Goal: Task Accomplishment & Management: Use online tool/utility

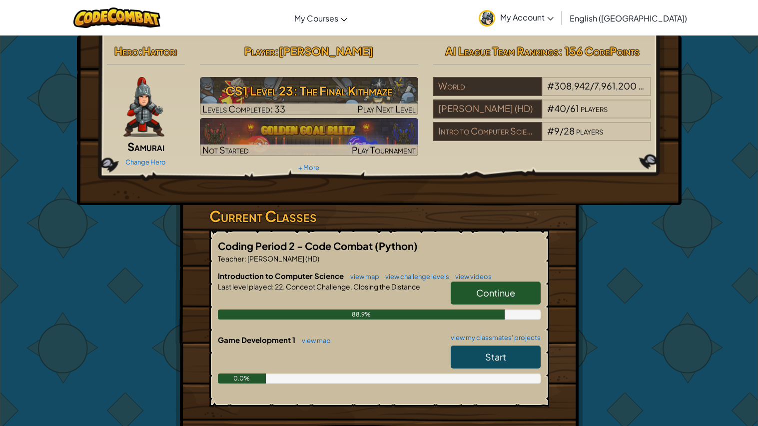
click at [499, 289] on span "Continue" at bounding box center [495, 292] width 39 height 11
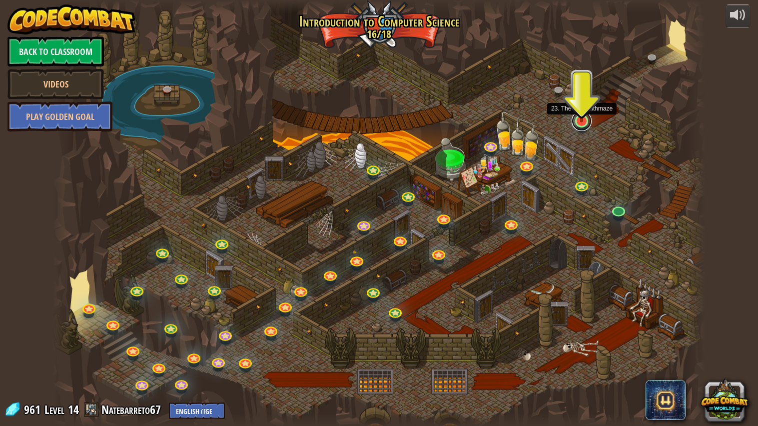
click at [580, 128] on div "25. Kithgard Gates (Locked) Escape the Kithgard dungeons, and don't let the gua…" at bounding box center [379, 213] width 652 height 426
click at [577, 130] on div "25. Kithgard Gates (Locked) Escape the Kithgard dungeons, and don't let the gua…" at bounding box center [379, 213] width 652 height 426
click at [580, 125] on link at bounding box center [581, 121] width 20 height 20
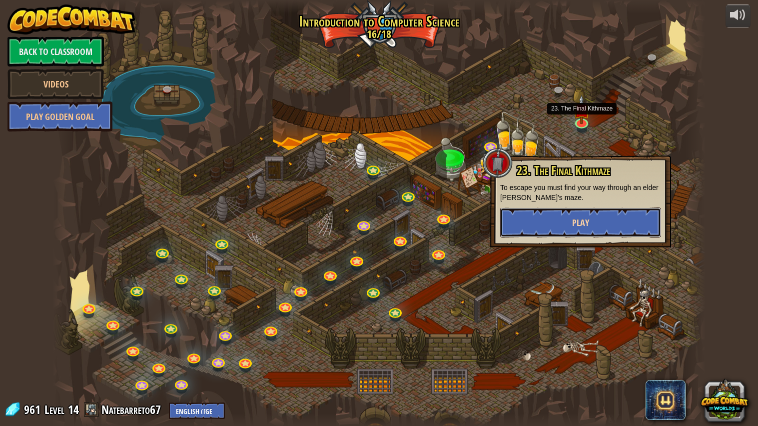
click at [529, 217] on button "Play" at bounding box center [580, 222] width 161 height 30
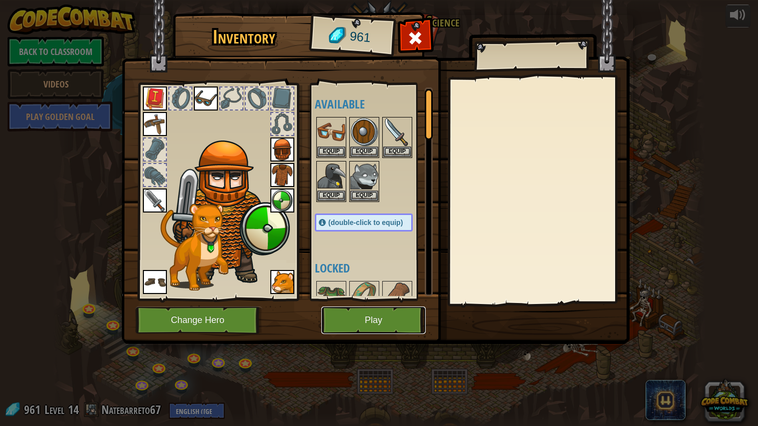
click at [411, 323] on button "Play" at bounding box center [373, 319] width 104 height 27
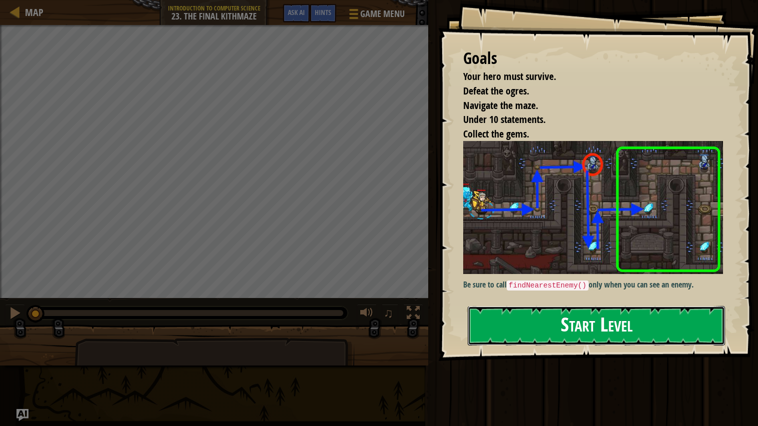
click at [643, 328] on button "Start Level" at bounding box center [596, 325] width 257 height 39
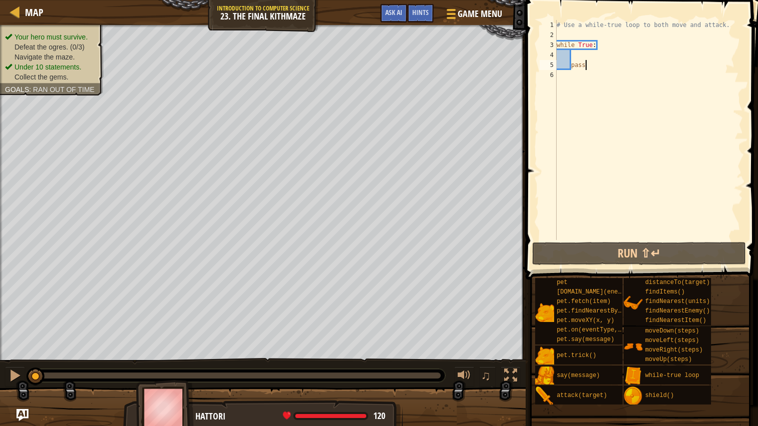
click at [603, 65] on div "# Use a while-true loop to both move and attack. while True : pass" at bounding box center [648, 140] width 188 height 240
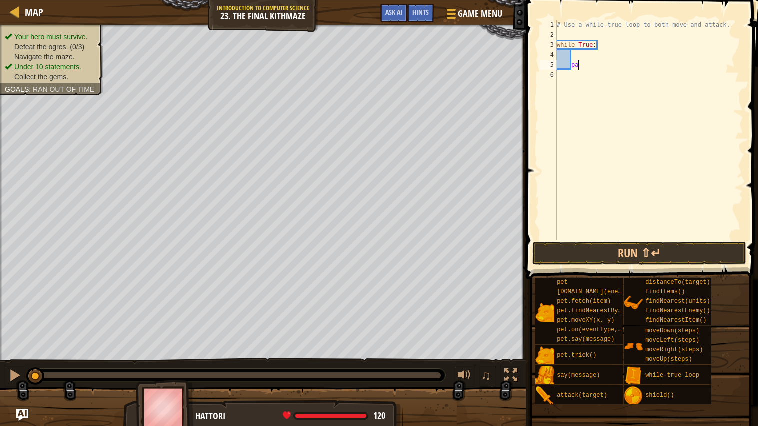
type textarea "p"
type textarea "b"
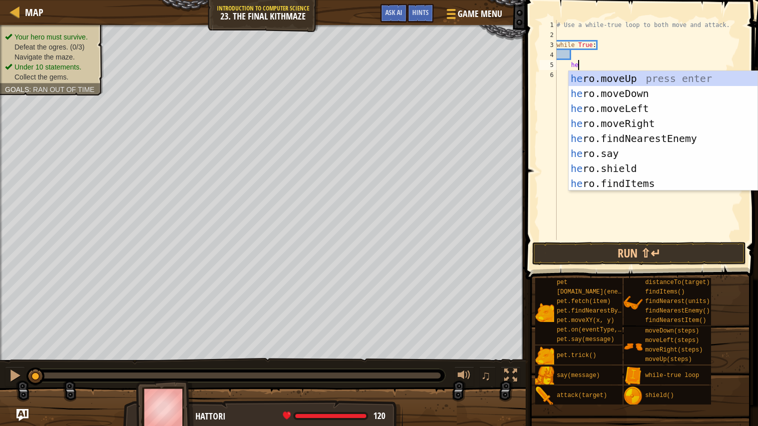
scroll to position [4, 1]
type textarea "her"
click at [676, 118] on div "her o.moveUp press enter her o.moveDown press enter her o.moveLeft press enter …" at bounding box center [662, 146] width 189 height 150
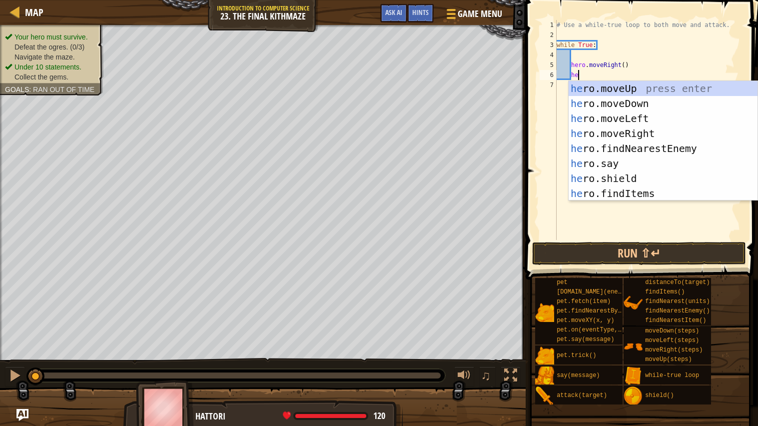
type textarea "her"
click at [667, 86] on div "her o.moveUp press enter her o.moveDown press enter her o.moveLeft press enter …" at bounding box center [662, 156] width 189 height 150
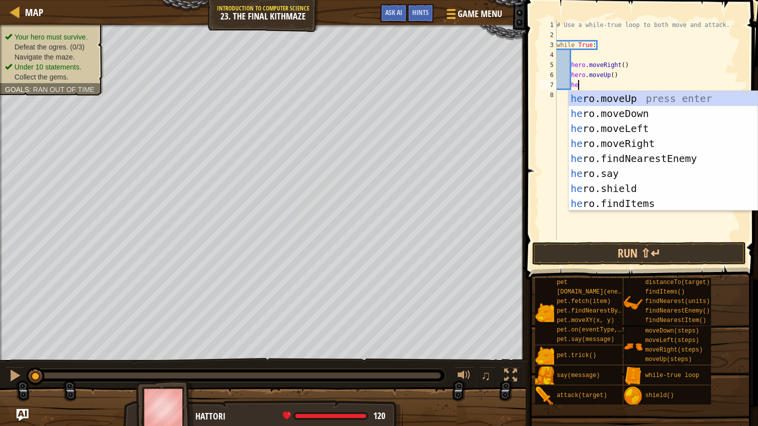
type textarea "her"
click at [684, 155] on div "her o.moveUp press enter her o.moveDown press enter her o.moveLeft press enter …" at bounding box center [662, 166] width 189 height 150
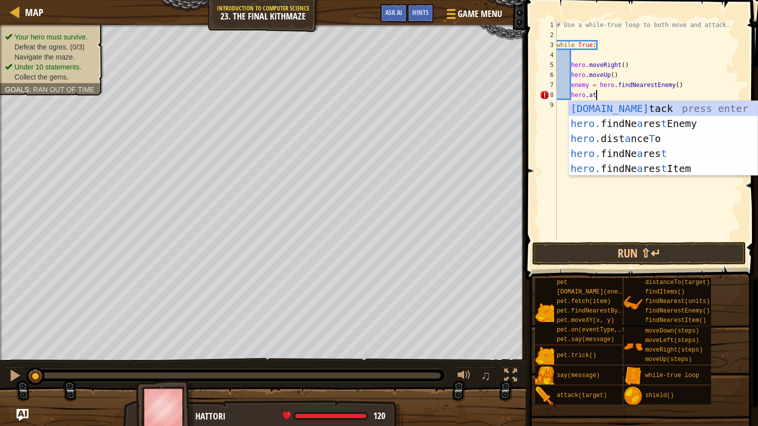
scroll to position [4, 2]
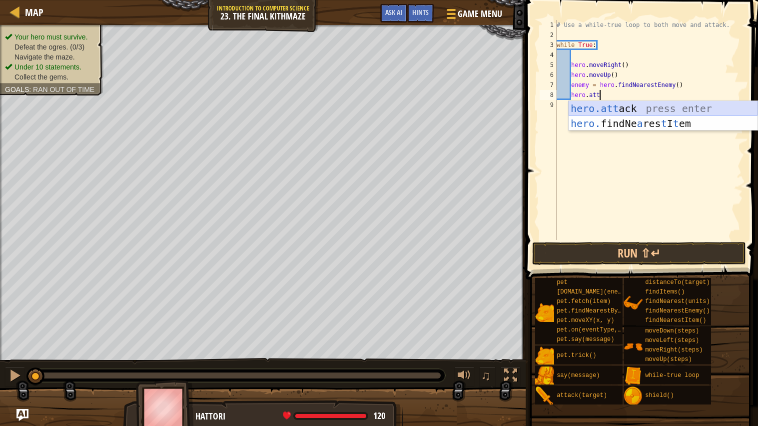
click at [669, 109] on div "hero.att ack press enter hero. findNe a res t I t em press enter" at bounding box center [662, 131] width 189 height 60
type textarea "hero.attack(enemy)"
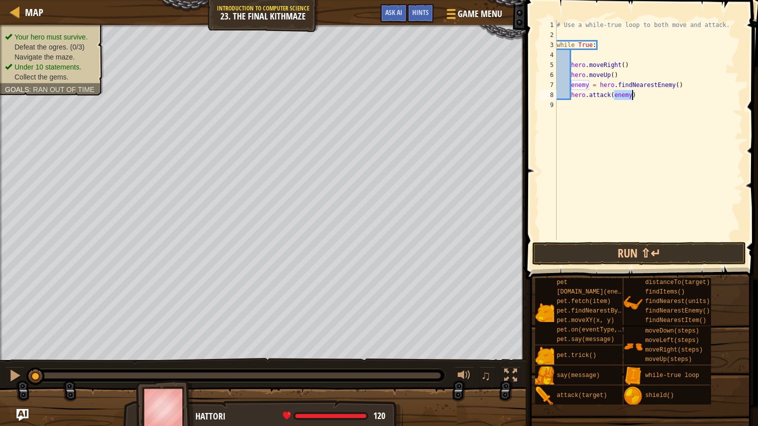
click at [664, 98] on div "# Use a while-true loop to both move and attack. while True : hero . moveRight …" at bounding box center [648, 140] width 188 height 240
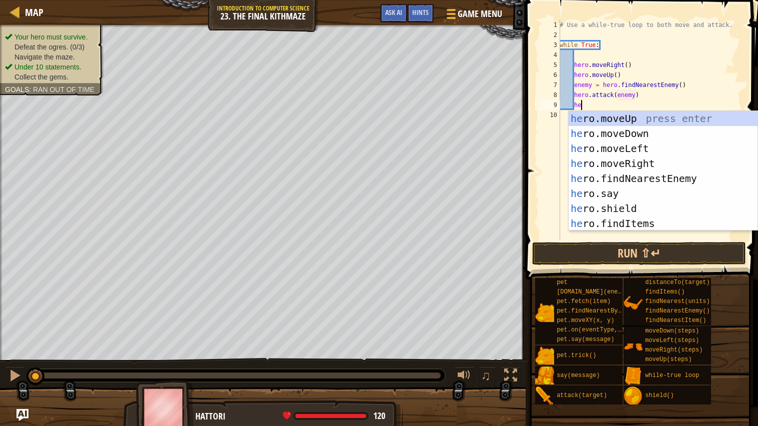
type textarea "her"
click at [630, 163] on div "her o.moveUp press enter her o.moveDown press enter her o.moveLeft press enter …" at bounding box center [662, 186] width 189 height 150
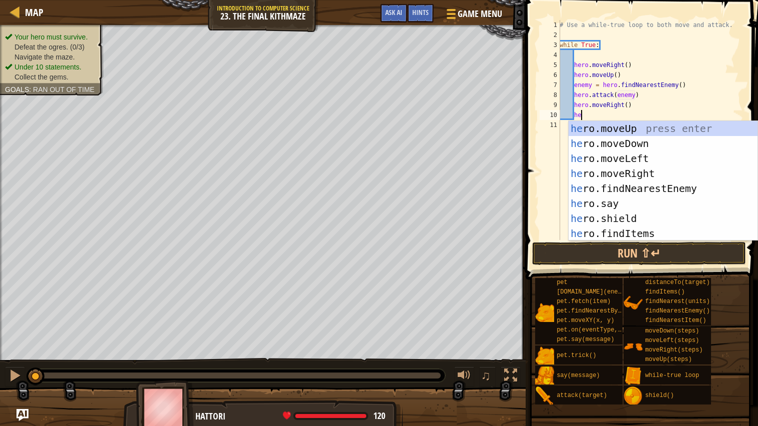
type textarea "her"
click at [635, 143] on div "her o.moveUp press enter her o.moveDown press enter her o.moveLeft press enter …" at bounding box center [662, 196] width 189 height 150
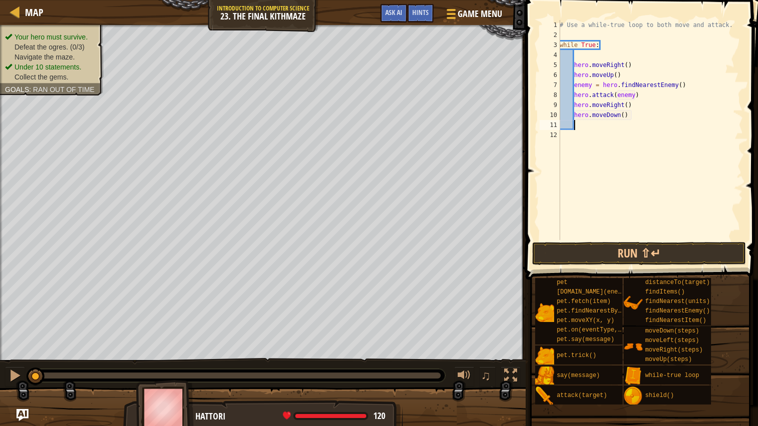
click at [625, 115] on div "# Use a while-true loop to both move and attack. while True : hero . moveRight …" at bounding box center [649, 140] width 185 height 240
type textarea "hero.moveDown(2)"
click at [602, 131] on div "# Use a while-true loop to both move and attack. while True : hero . moveRight …" at bounding box center [649, 140] width 185 height 240
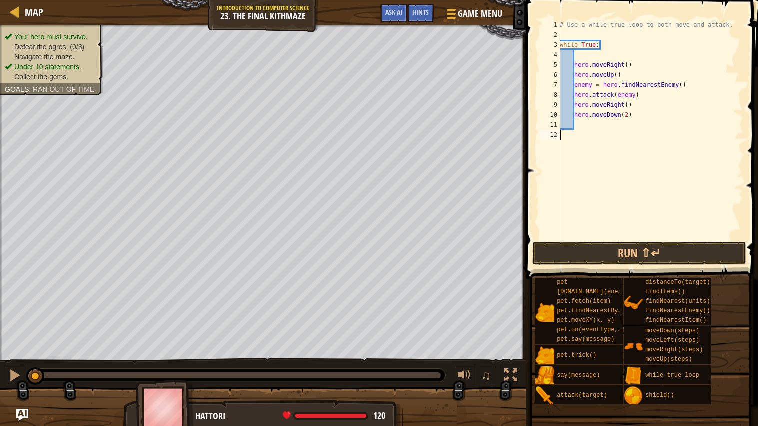
click at [602, 126] on div "# Use a while-true loop to both move and attack. while True : hero . moveRight …" at bounding box center [649, 140] width 185 height 240
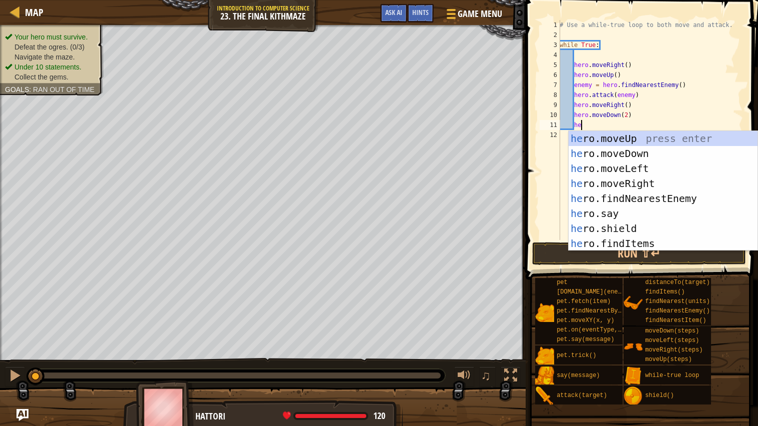
type textarea "her"
click at [642, 137] on div "her o.moveUp press enter her o.moveDown press enter her o.moveLeft press enter …" at bounding box center [662, 206] width 189 height 150
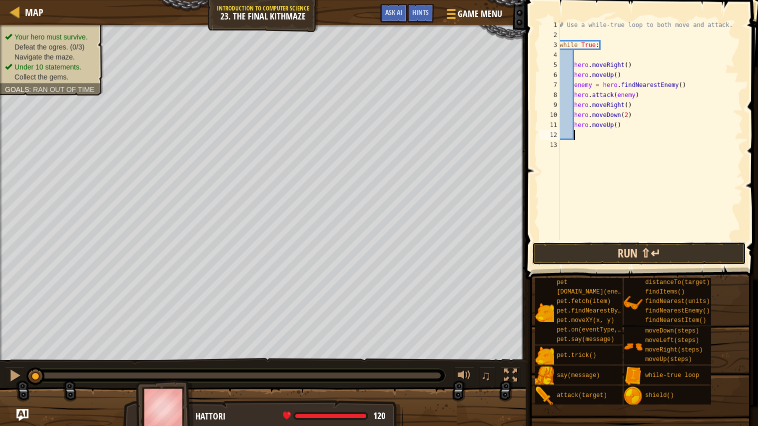
click at [660, 250] on button "Run ⇧↵" at bounding box center [639, 253] width 214 height 23
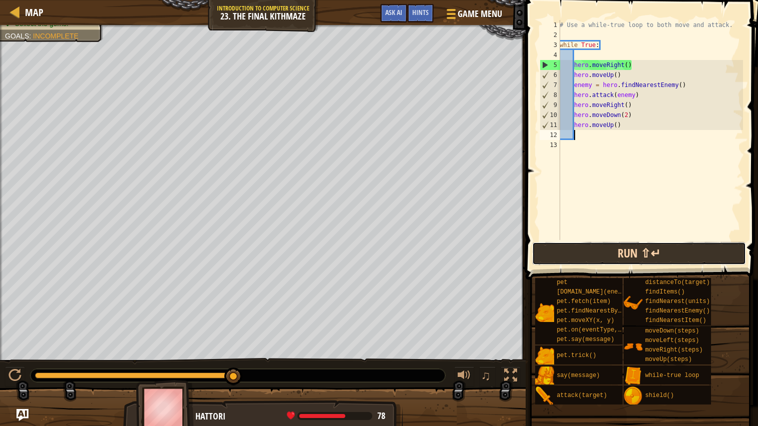
click at [633, 255] on button "Run ⇧↵" at bounding box center [639, 253] width 214 height 23
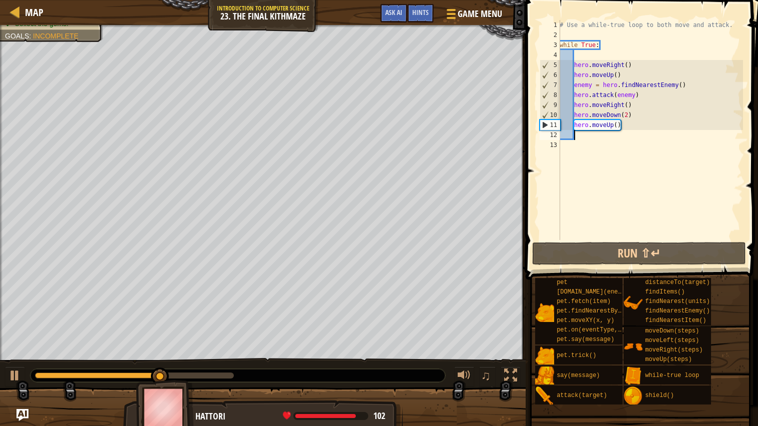
click at [637, 96] on div "# Use a while-true loop to both move and attack. while True : hero . moveRight …" at bounding box center [649, 140] width 185 height 240
type textarea "hero.attack(enemy)"
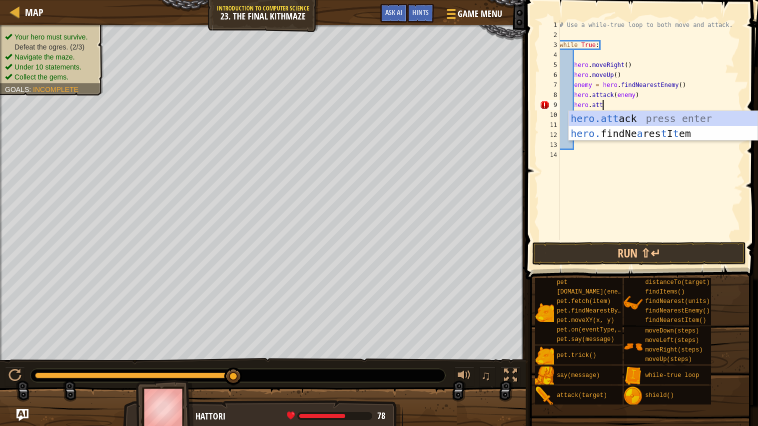
scroll to position [4, 3]
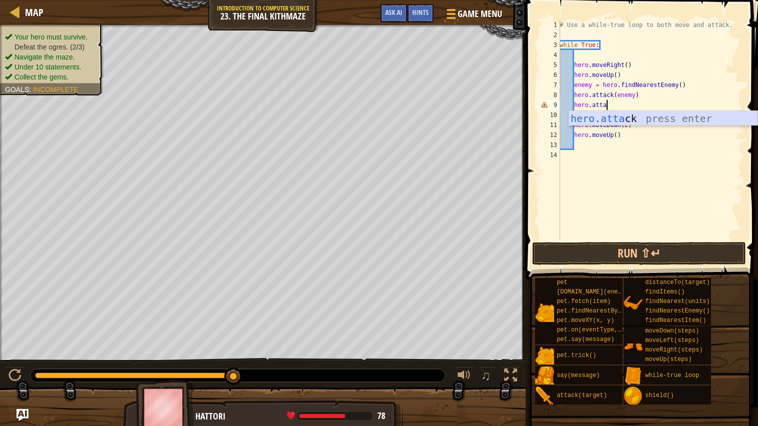
click at [628, 120] on div "hero.[PERSON_NAME] press enter" at bounding box center [662, 133] width 189 height 45
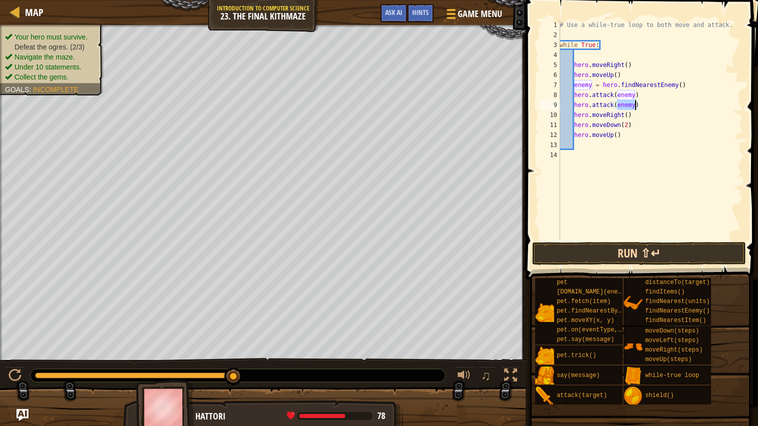
type textarea "hero.attack(enemy)"
click at [705, 256] on button "Run ⇧↵" at bounding box center [639, 253] width 214 height 23
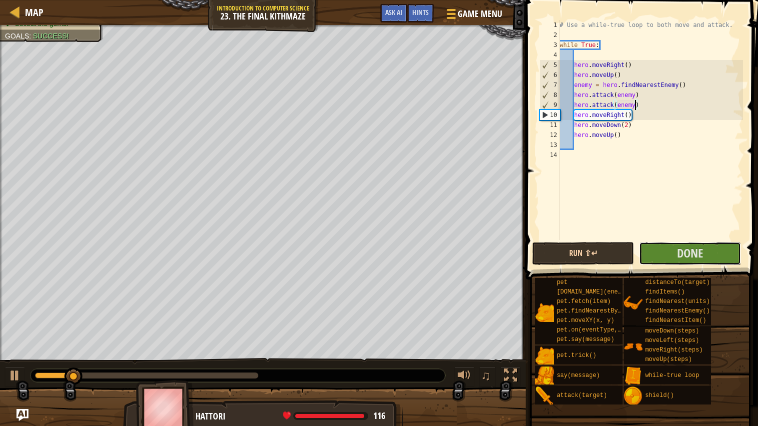
click at [705, 256] on button "Done" at bounding box center [690, 253] width 102 height 23
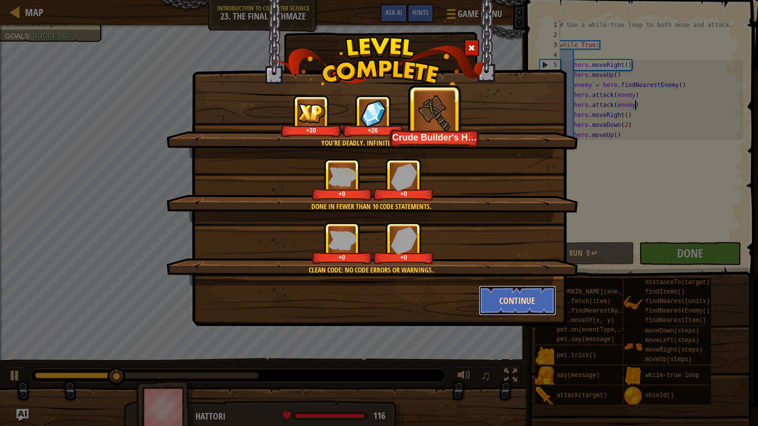
click at [513, 304] on button "Continue" at bounding box center [516, 300] width 77 height 30
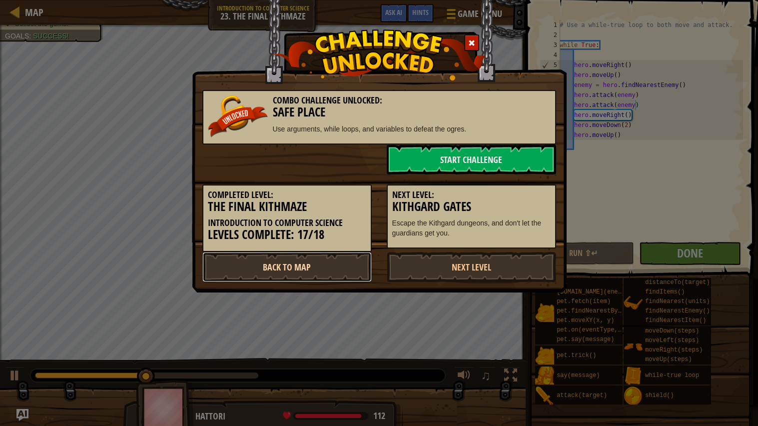
click at [346, 268] on link "Back to Map" at bounding box center [286, 267] width 169 height 30
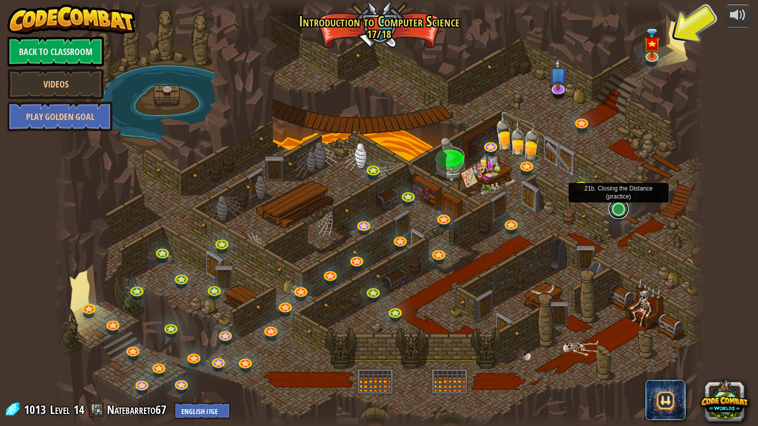
click at [615, 210] on link at bounding box center [618, 209] width 20 height 20
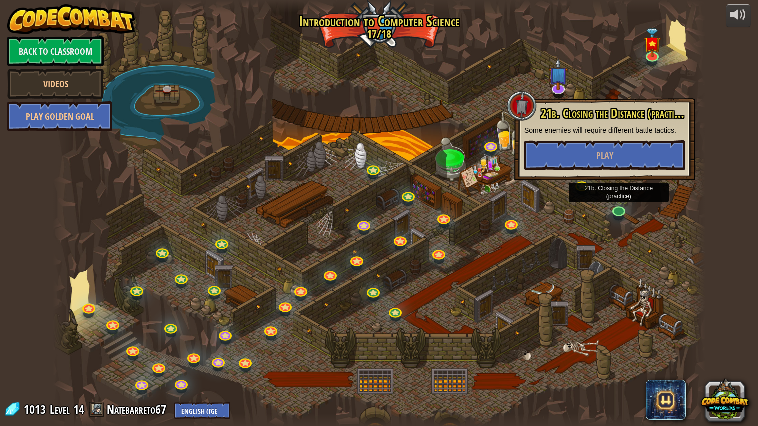
click at [644, 204] on div at bounding box center [379, 213] width 652 height 426
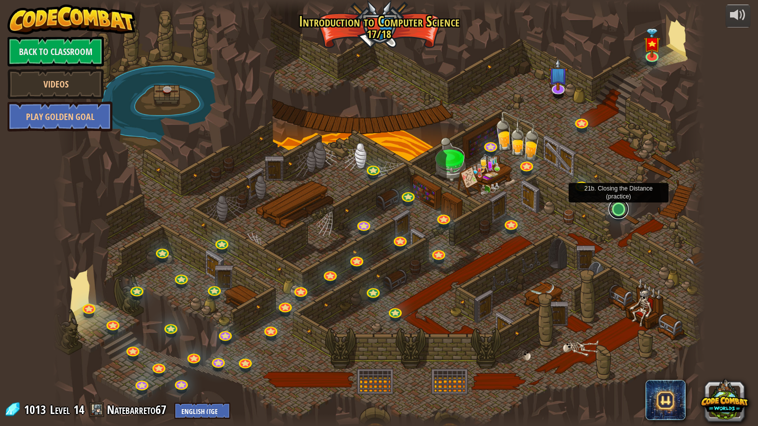
click at [618, 206] on link at bounding box center [618, 209] width 20 height 20
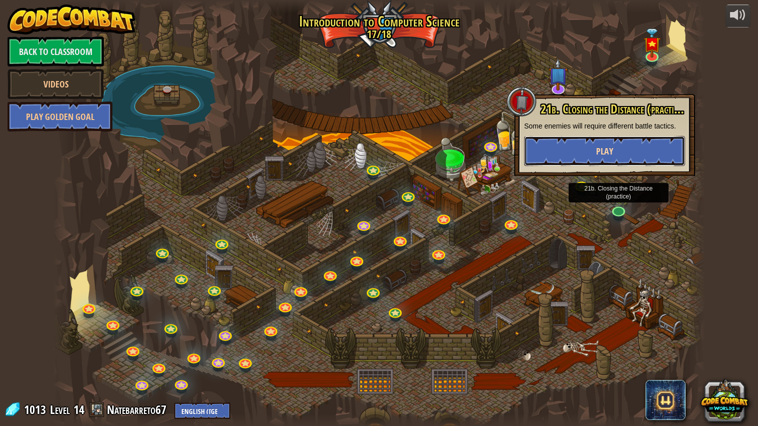
click at [591, 162] on button "Play" at bounding box center [604, 151] width 161 height 30
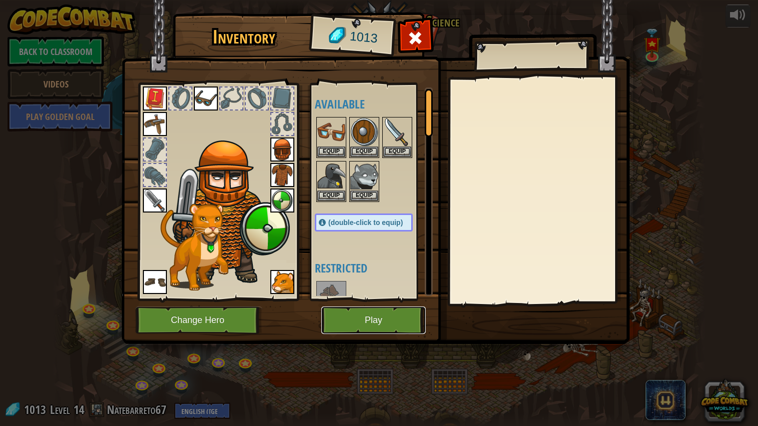
click at [352, 317] on button "Play" at bounding box center [373, 319] width 104 height 27
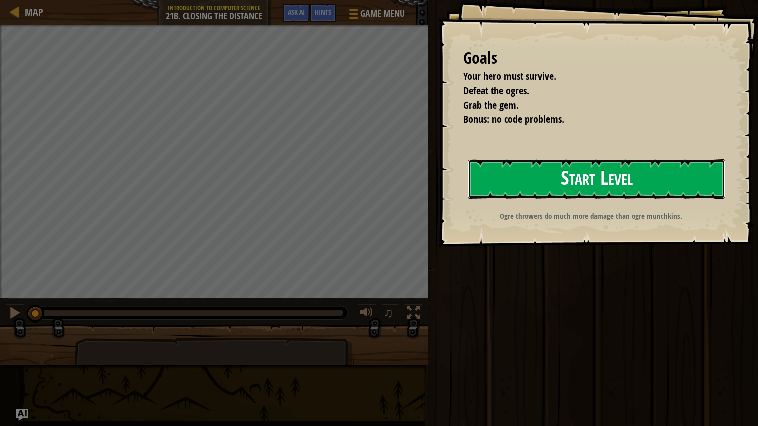
click at [512, 175] on button "Start Level" at bounding box center [596, 178] width 257 height 39
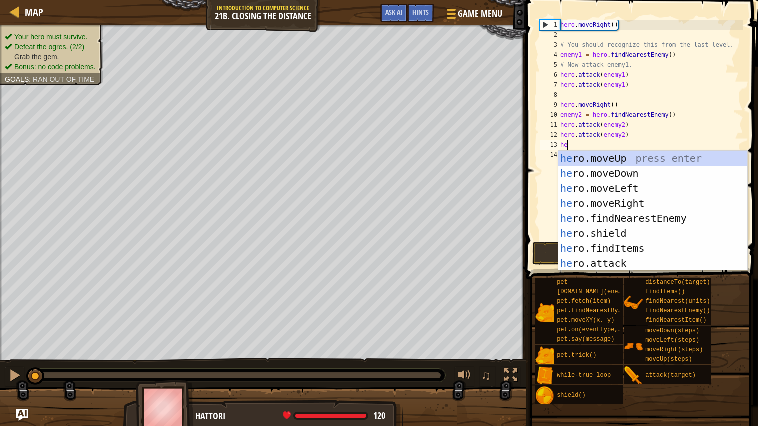
scroll to position [4, 0]
type textarea "her"
click at [632, 201] on div "her o.moveUp press enter her o.moveDown press enter her o.moveLeft press enter …" at bounding box center [652, 226] width 189 height 150
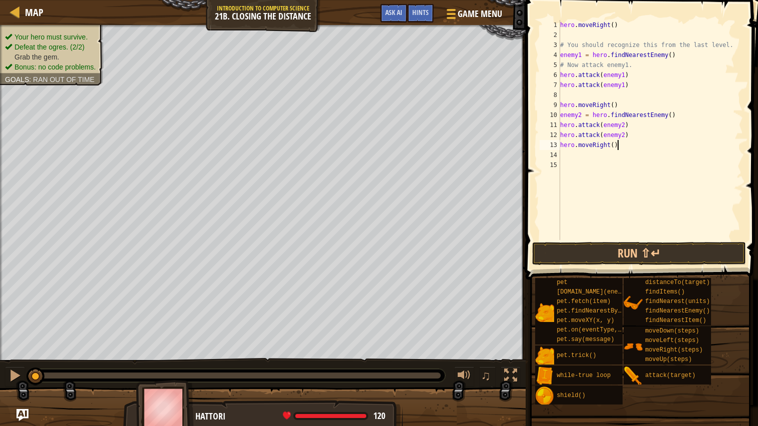
click at [619, 142] on div "hero . moveRight ( ) # You should recognize this from the last level. enemy1 = …" at bounding box center [650, 140] width 185 height 240
click at [613, 144] on div "hero . moveRight ( ) # You should recognize this from the last level. enemy1 = …" at bounding box center [650, 140] width 185 height 240
type textarea "hero.moveRight(2)"
click at [644, 251] on button "Run ⇧↵" at bounding box center [639, 253] width 214 height 23
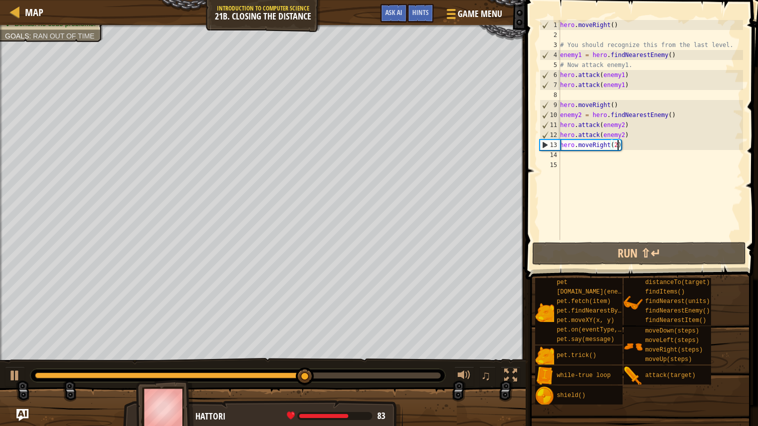
click at [570, 154] on div "hero . moveRight ( ) # You should recognize this from the last level. enemy1 = …" at bounding box center [650, 140] width 185 height 240
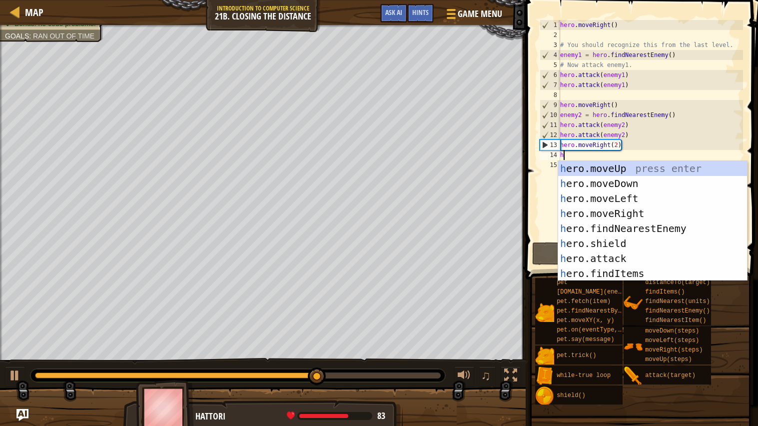
type textarea "her"
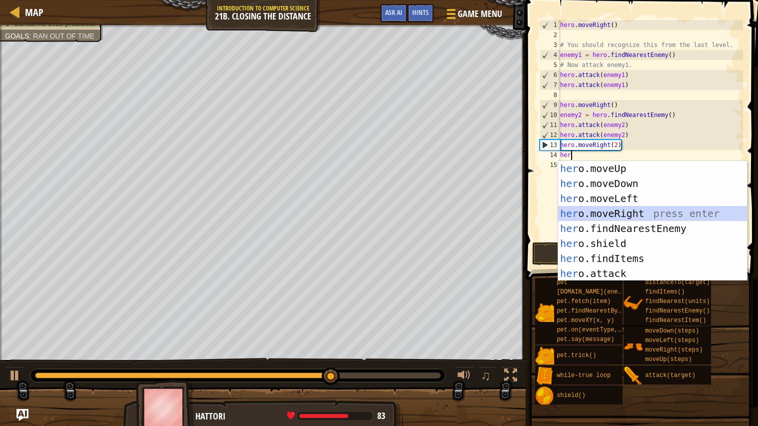
click at [619, 215] on div "her o.moveUp press enter her o.moveDown press enter her o.moveLeft press enter …" at bounding box center [652, 236] width 189 height 150
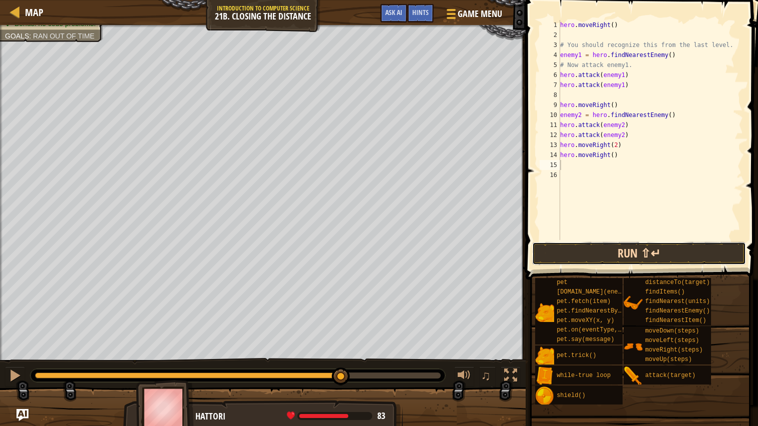
click at [625, 250] on button "Run ⇧↵" at bounding box center [639, 253] width 214 height 23
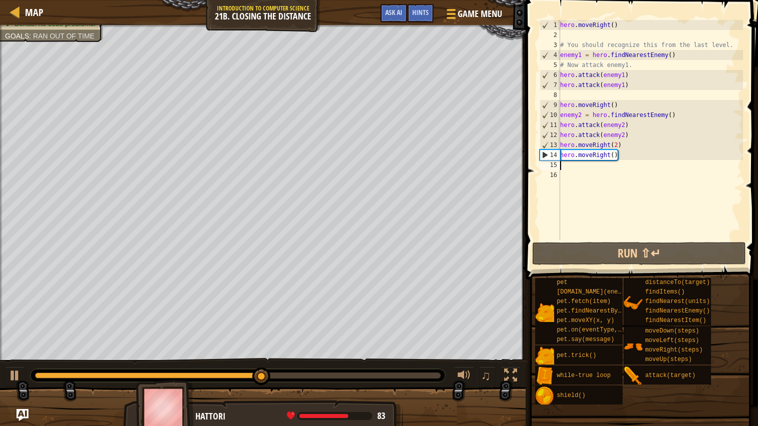
click at [626, 145] on div "hero . moveRight ( ) # You should recognize this from the last level. enemy1 = …" at bounding box center [650, 140] width 185 height 240
type textarea "hero.moveRight(2)"
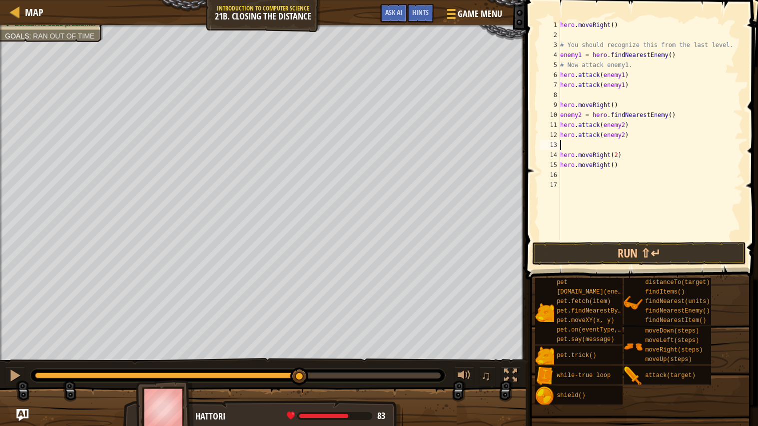
type textarea "her"
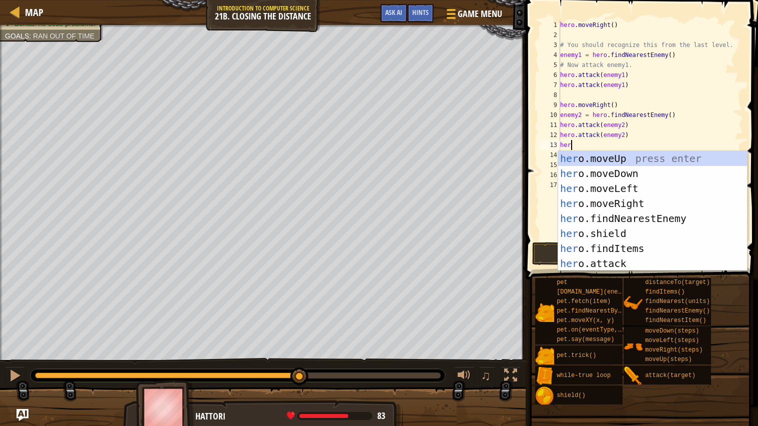
scroll to position [4, 0]
click at [648, 170] on div "her o.moveUp press enter her o.moveDown press enter her o.moveLeft press enter …" at bounding box center [652, 226] width 189 height 150
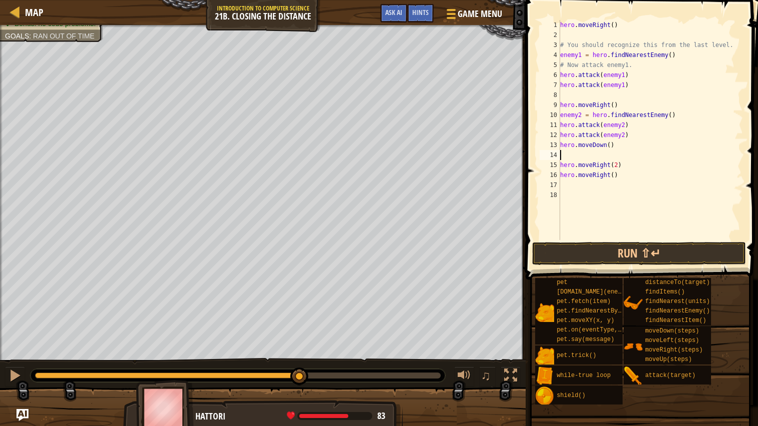
scroll to position [4, 0]
click at [651, 249] on button "Run ⇧↵" at bounding box center [639, 253] width 214 height 23
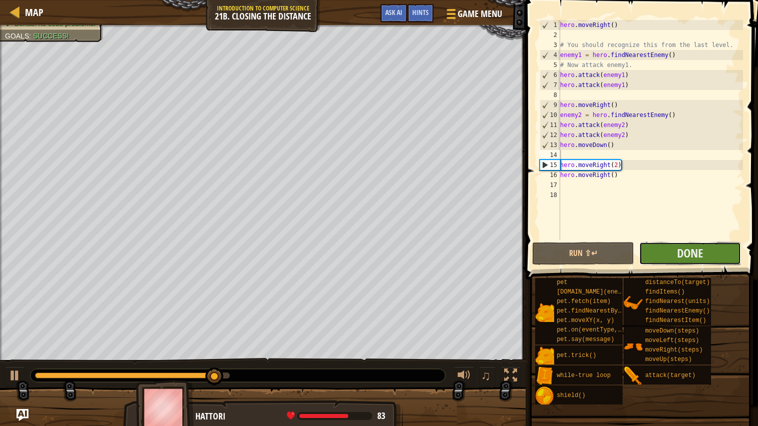
click at [669, 248] on button "Done" at bounding box center [690, 253] width 102 height 23
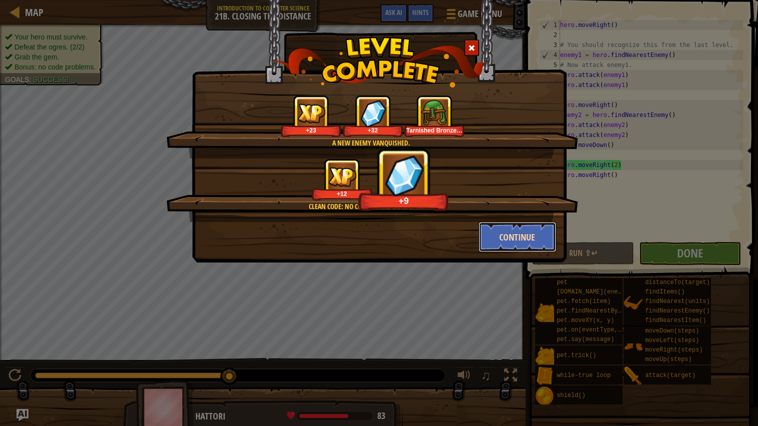
click at [506, 235] on button "Continue" at bounding box center [516, 237] width 77 height 30
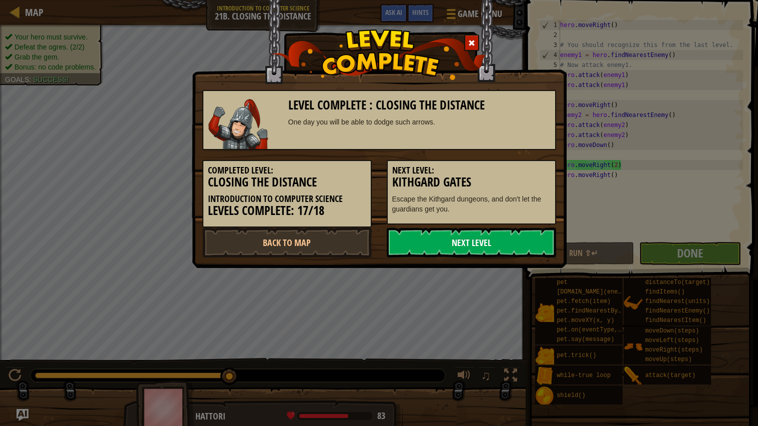
click at [506, 236] on link "Next Level" at bounding box center [471, 242] width 169 height 30
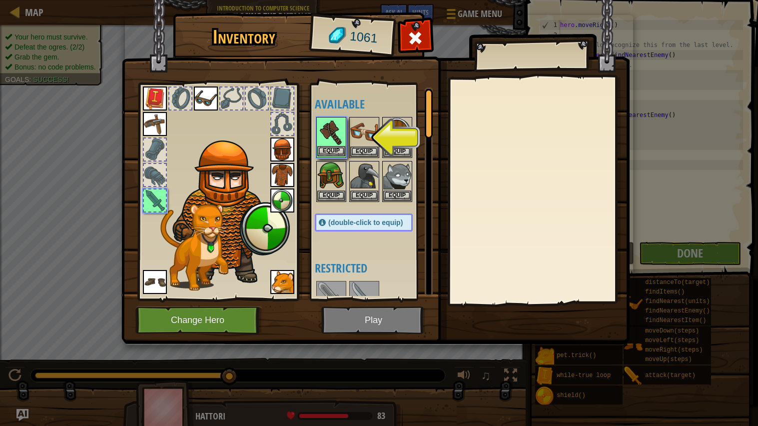
click at [326, 142] on img at bounding box center [331, 132] width 28 height 28
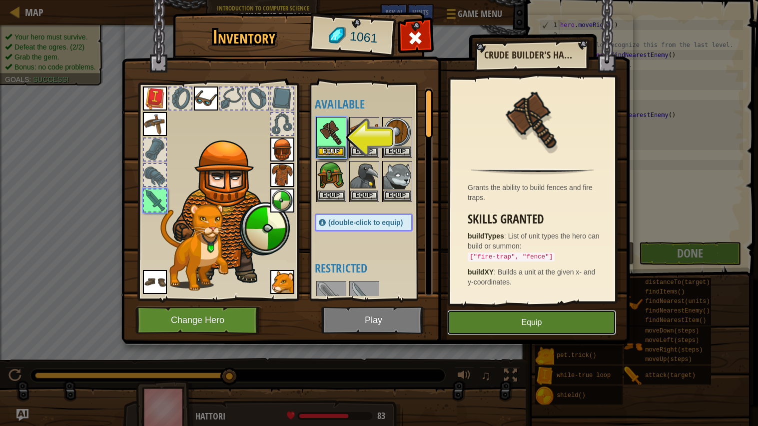
click at [495, 326] on button "Equip" at bounding box center [531, 322] width 169 height 25
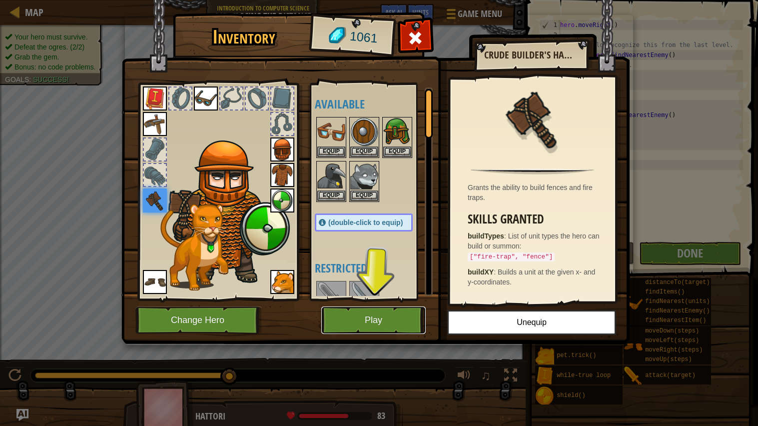
click at [393, 320] on button "Play" at bounding box center [373, 319] width 104 height 27
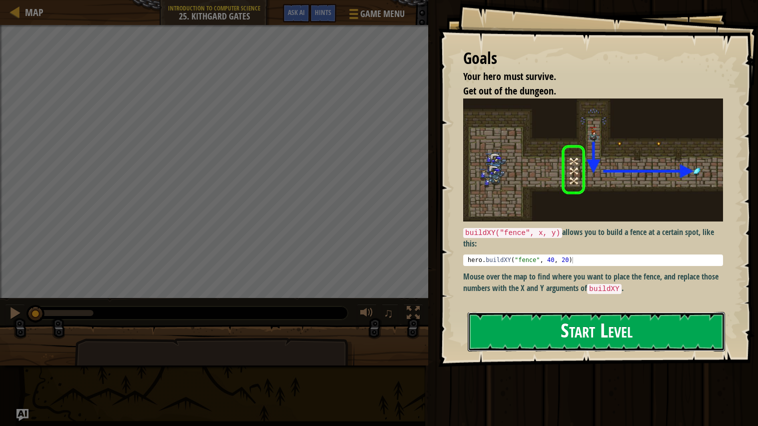
click at [569, 338] on button "Start Level" at bounding box center [596, 331] width 257 height 39
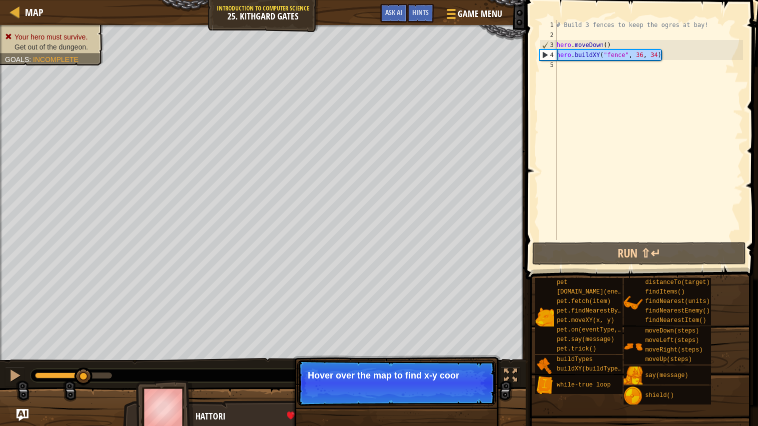
click at [466, 54] on div "Map Introduction to Computer Science 25. Kithgard Gates Game Menu Done Hints As…" at bounding box center [379, 213] width 758 height 426
type textarea "hero.buildXY("fence", 36, 34)"
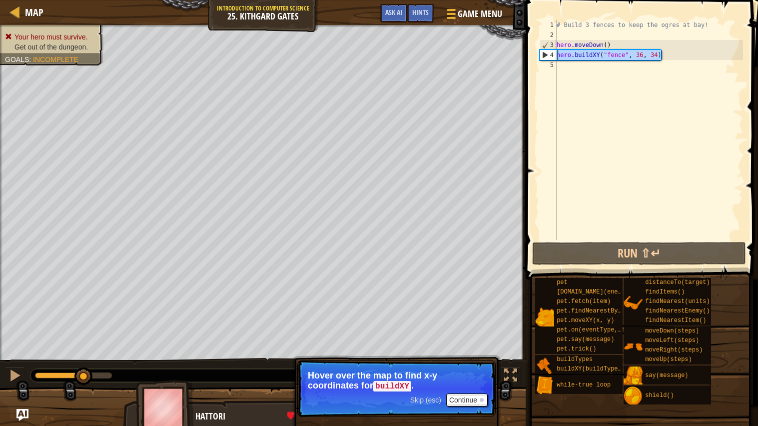
click at [582, 66] on div "# Build 3 fences to keep the ogres at bay! hero . moveDown ( ) hero . buildXY (…" at bounding box center [648, 140] width 188 height 240
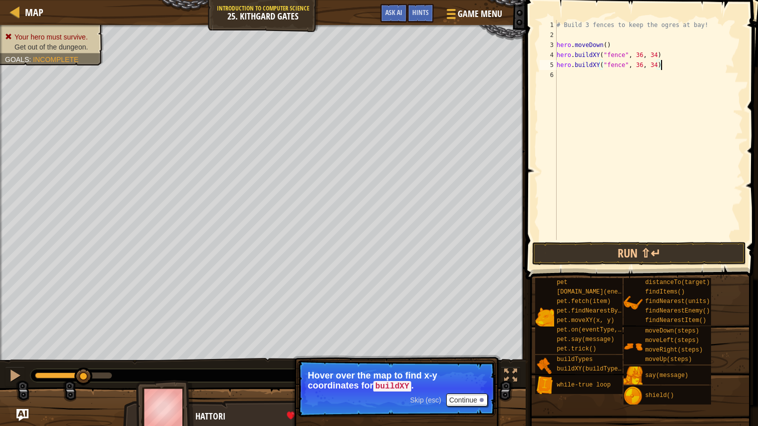
click at [657, 64] on div "# Build 3 fences to keep the ogres at bay! hero . moveDown ( ) hero . buildXY (…" at bounding box center [648, 140] width 188 height 240
type textarea "hero.buildXY("fence", 36, 31)"
click at [603, 77] on div "# Build 3 fences to keep the ogres at bay! hero . moveDown ( ) hero . buildXY (…" at bounding box center [648, 140] width 188 height 240
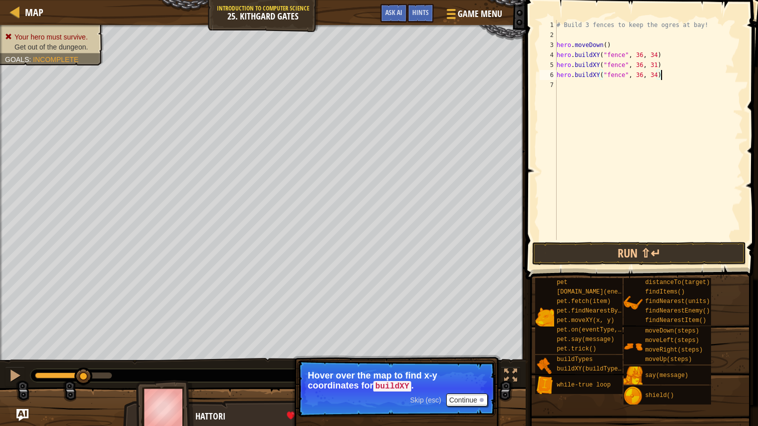
click at [657, 74] on div "# Build 3 fences to keep the ogres at bay! hero . moveDown ( ) hero . buildXY (…" at bounding box center [648, 140] width 188 height 240
type textarea "hero.buildXY("fence", 36, 27)"
click at [639, 89] on div "# Build 3 fences to keep the ogres at bay! hero . moveDown ( ) hero . buildXY (…" at bounding box center [648, 140] width 188 height 240
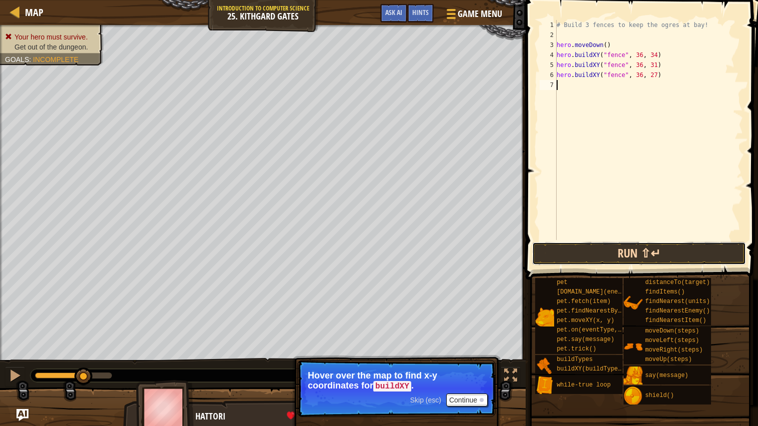
click at [684, 246] on button "Run ⇧↵" at bounding box center [639, 253] width 214 height 23
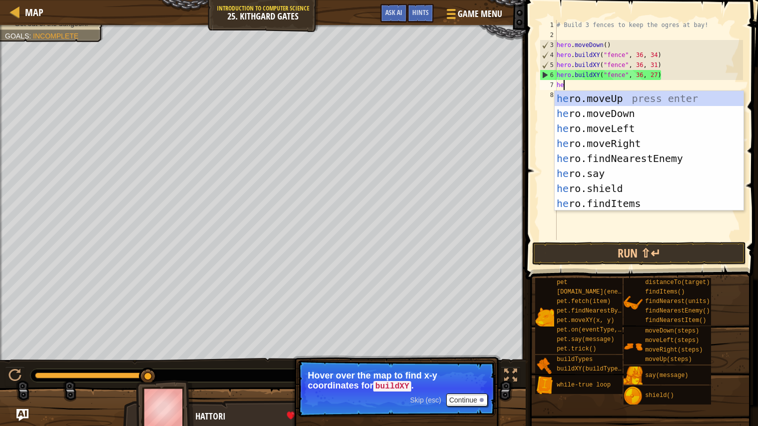
type textarea "her"
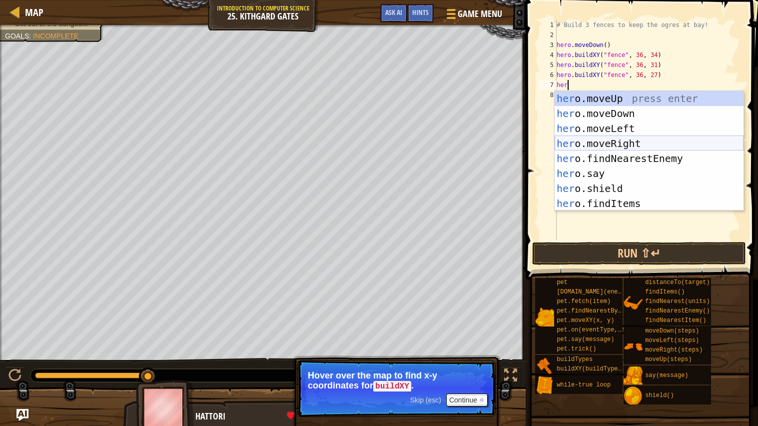
click at [709, 139] on div "her o.moveUp press enter her o.moveDown press enter her o.moveLeft press enter …" at bounding box center [648, 166] width 189 height 150
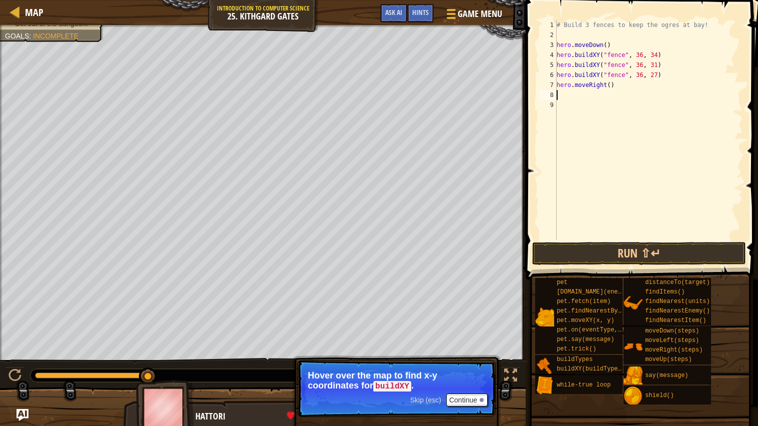
click at [610, 81] on div "# Build 3 fences to keep the ogres at bay! hero . moveDown ( ) hero . buildXY (…" at bounding box center [648, 140] width 188 height 240
type textarea "hero.moveRight(5)"
click at [657, 245] on button "Run ⇧↵" at bounding box center [639, 253] width 214 height 23
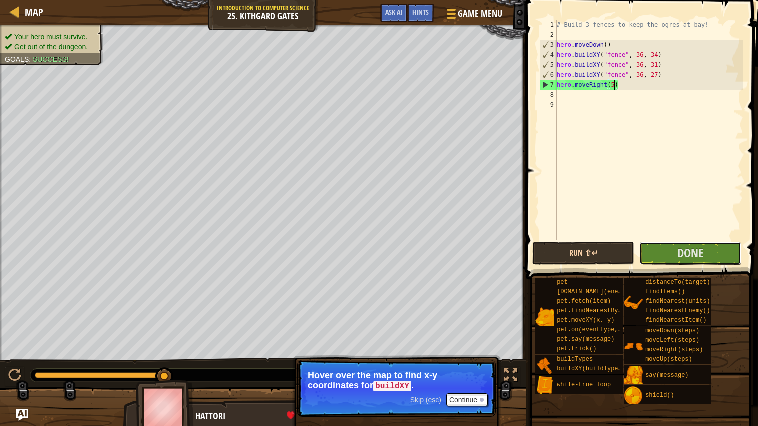
click at [657, 245] on button "Done" at bounding box center [690, 253] width 102 height 23
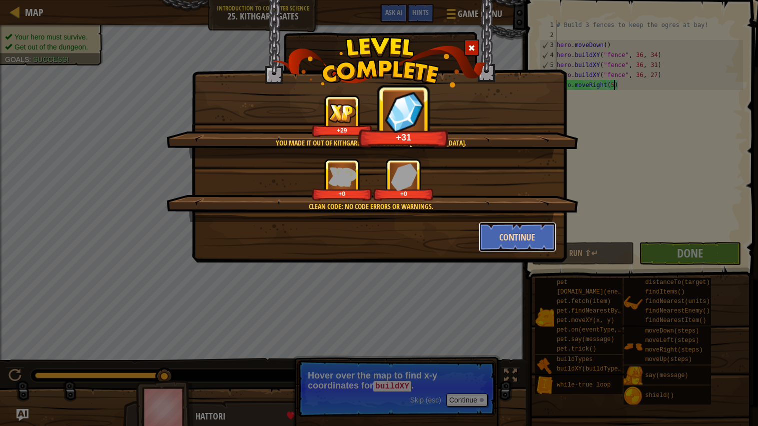
click at [535, 246] on button "Continue" at bounding box center [516, 237] width 77 height 30
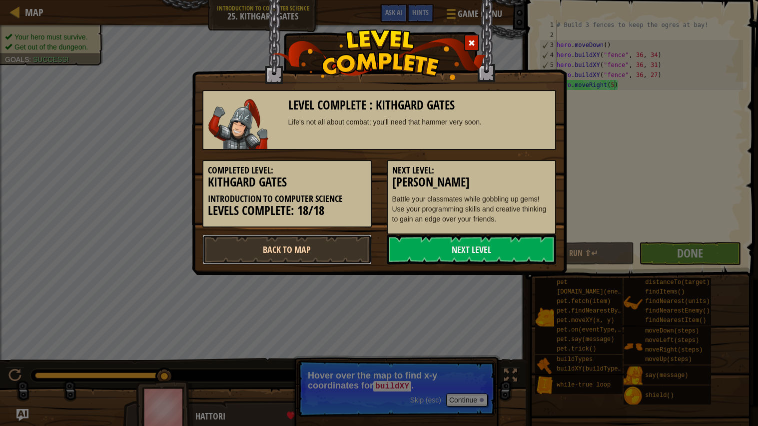
click at [316, 252] on link "Back to Map" at bounding box center [286, 249] width 169 height 30
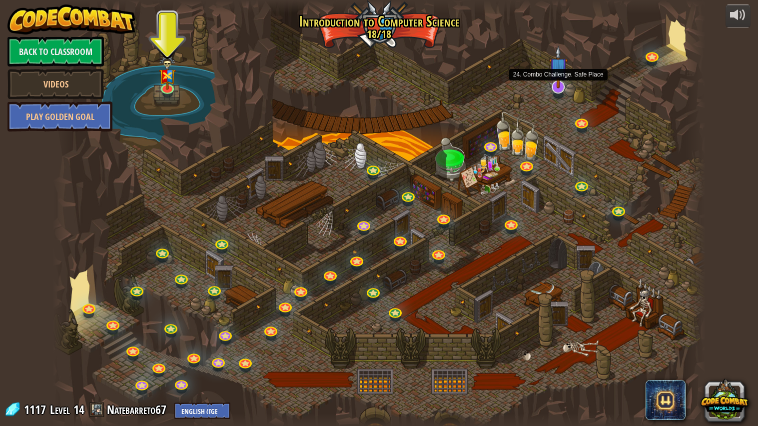
click at [561, 87] on img at bounding box center [558, 66] width 19 height 43
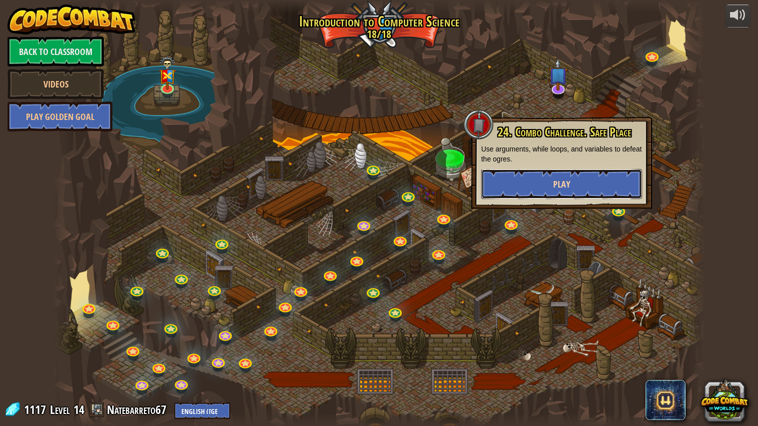
click at [573, 172] on button "Play" at bounding box center [561, 184] width 161 height 30
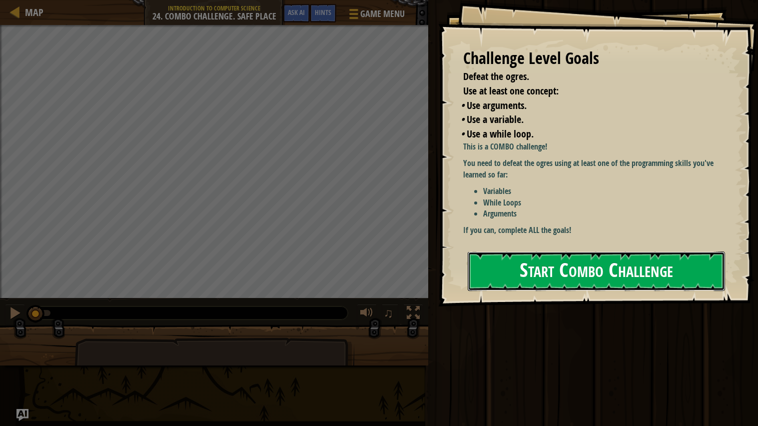
click at [563, 268] on button "Start Combo Challenge" at bounding box center [596, 270] width 257 height 39
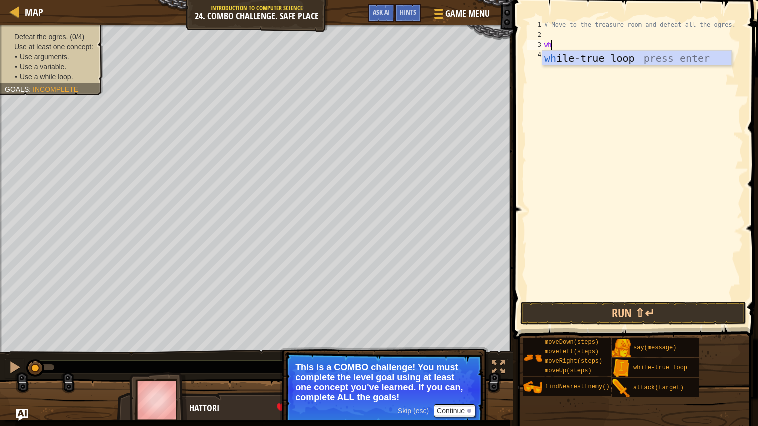
scroll to position [4, 0]
type textarea "whil"
click at [598, 54] on div "whil e-true loop press enter" at bounding box center [636, 73] width 189 height 45
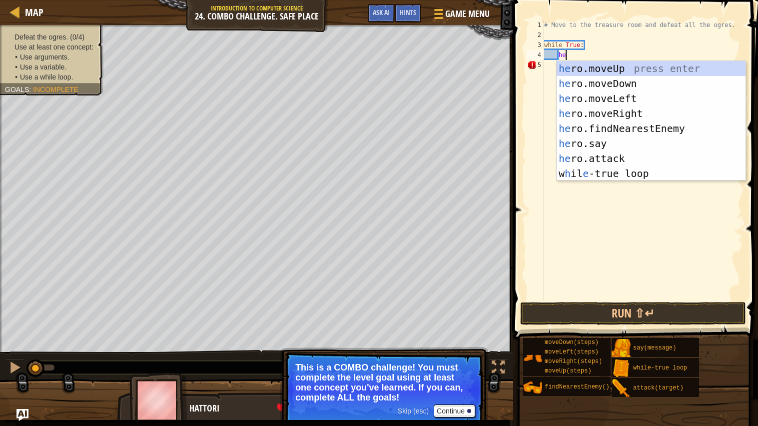
scroll to position [4, 1]
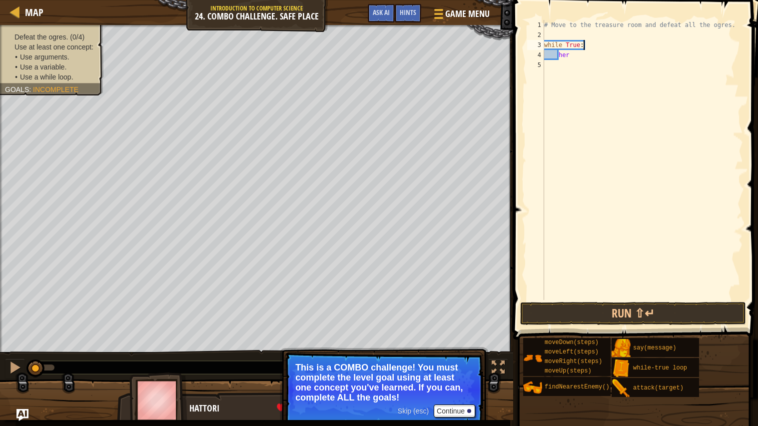
click at [606, 46] on div "# Move to the treasure room and defeat all the ogres. while True : her" at bounding box center [642, 170] width 201 height 300
type textarea "while True:"
click at [605, 61] on div "# Move to the treasure room and defeat all the ogres. while True : her" at bounding box center [642, 170] width 201 height 300
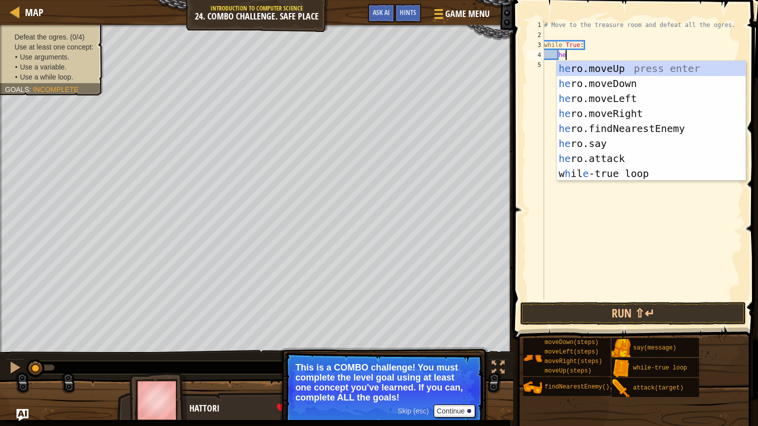
type textarea "h"
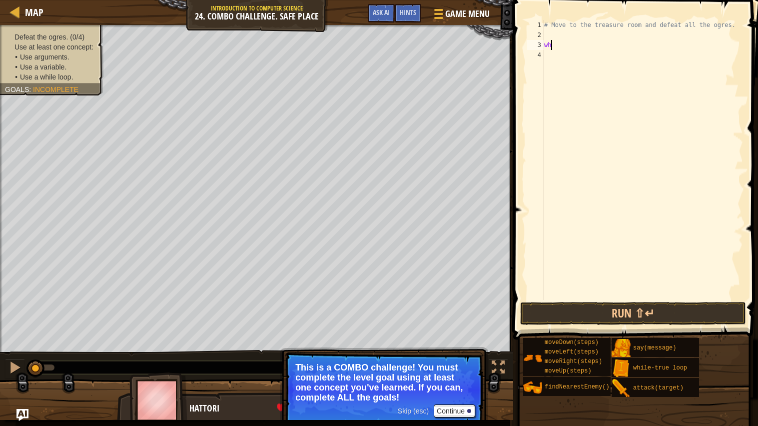
type textarea "w"
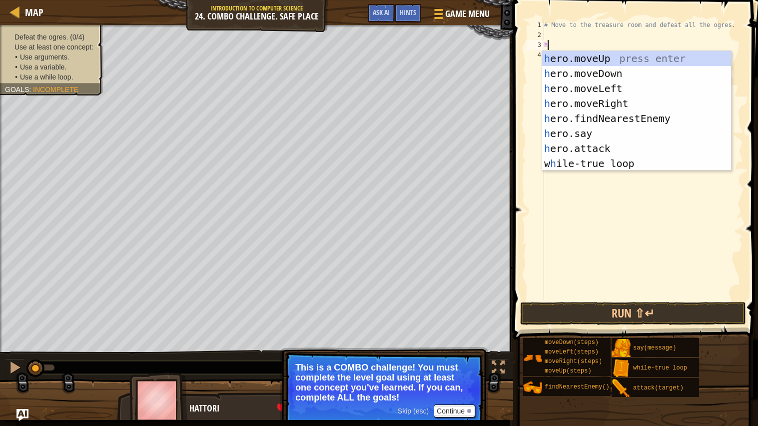
type textarea "her"
click at [631, 56] on div "her o.moveUp press enter her o.moveDown press enter her o.moveLeft press enter …" at bounding box center [636, 126] width 189 height 150
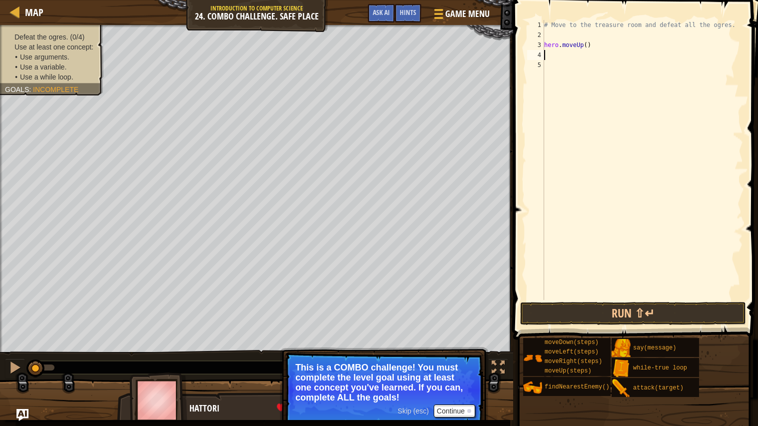
scroll to position [4, 0]
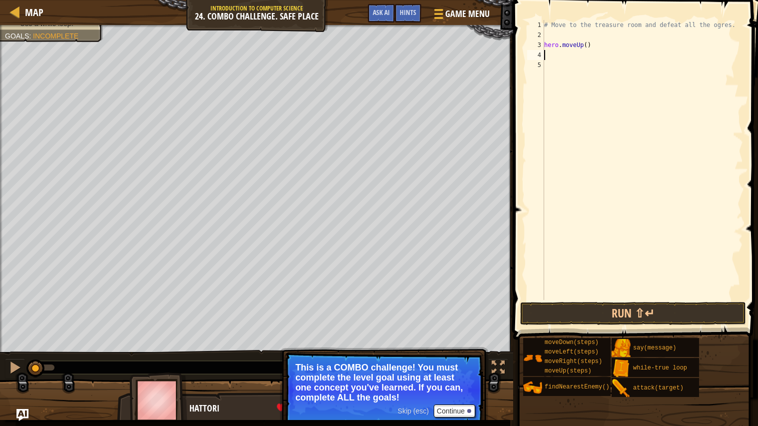
click at [588, 42] on div "# Move to the treasure room and defeat all the ogres. hero . moveUp ( )" at bounding box center [642, 170] width 201 height 300
type textarea "hero.moveUp(4)"
click at [558, 57] on div "# Move to the treasure room and defeat all the ogres. hero . moveUp ( 4 )" at bounding box center [642, 170] width 201 height 300
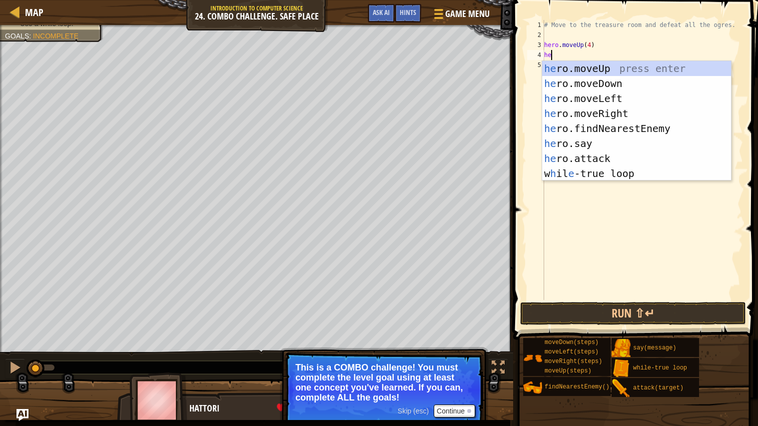
type textarea "her"
click at [608, 112] on div "her o.moveUp press enter her o.moveDown press enter her o.moveLeft press enter …" at bounding box center [636, 136] width 189 height 150
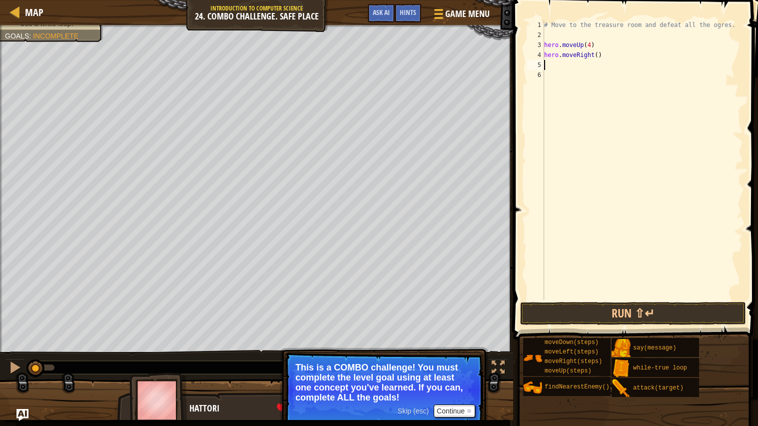
click at [598, 57] on div "# Move to the treasure room and defeat all the ogres. hero . moveUp ( 4 ) hero …" at bounding box center [642, 170] width 201 height 300
type textarea "hero.moveRight(4)"
click at [573, 70] on div "# Move to the treasure room and defeat all the ogres. hero . moveUp ( 4 ) hero …" at bounding box center [642, 170] width 201 height 300
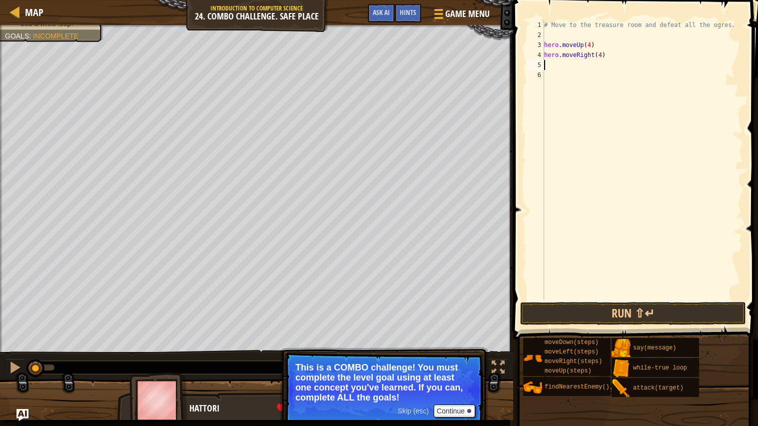
click at [574, 63] on div "# Move to the treasure room and defeat all the ogres. hero . moveUp ( 4 ) hero …" at bounding box center [642, 170] width 201 height 300
type textarea "her"
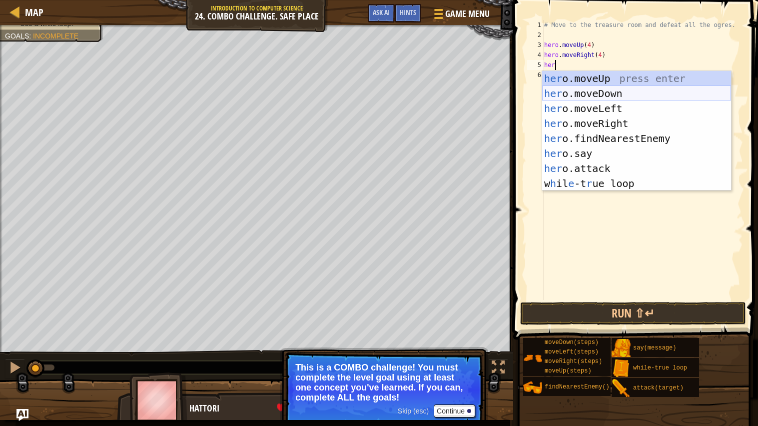
click at [595, 92] on div "her o.moveUp press enter her o.moveDown press enter her o.moveLeft press enter …" at bounding box center [636, 146] width 189 height 150
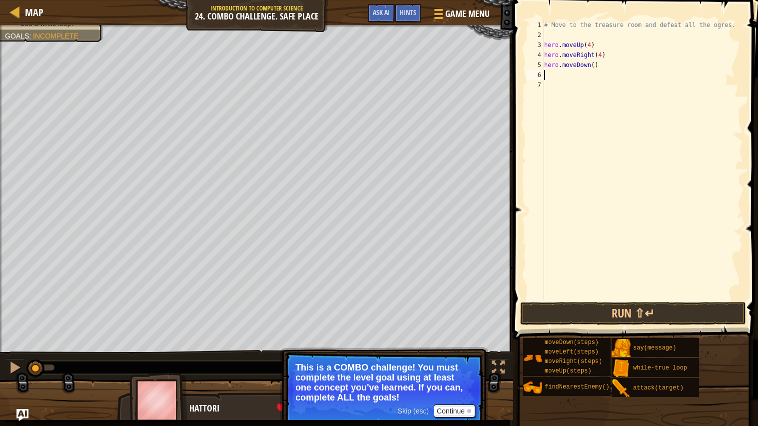
scroll to position [4, 0]
click at [596, 67] on div "# Move to the treasure room and defeat all the ogres. hero . moveUp ( 4 ) hero …" at bounding box center [642, 170] width 201 height 300
click at [595, 65] on div "# Move to the treasure room and defeat all the ogres. hero . moveUp ( 4 ) hero …" at bounding box center [642, 170] width 201 height 300
type textarea "hero.moveDown(3)"
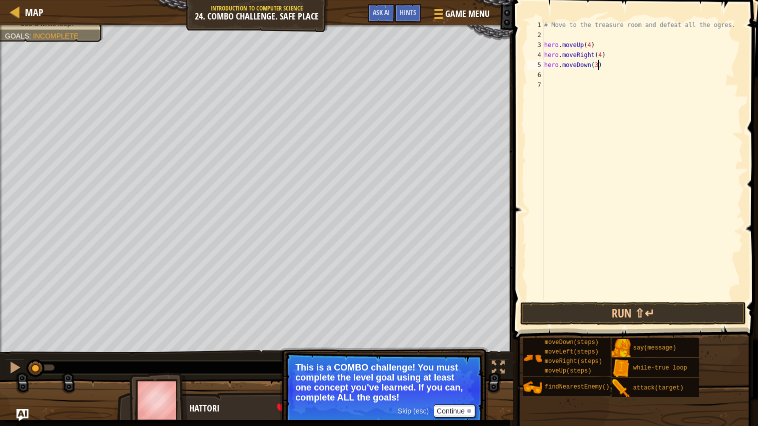
click at [584, 75] on div "# Move to the treasure room and defeat all the ogres. hero . moveUp ( 4 ) hero …" at bounding box center [642, 170] width 201 height 300
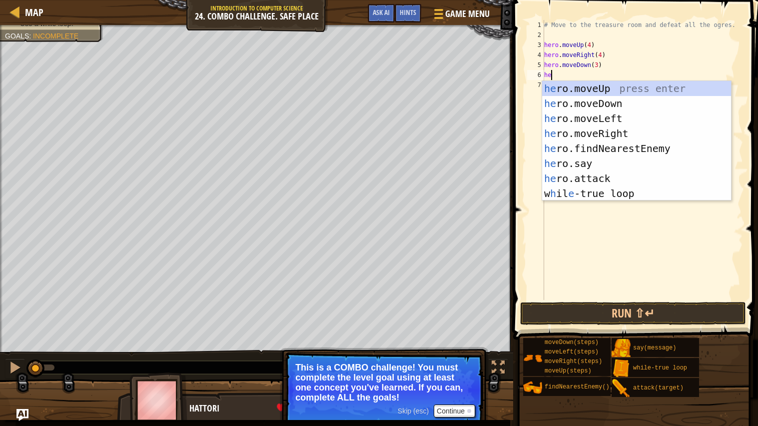
type textarea "her"
click at [614, 120] on div "her o.moveUp press enter her o.moveDown press enter her o.moveLeft press enter …" at bounding box center [636, 156] width 189 height 150
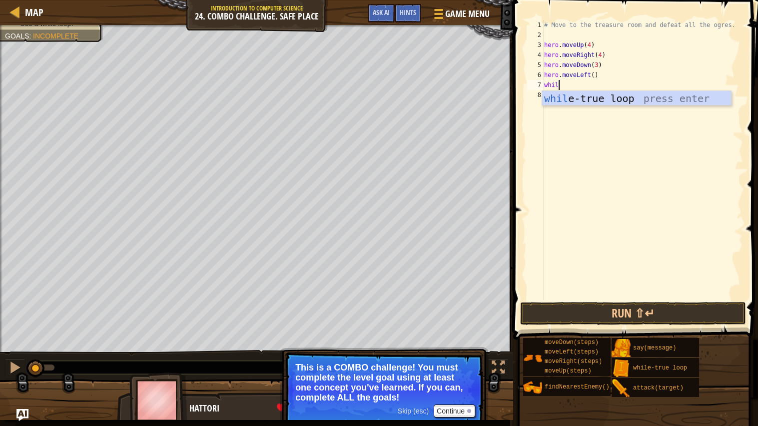
type textarea "while"
click at [588, 96] on div "while -true loop press enter" at bounding box center [636, 113] width 189 height 45
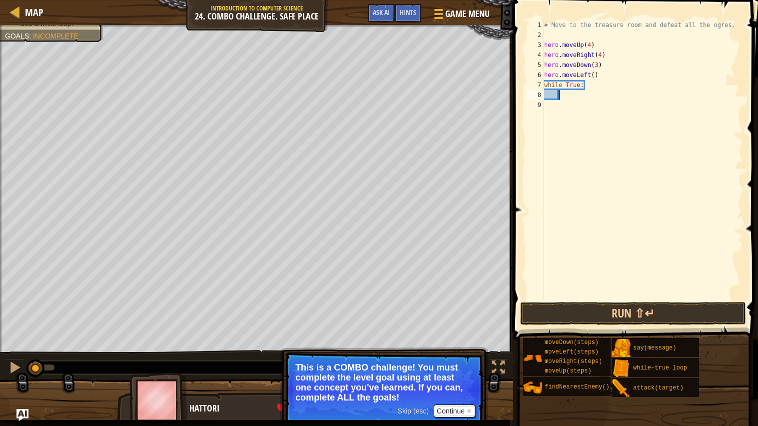
type textarea "her"
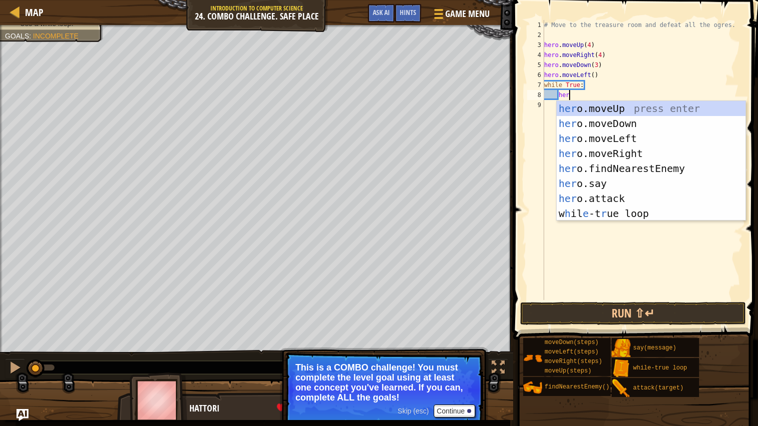
scroll to position [4, 1]
click at [642, 167] on div "her o.moveUp press enter her o.moveDown press enter her o.moveLeft press enter …" at bounding box center [650, 176] width 189 height 150
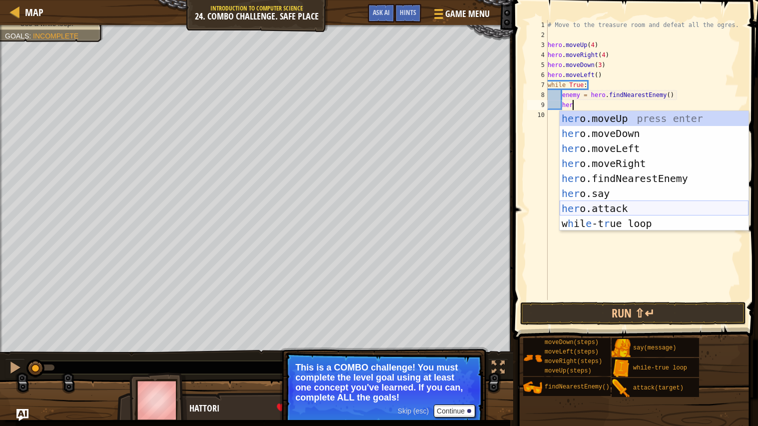
click at [631, 207] on div "her o.moveUp press enter her o.moveDown press enter her o.moveLeft press enter …" at bounding box center [653, 186] width 189 height 150
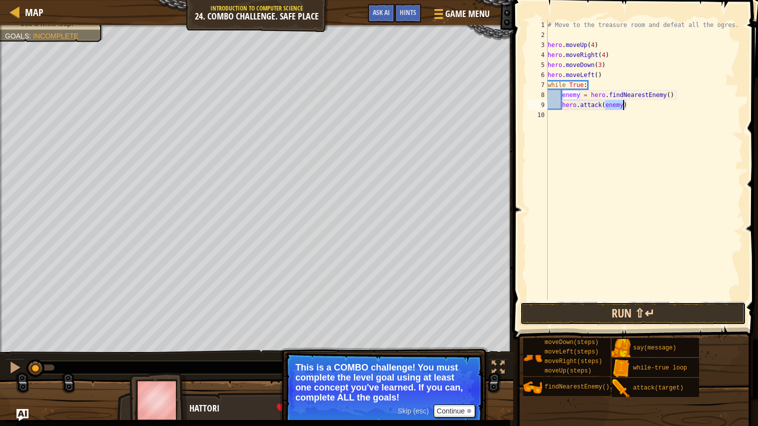
click at [674, 308] on button "Run ⇧↵" at bounding box center [633, 313] width 226 height 23
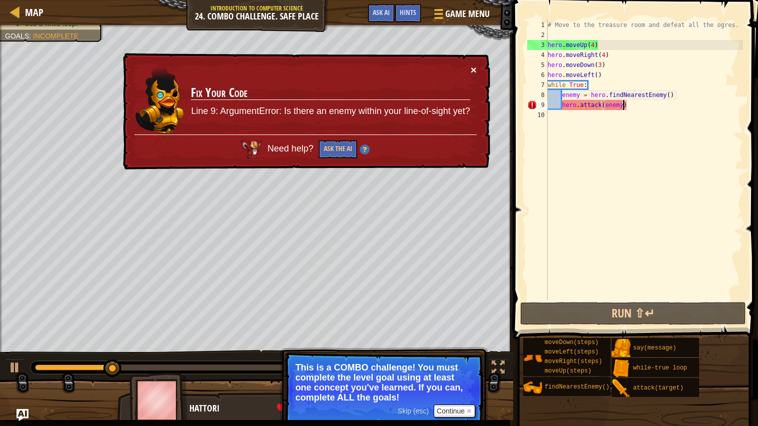
click at [471, 66] on button "×" at bounding box center [473, 69] width 6 height 10
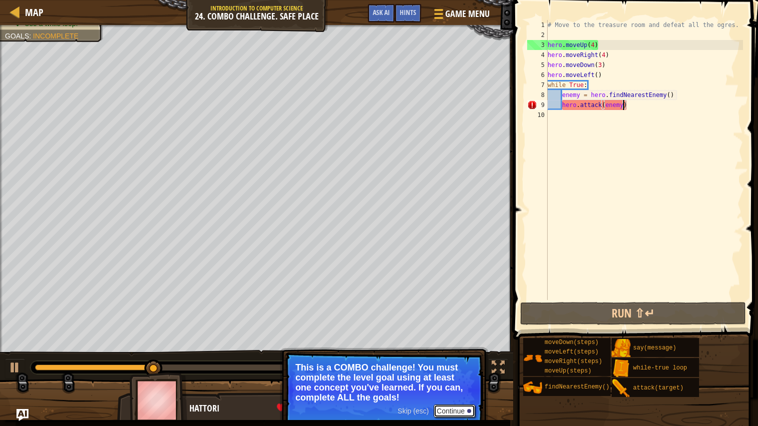
click at [448, 410] on button "Continue" at bounding box center [454, 410] width 41 height 13
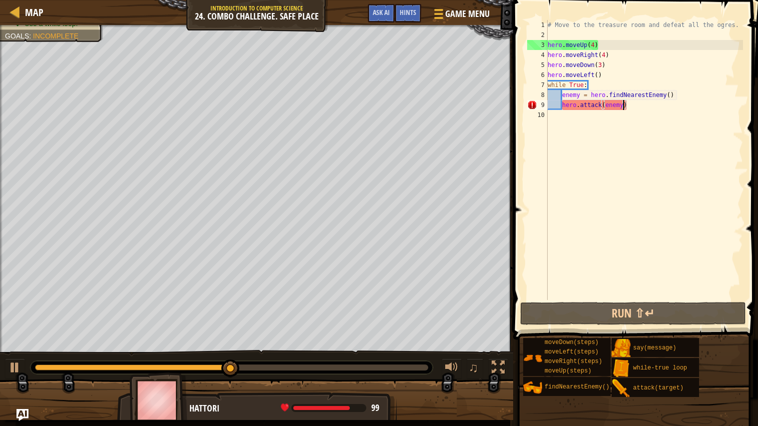
click at [604, 76] on div "# Move to the treasure room and defeat all the ogres. hero . moveUp ( 4 ) hero …" at bounding box center [644, 170] width 198 height 300
type textarea "hero.moveLeft()"
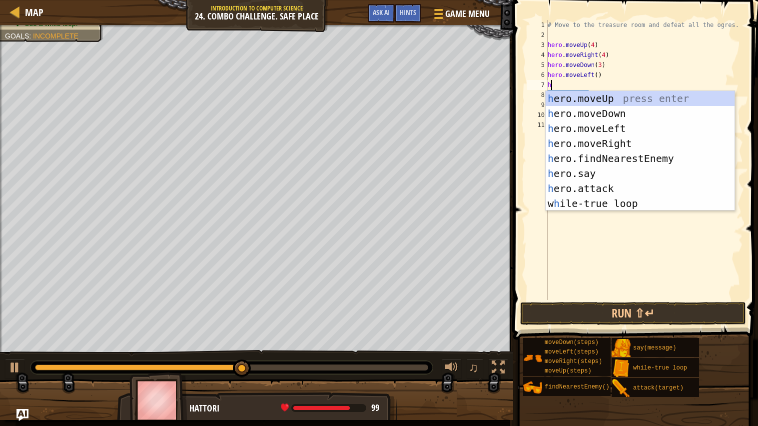
type textarea "her"
click at [623, 129] on div "her o.moveUp press enter her o.moveDown press enter her o.moveLeft press enter …" at bounding box center [639, 166] width 189 height 150
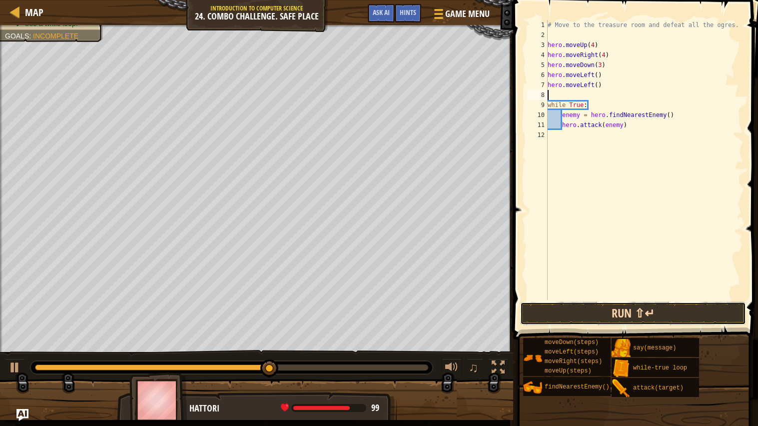
click at [657, 302] on button "Run ⇧↵" at bounding box center [633, 313] width 226 height 23
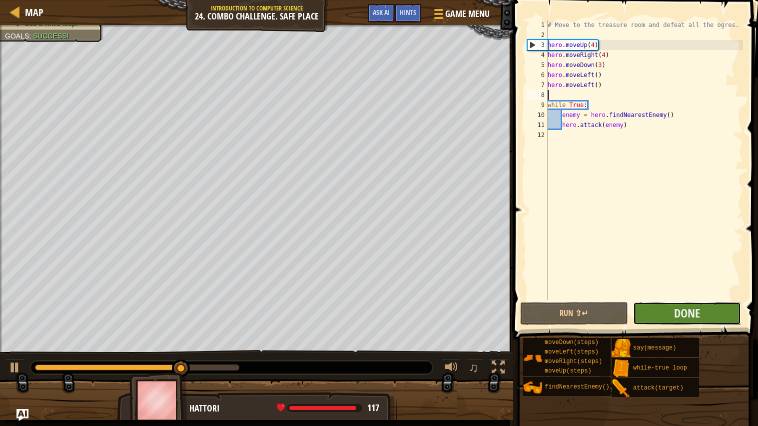
click at [660, 310] on button "Done" at bounding box center [687, 313] width 108 height 23
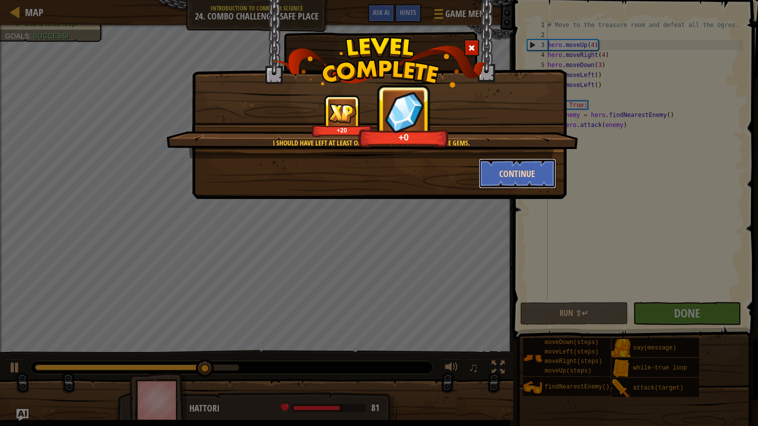
click at [508, 176] on button "Continue" at bounding box center [516, 173] width 77 height 30
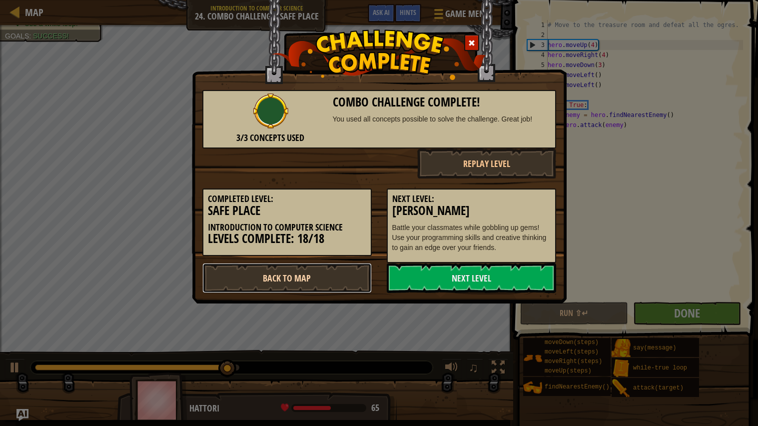
click at [319, 279] on link "Back to Map" at bounding box center [286, 278] width 169 height 30
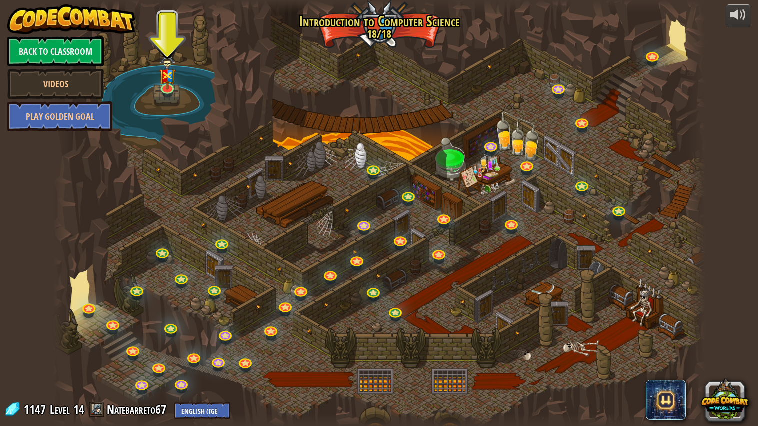
click at [164, 98] on div at bounding box center [379, 213] width 652 height 426
click at [164, 94] on link at bounding box center [167, 86] width 20 height 20
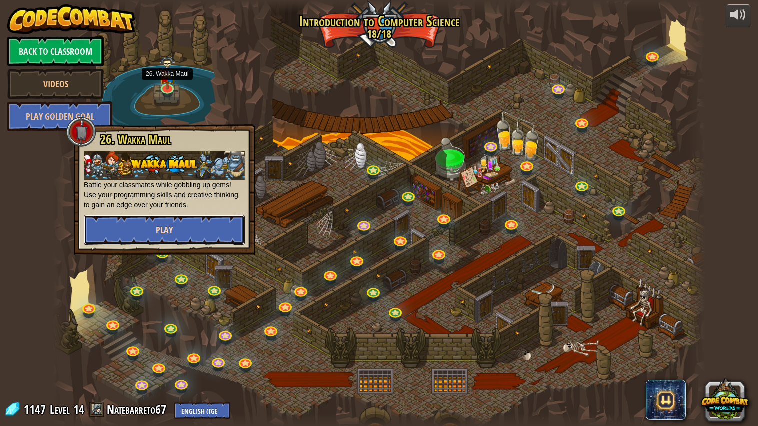
click at [150, 228] on button "Play" at bounding box center [164, 230] width 161 height 30
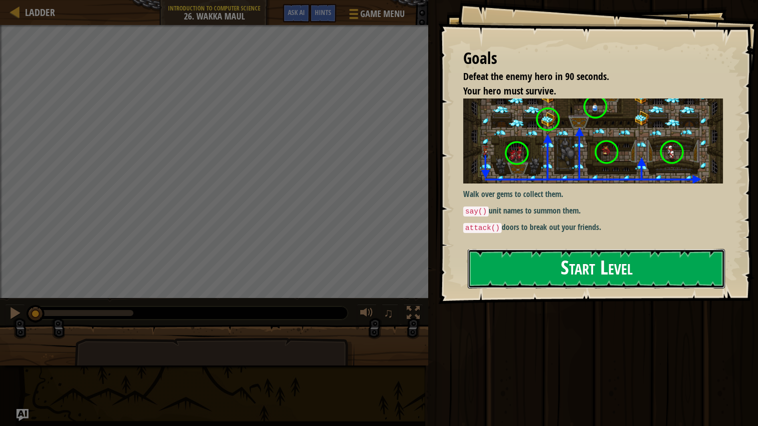
click at [586, 281] on button "Start Level" at bounding box center [596, 268] width 257 height 39
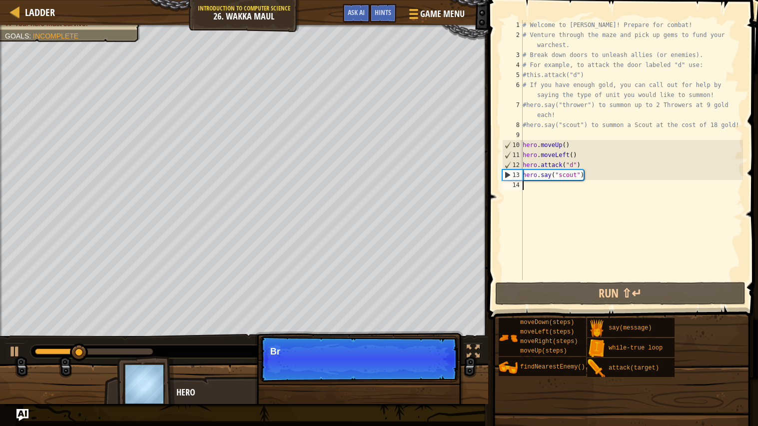
click at [417, 375] on p "Skip (esc) Continue Br" at bounding box center [359, 359] width 198 height 46
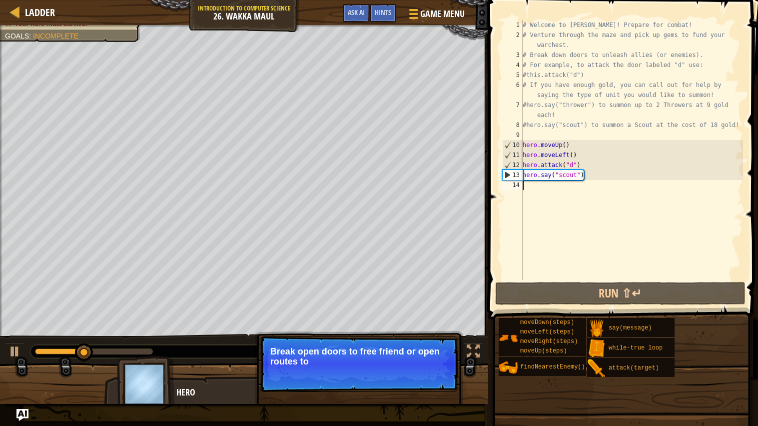
click at [435, 366] on p "Break open doors to free friend or open routes to" at bounding box center [358, 356] width 177 height 20
click at [345, 18] on button "Ask AI" at bounding box center [356, 13] width 27 height 18
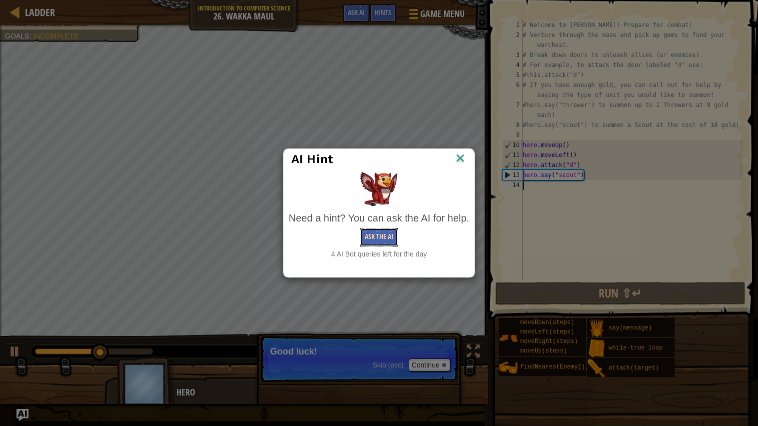
click at [389, 240] on button "Ask the AI" at bounding box center [379, 237] width 38 height 18
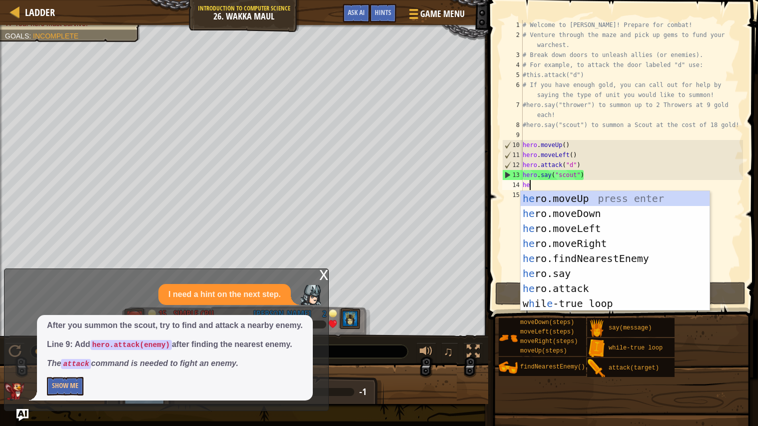
type textarea "her"
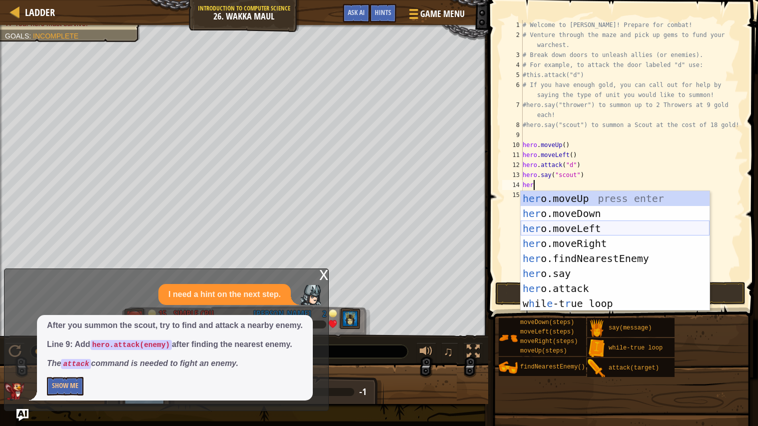
click at [605, 229] on div "her o.moveUp press enter her o.moveDown press enter her o.moveLeft press enter …" at bounding box center [614, 266] width 189 height 150
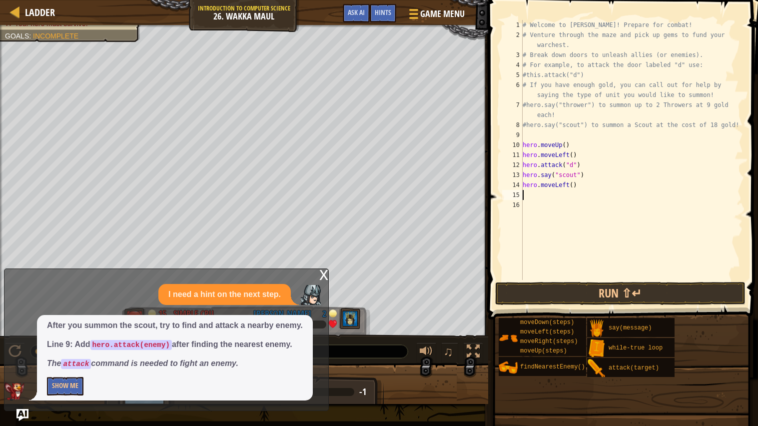
scroll to position [4, 0]
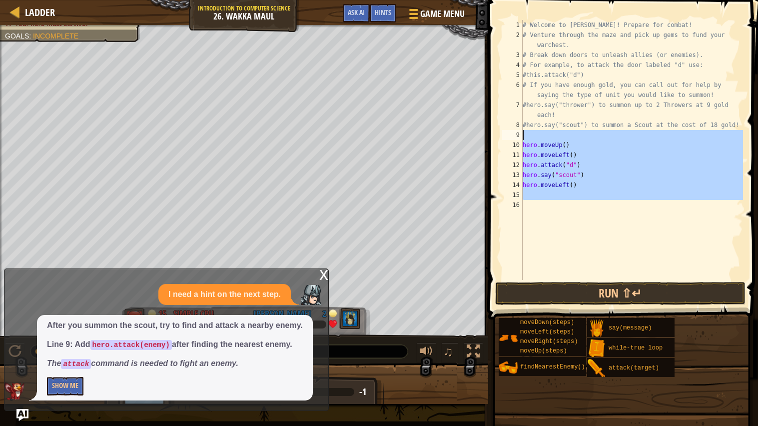
drag, startPoint x: 589, startPoint y: 212, endPoint x: 496, endPoint y: 137, distance: 119.7
click at [496, 137] on div "1 2 3 4 5 6 7 8 9 10 11 12 13 14 15 16 # Welcome to [PERSON_NAME]! Prepare for …" at bounding box center [621, 179] width 273 height 349
type textarea "hero.moveUp()"
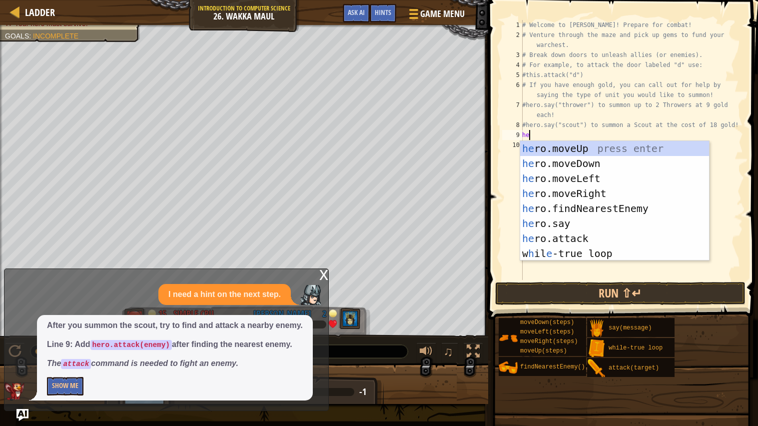
type textarea "her"
click at [604, 178] on div "her o.moveUp press enter her o.moveDown press enter her o.moveLeft press enter …" at bounding box center [614, 216] width 189 height 150
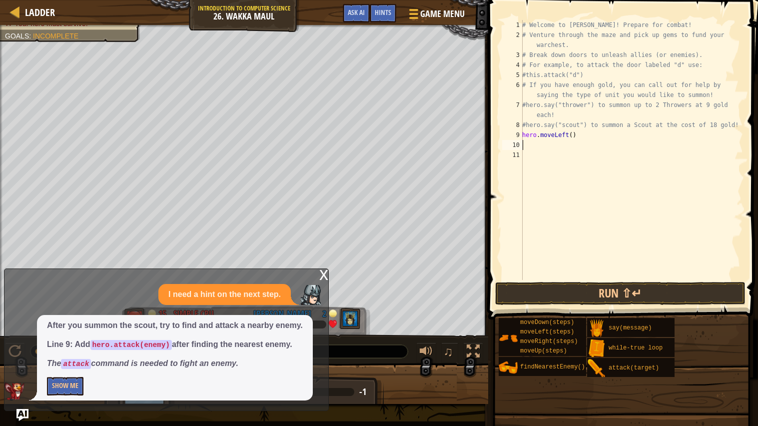
click at [564, 149] on div "# Welcome to [PERSON_NAME]! Prepare for combat! # Venture through the maze and …" at bounding box center [631, 160] width 223 height 280
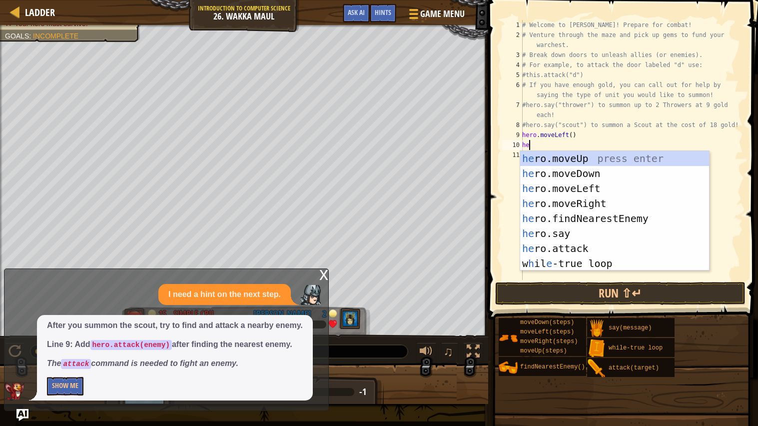
scroll to position [4, 0]
click at [628, 247] on div "her o.moveUp press enter her o.moveDown press enter her o.moveLeft press enter …" at bounding box center [614, 226] width 189 height 150
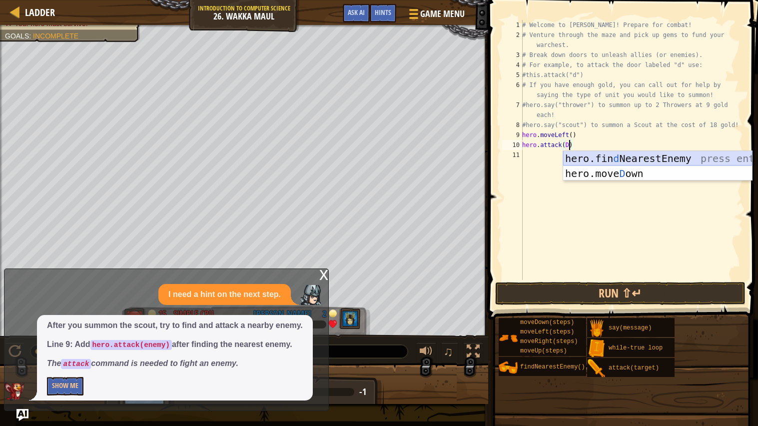
scroll to position [4, 3]
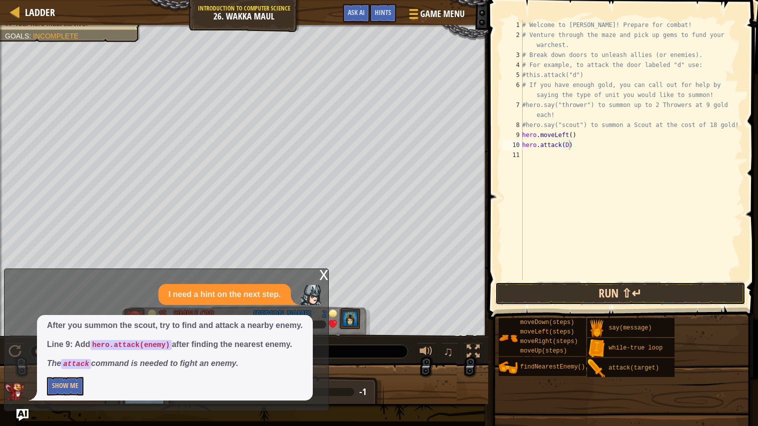
click at [609, 285] on button "Run ⇧↵" at bounding box center [620, 293] width 250 height 23
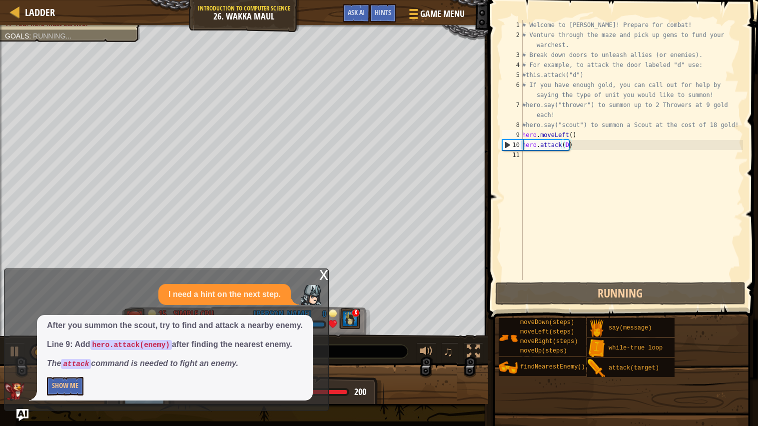
click at [523, 132] on div "# Welcome to [PERSON_NAME]! Prepare for combat! # Venture through the maze and …" at bounding box center [631, 160] width 223 height 280
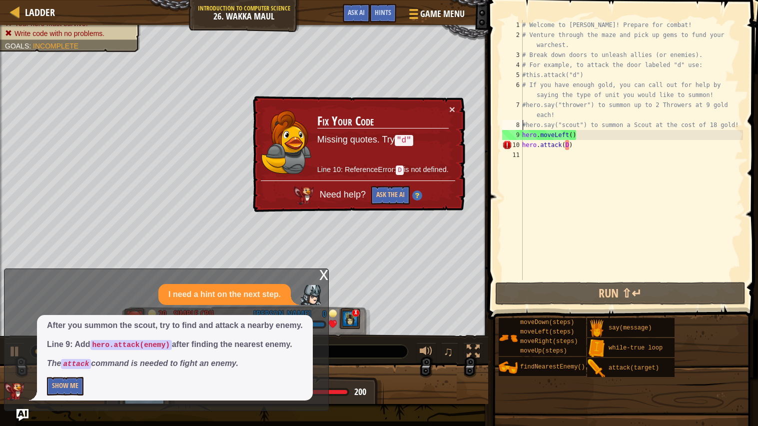
click at [564, 142] on div "# Welcome to [PERSON_NAME]! Prepare for combat! # Venture through the maze and …" at bounding box center [631, 160] width 223 height 280
click at [588, 102] on div "# Welcome to [PERSON_NAME]! Prepare for combat! # Venture through the maze and …" at bounding box center [631, 160] width 223 height 280
click at [564, 145] on div "# Welcome to [PERSON_NAME]! Prepare for combat! # Venture through the maze and …" at bounding box center [631, 160] width 223 height 280
paste textarea """
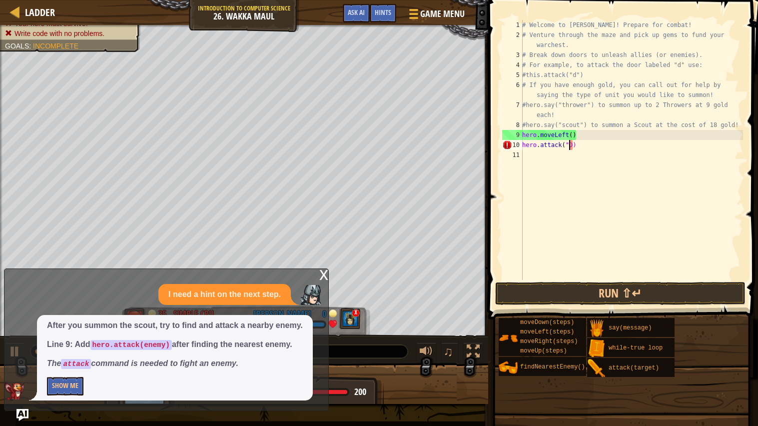
click at [570, 144] on div "# Welcome to [PERSON_NAME]! Prepare for combat! # Venture through the maze and …" at bounding box center [631, 160] width 223 height 280
click at [570, 146] on div "# Welcome to [PERSON_NAME]! Prepare for combat! # Venture through the maze and …" at bounding box center [631, 160] width 223 height 280
click at [573, 145] on div "# Welcome to [PERSON_NAME]! Prepare for combat! # Venture through the maze and …" at bounding box center [631, 160] width 223 height 280
paste textarea ""D""
click at [569, 142] on div "# Welcome to [PERSON_NAME]! Prepare for combat! # Venture through the maze and …" at bounding box center [631, 160] width 223 height 280
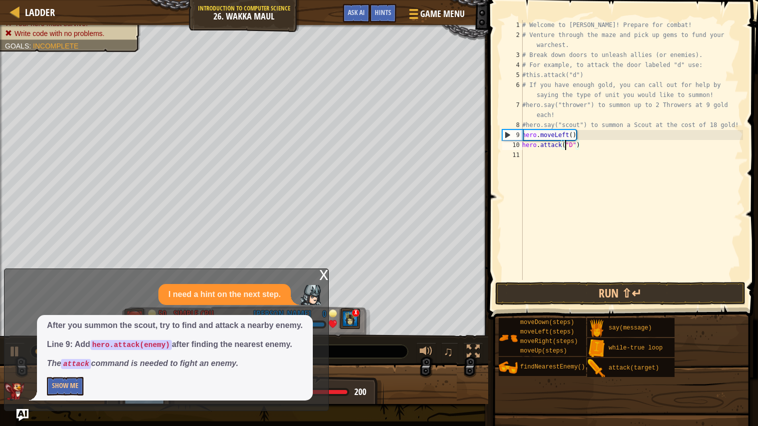
click at [519, 133] on div "9" at bounding box center [512, 135] width 20 height 10
type textarea "hero.moveLeft()"
click at [524, 132] on div "# Welcome to [PERSON_NAME]! Prepare for combat! # Venture through the maze and …" at bounding box center [631, 160] width 223 height 280
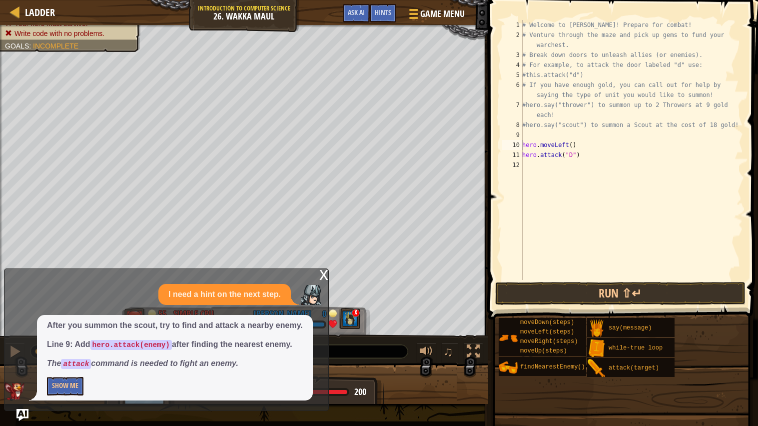
scroll to position [4, 0]
click at [537, 137] on div "# Welcome to [PERSON_NAME]! Prepare for combat! # Venture through the maze and …" at bounding box center [631, 160] width 223 height 280
click at [539, 133] on div "# Welcome to [PERSON_NAME]! Prepare for combat! # Venture through the maze and …" at bounding box center [631, 160] width 223 height 280
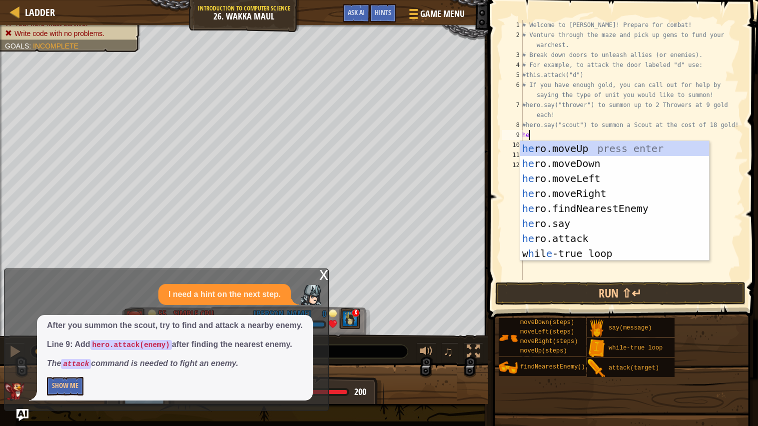
type textarea "her"
click at [582, 141] on div "her o.moveUp press enter her o.moveDown press enter her o.moveLeft press enter …" at bounding box center [614, 216] width 189 height 150
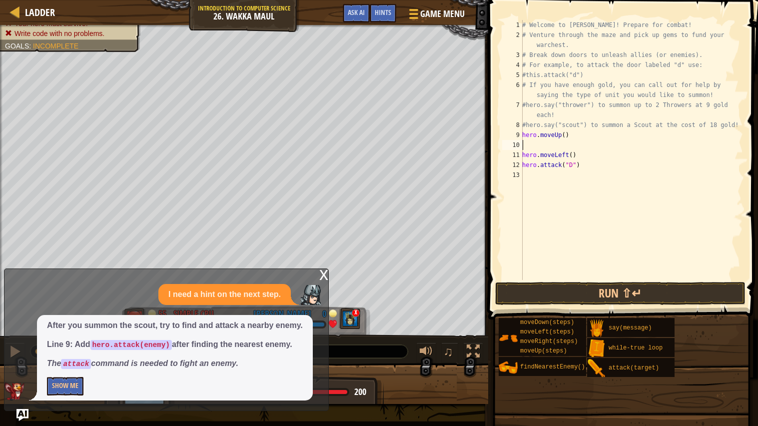
scroll to position [4, 0]
type textarea "hero.moveLeft()"
click at [566, 144] on div "# Welcome to [PERSON_NAME]! Prepare for combat! # Venture through the maze and …" at bounding box center [631, 160] width 223 height 280
type textarea "hero.attack("D")"
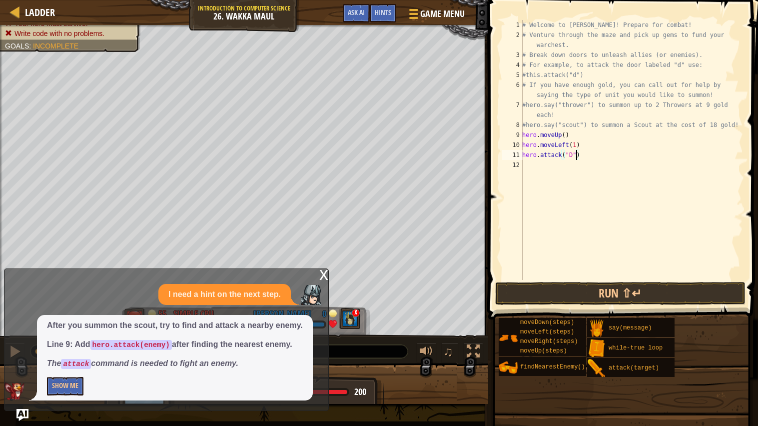
scroll to position [4, 0]
type textarea "hero.attack("D")"
type textarea "hero.attack(D)"
type textarea "h"
type textarea "hero.moveLeft()"
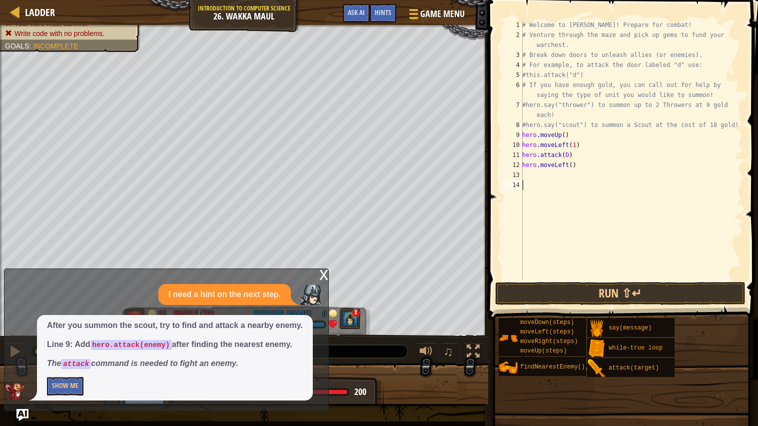
click at [568, 167] on div "# Welcome to [PERSON_NAME]! Prepare for combat! # Venture through the maze and …" at bounding box center [631, 160] width 223 height 280
click at [575, 161] on div "# Welcome to [PERSON_NAME]! Prepare for combat! # Venture through the maze and …" at bounding box center [631, 160] width 223 height 280
type textarea "hero.moveLeft(4)"
type textarea "h"
click at [608, 188] on div "# Welcome to [PERSON_NAME]! Prepare for combat! # Venture through the maze and …" at bounding box center [631, 160] width 223 height 280
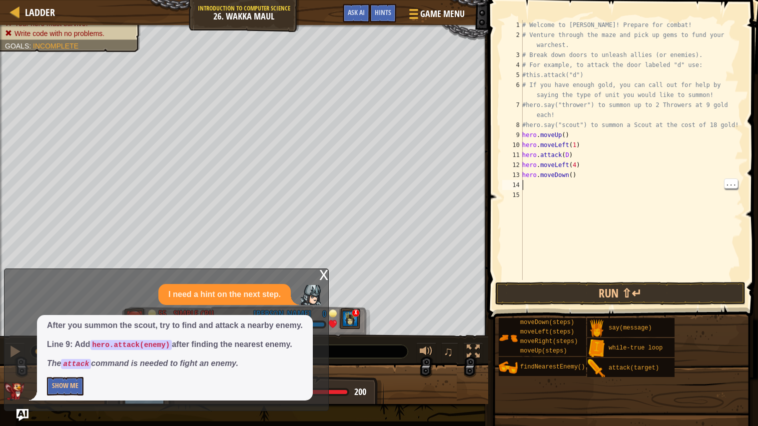
type textarea "h"
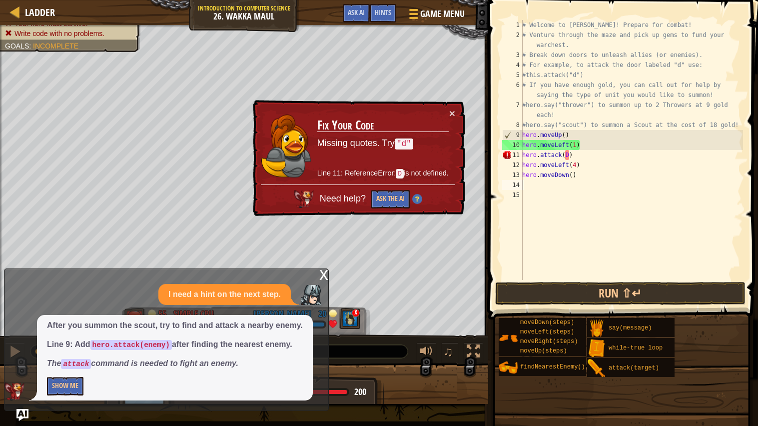
click at [565, 152] on div "# Welcome to [PERSON_NAME]! Prepare for combat! # Venture through the maze and …" at bounding box center [631, 160] width 223 height 280
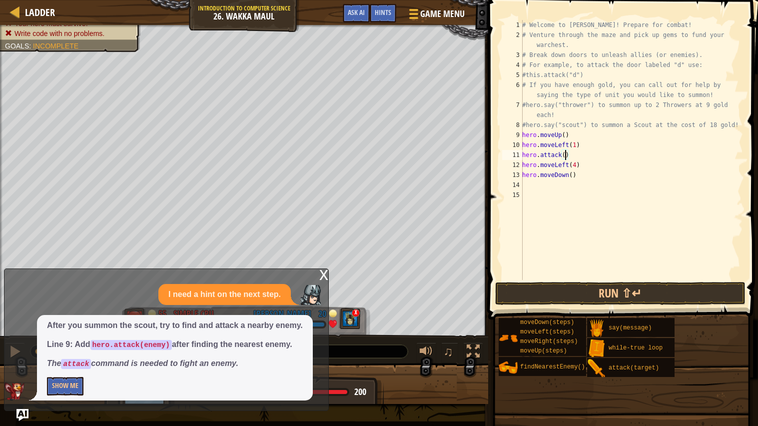
type textarea "hero.attack(d)"
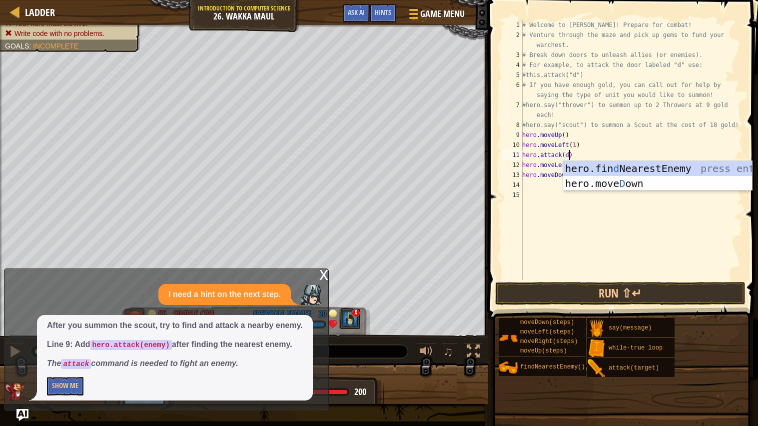
scroll to position [4, 3]
click at [641, 205] on div "# Welcome to [PERSON_NAME]! Prepare for combat! # Venture through the maze and …" at bounding box center [631, 160] width 223 height 280
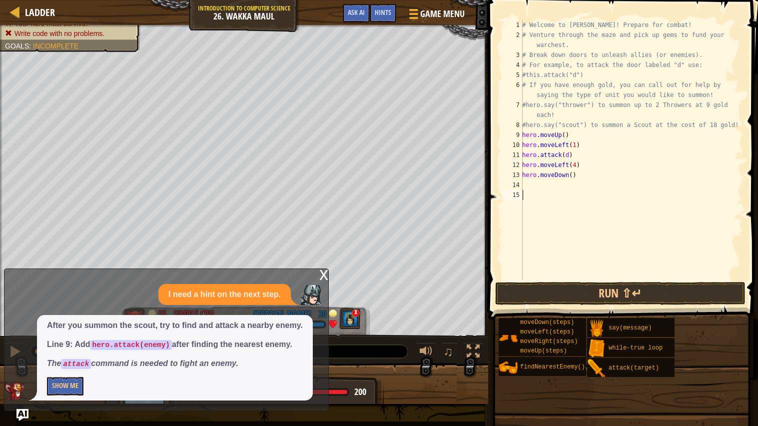
scroll to position [4, 0]
click at [543, 190] on div "# Welcome to [PERSON_NAME]! Prepare for combat! # Venture through the maze and …" at bounding box center [631, 160] width 223 height 280
click at [537, 178] on div "# Welcome to [PERSON_NAME]! Prepare for combat! # Venture through the maze and …" at bounding box center [631, 160] width 223 height 280
type textarea "hero.moveDown()"
click at [538, 185] on div "# Welcome to [PERSON_NAME]! Prepare for combat! # Venture through the maze and …" at bounding box center [631, 160] width 223 height 280
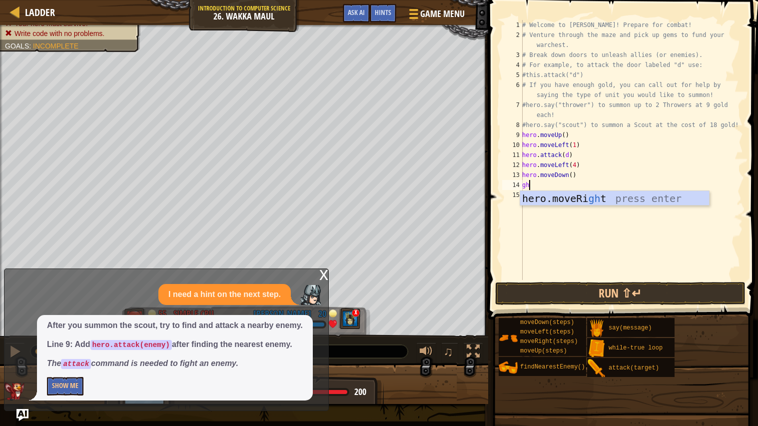
type textarea "g"
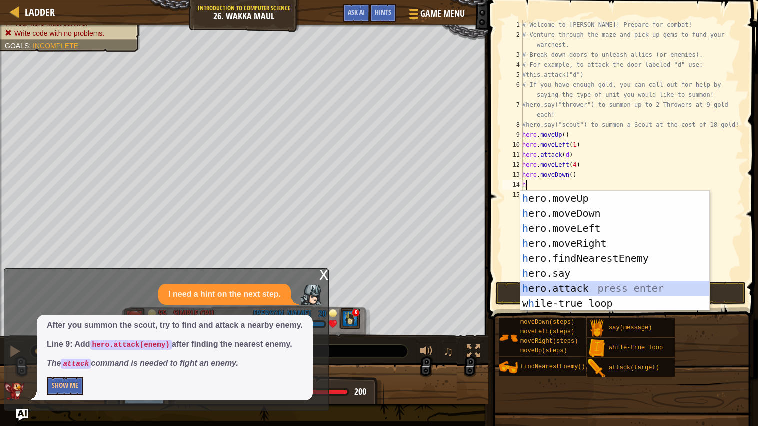
click at [583, 289] on div "h ero.moveUp press enter h ero.moveDown press enter h ero.moveLeft press enter …" at bounding box center [614, 266] width 189 height 150
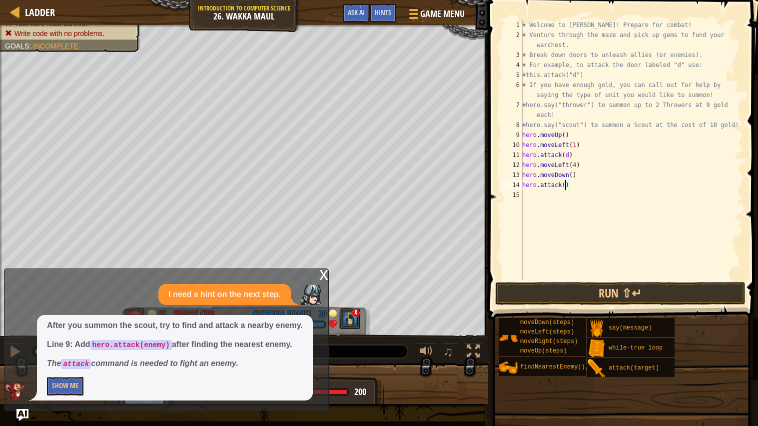
type textarea "hero.attack(c)"
click at [526, 192] on div "# Welcome to [PERSON_NAME]! Prepare for combat! # Venture through the maze and …" at bounding box center [631, 160] width 223 height 280
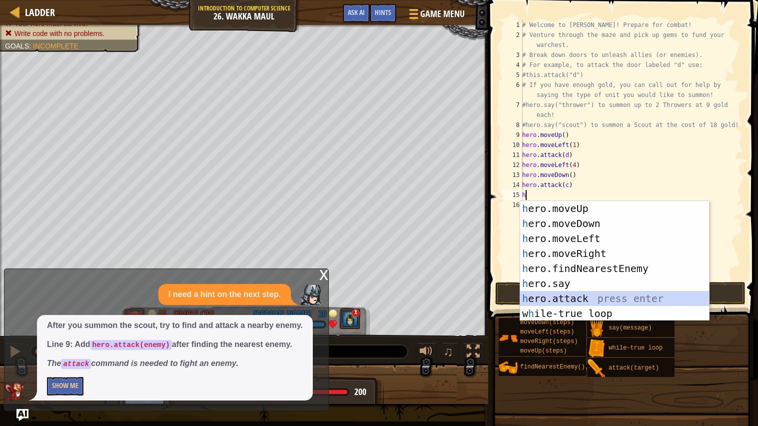
click at [567, 293] on div "h ero.moveUp press enter h ero.moveDown press enter h ero.moveLeft press enter …" at bounding box center [614, 276] width 189 height 150
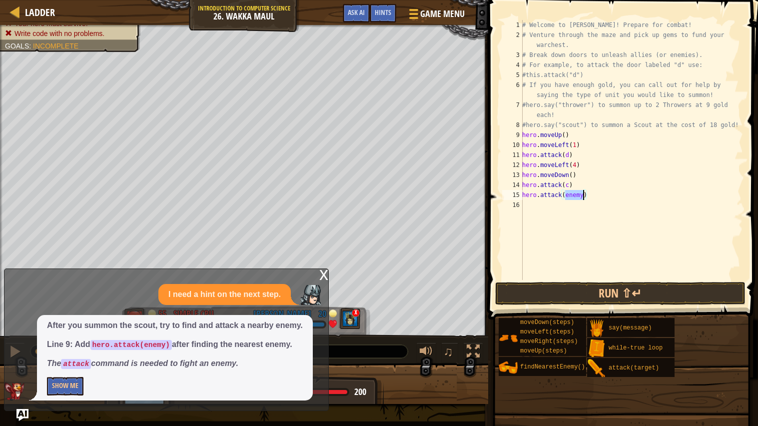
scroll to position [4, 3]
click at [634, 290] on button "Run ⇧↵" at bounding box center [620, 293] width 250 height 23
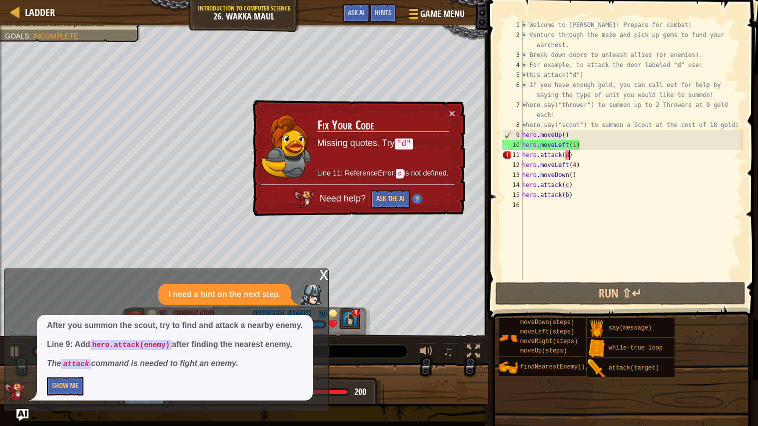
click at [568, 153] on div "# Welcome to [PERSON_NAME]! Prepare for combat! # Venture through the maze and …" at bounding box center [631, 160] width 223 height 280
paste textarea """
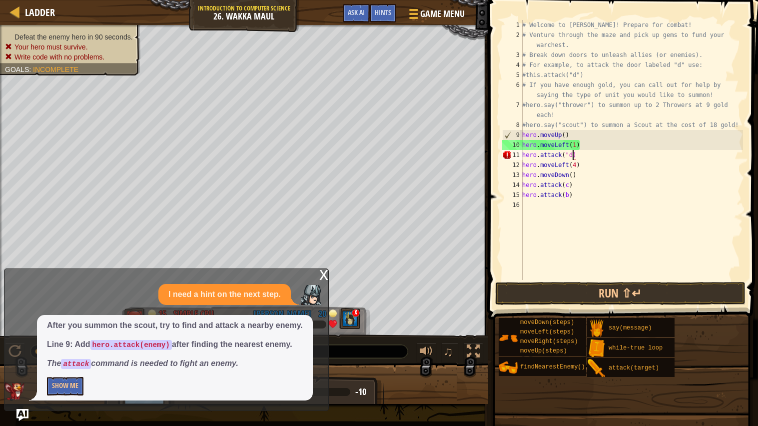
paste textarea """
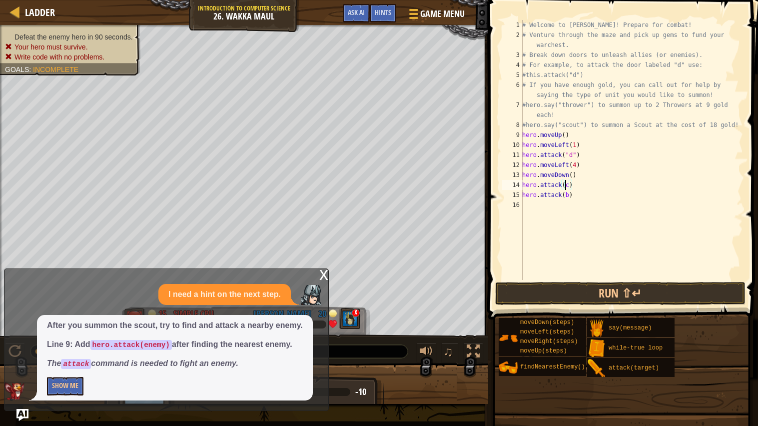
paste textarea """
type textarea "hero.attack("b")"
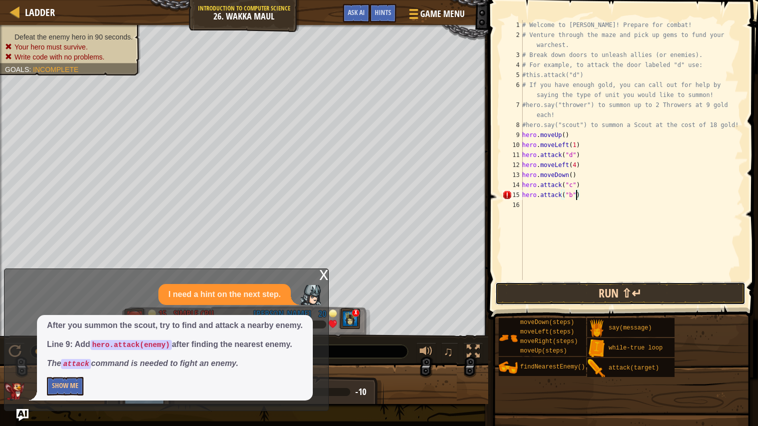
click at [708, 302] on button "Run ⇧↵" at bounding box center [620, 293] width 250 height 23
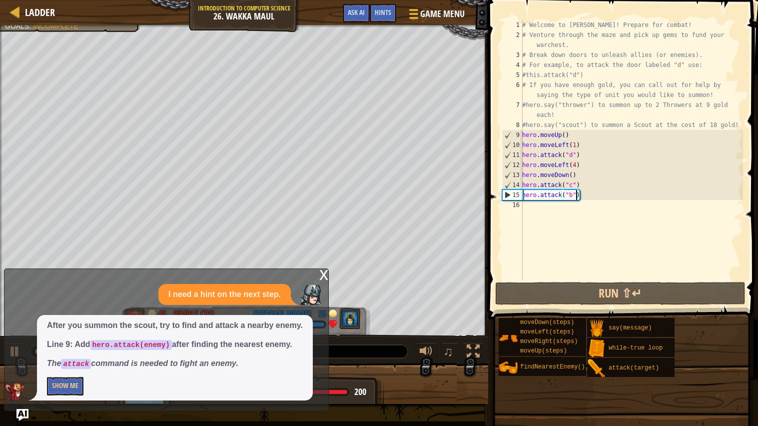
click at [599, 222] on div "# Welcome to [PERSON_NAME]! Prepare for combat! # Venture through the maze and …" at bounding box center [631, 160] width 223 height 280
type textarea "h"
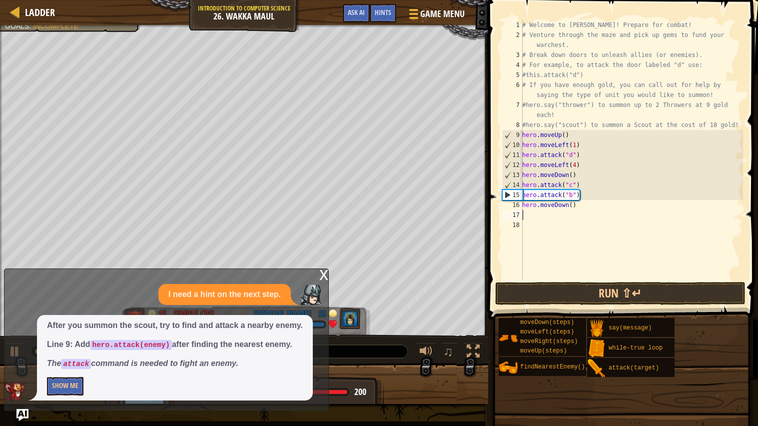
type textarea "hero.moveDown()"
click at [571, 204] on div "# Welcome to [PERSON_NAME]! Prepare for combat! # Venture through the maze and …" at bounding box center [631, 160] width 223 height 280
type textarea "hero.moveDown(5)"
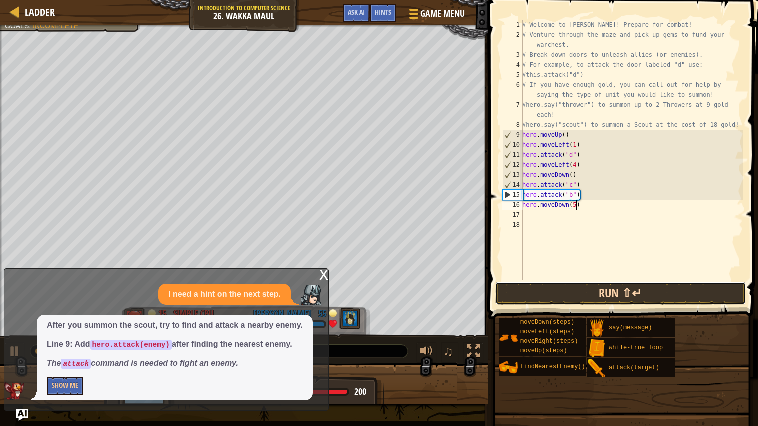
click at [633, 290] on button "Run ⇧↵" at bounding box center [620, 293] width 250 height 23
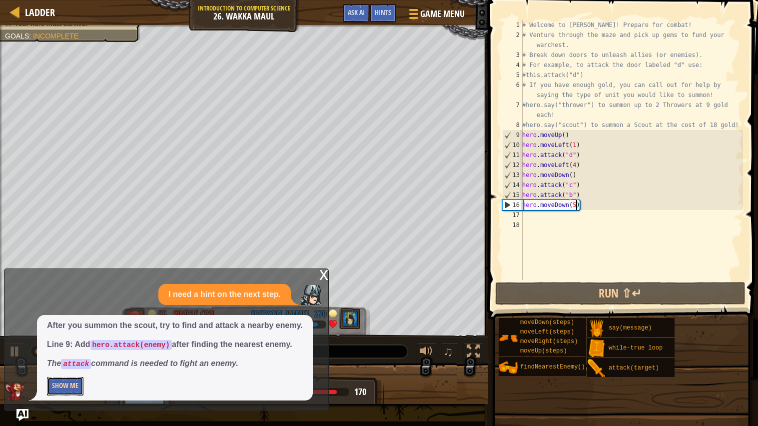
click at [64, 382] on button "Show Me" at bounding box center [65, 386] width 36 height 18
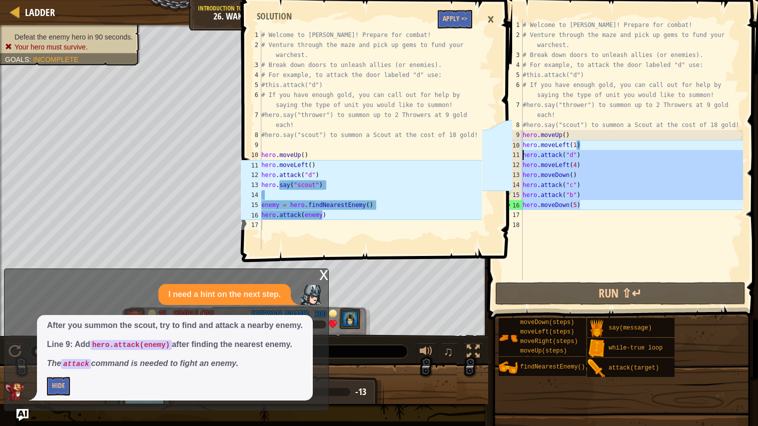
drag, startPoint x: 584, startPoint y: 201, endPoint x: 521, endPoint y: 153, distance: 79.1
click at [521, 153] on div "hero.moveDown(5) 1 2 3 4 5 6 7 8 9 10 11 12 13 14 15 16 17 18 # Welcome to [PER…" at bounding box center [621, 150] width 243 height 260
type textarea "hero.attack("d") hero.moveLeft(4)"
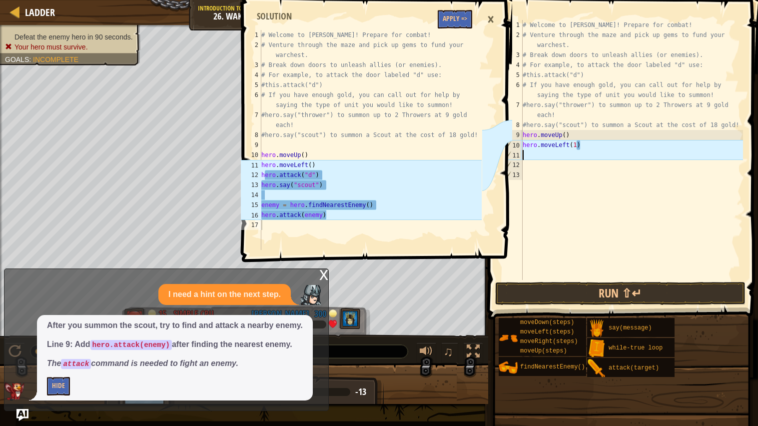
scroll to position [4, 0]
paste textarea """
type textarea """
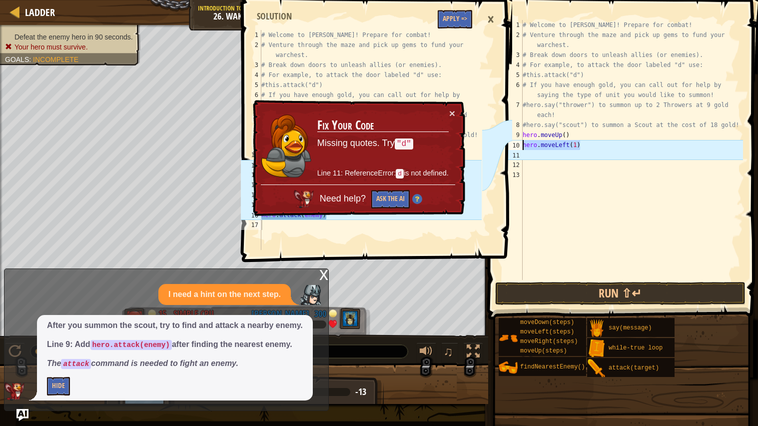
drag, startPoint x: 635, startPoint y: 145, endPoint x: 512, endPoint y: 144, distance: 122.4
click at [512, 144] on div "1 2 3 4 5 6 7 8 9 10 11 12 13 # Welcome to Wakka Maul! Prepare for combat! # Ve…" at bounding box center [621, 150] width 243 height 260
type textarea "hero.moveLeft(1)"
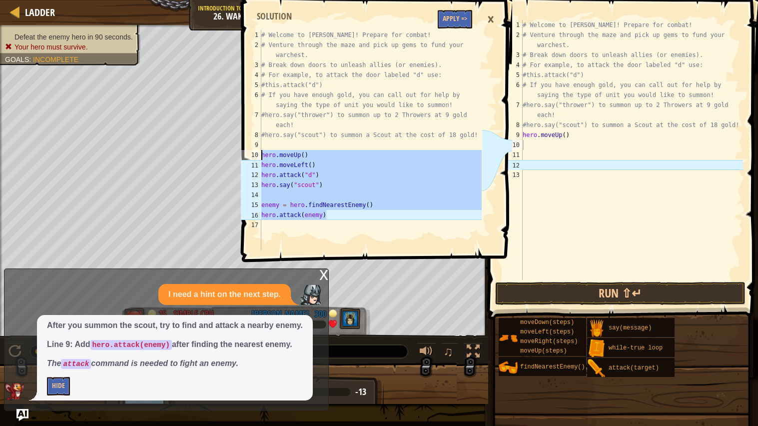
drag, startPoint x: 339, startPoint y: 213, endPoint x: 250, endPoint y: 153, distance: 107.2
click at [250, 153] on div "hero.attack(enemy) 1 2 3 4 5 6 7 8 9 10 11 12 13 14 15 16 17 # Welcome to [PERS…" at bounding box center [360, 140] width 243 height 220
type textarea "hero.moveUp() hero.moveLeft()"
click at [535, 142] on div "# Welcome to [PERSON_NAME]! Prepare for combat! # Venture through the maze and …" at bounding box center [631, 160] width 222 height 280
paste textarea "hero.attack(enemy)"
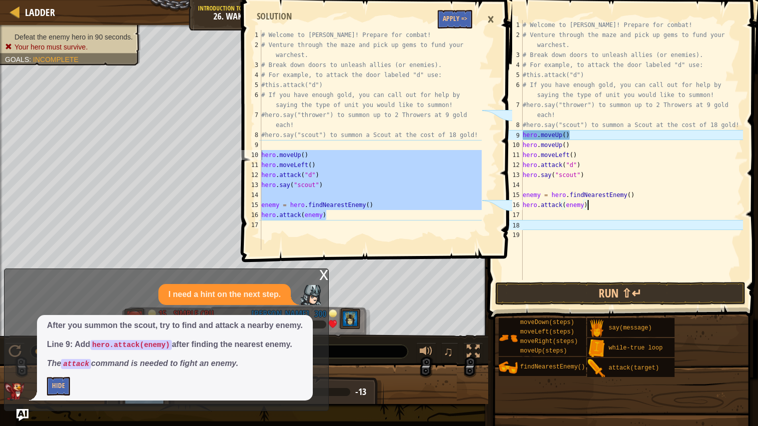
type textarea "enemy = hero.findNearestEnemy()"
type textarea "h"
click at [486, 15] on div "×" at bounding box center [490, 19] width 17 height 23
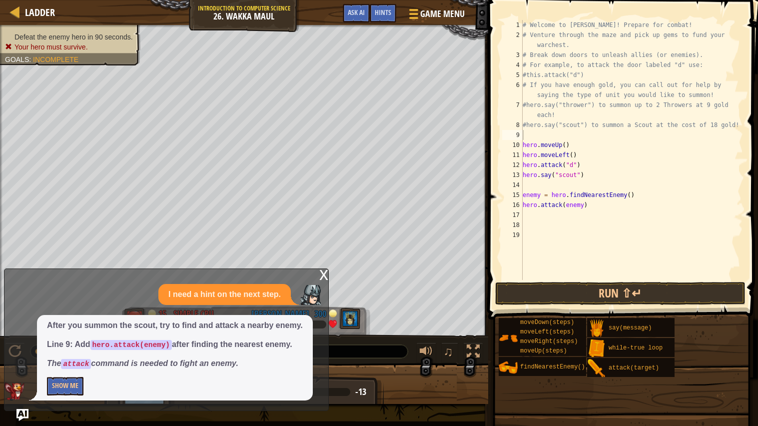
click at [557, 213] on div "# Welcome to [PERSON_NAME]! Prepare for combat! # Venture through the maze and …" at bounding box center [631, 160] width 222 height 280
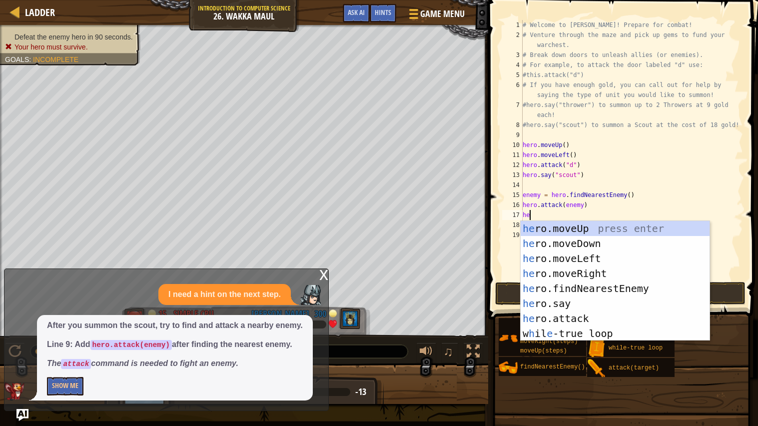
type textarea "her"
click at [584, 255] on div "her o.moveUp press enter her o.moveDown press enter her o.moveLeft press enter …" at bounding box center [614, 296] width 189 height 150
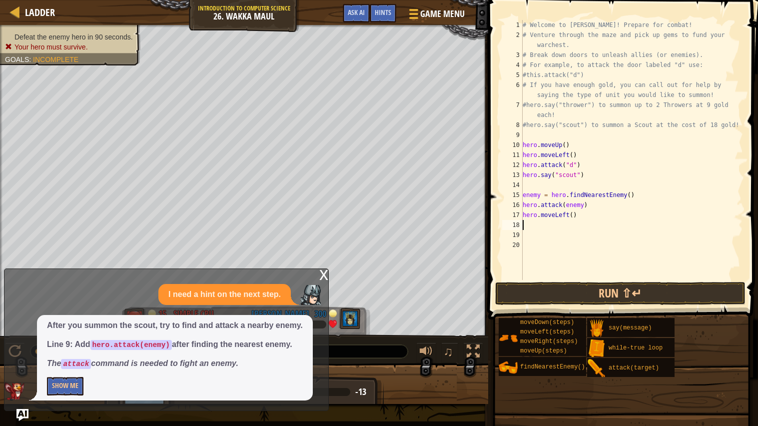
scroll to position [4, 0]
click at [577, 214] on div "# Welcome to [PERSON_NAME]! Prepare for combat! # Venture through the maze and …" at bounding box center [631, 160] width 222 height 280
click at [572, 215] on div "# Welcome to [PERSON_NAME]! Prepare for combat! # Venture through the maze and …" at bounding box center [631, 160] width 222 height 280
type textarea "hero.moveLeft(4)"
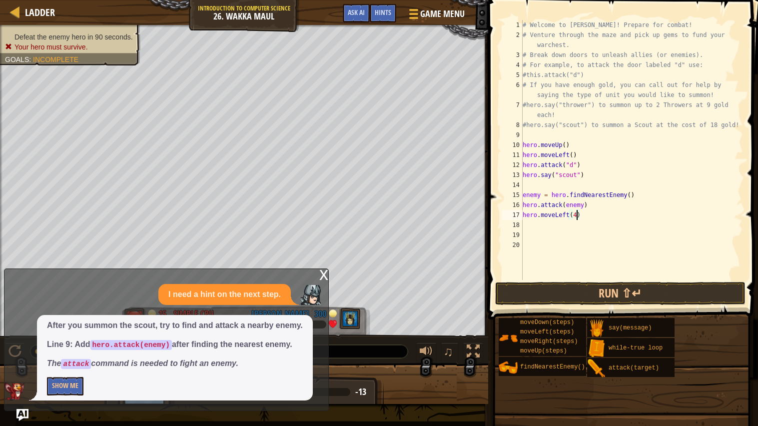
click at [326, 273] on div "x" at bounding box center [323, 274] width 9 height 10
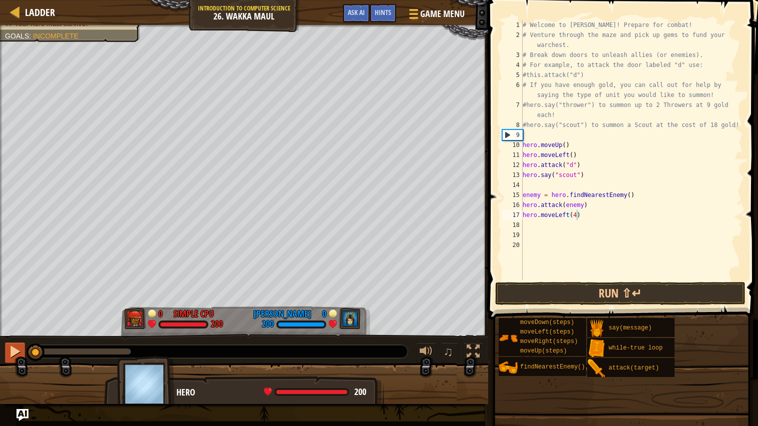
drag, startPoint x: 114, startPoint y: 349, endPoint x: 13, endPoint y: 345, distance: 100.5
click at [13, 345] on div "♫" at bounding box center [244, 349] width 488 height 30
click at [8, 349] on div at bounding box center [14, 351] width 13 height 13
click at [561, 222] on div "# Welcome to [PERSON_NAME]! Prepare for combat! # Venture through the maze and …" at bounding box center [631, 160] width 222 height 280
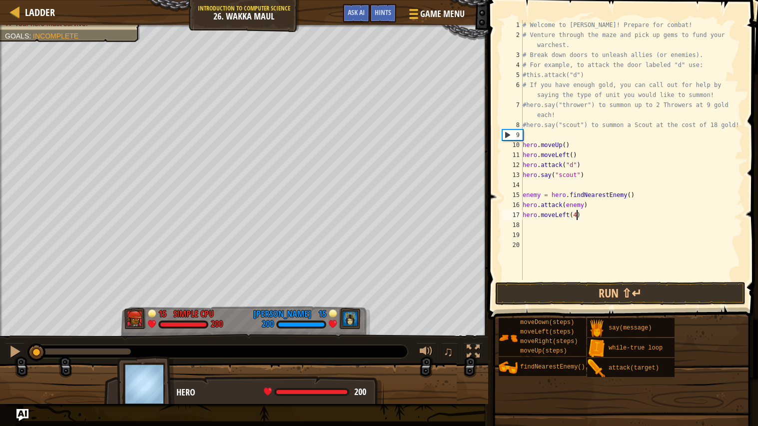
scroll to position [4, 0]
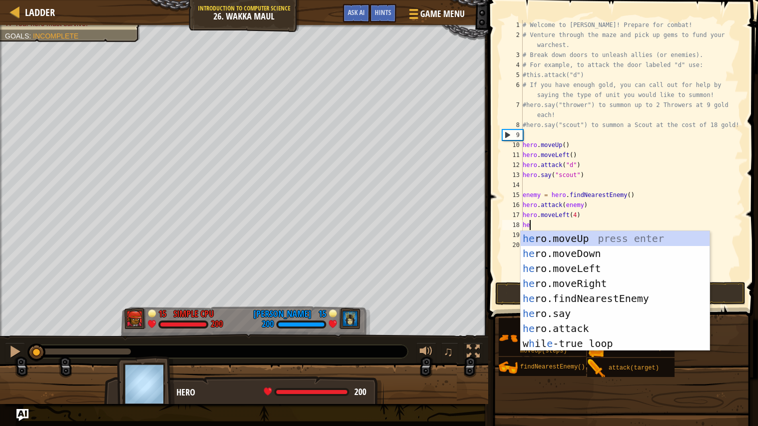
type textarea "hero"
click at [584, 249] on div "hero .moveUp press enter hero .moveDown press enter hero .moveLeft press enter …" at bounding box center [614, 306] width 189 height 150
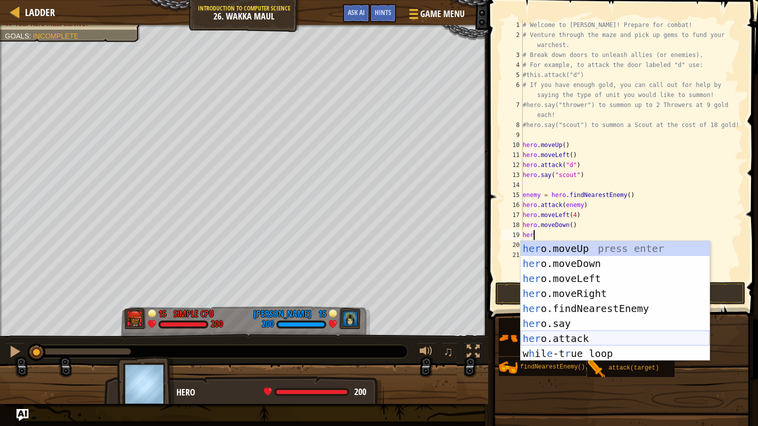
click at [596, 333] on div "her o.moveUp press enter her o.moveDown press enter her o.moveLeft press enter …" at bounding box center [614, 316] width 189 height 150
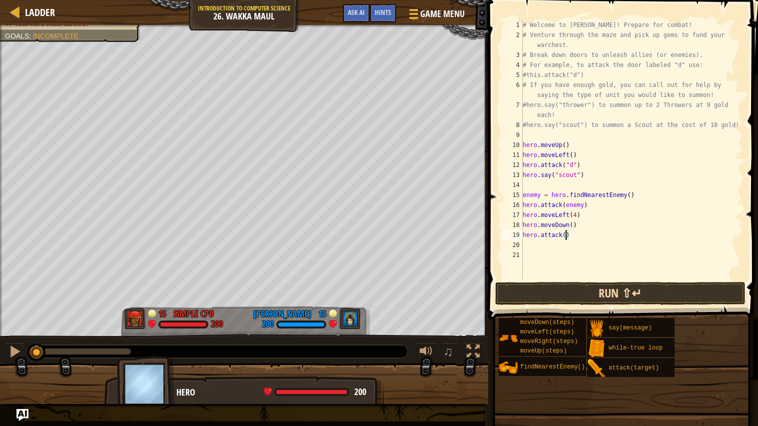
paste textarea "enemy)"
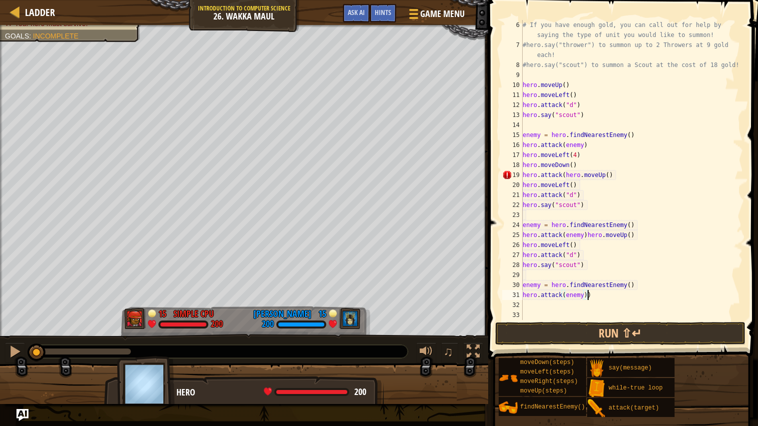
scroll to position [59, 0]
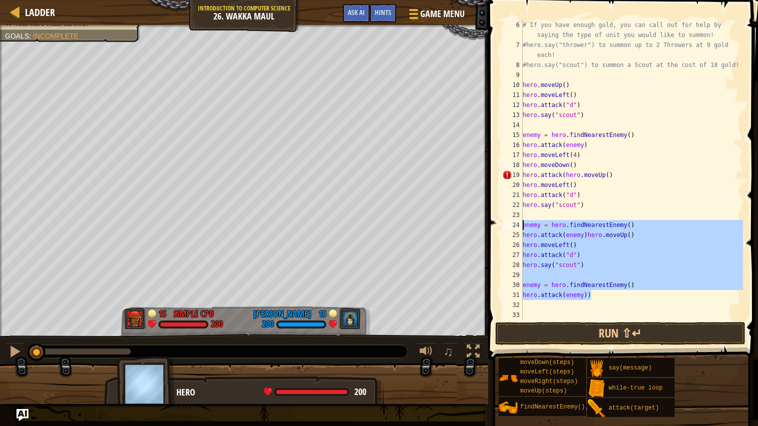
drag, startPoint x: 600, startPoint y: 296, endPoint x: 496, endPoint y: 224, distance: 126.4
click at [496, 224] on div "hero.attack(enemy)) 6 7 8 9 10 11 12 13 14 15 16 17 18 19 20 21 22 23 24 25 26 …" at bounding box center [621, 199] width 273 height 389
type textarea "enemy = hero.findNearestEnemy() hero.attack(enemy)hero.moveUp()"
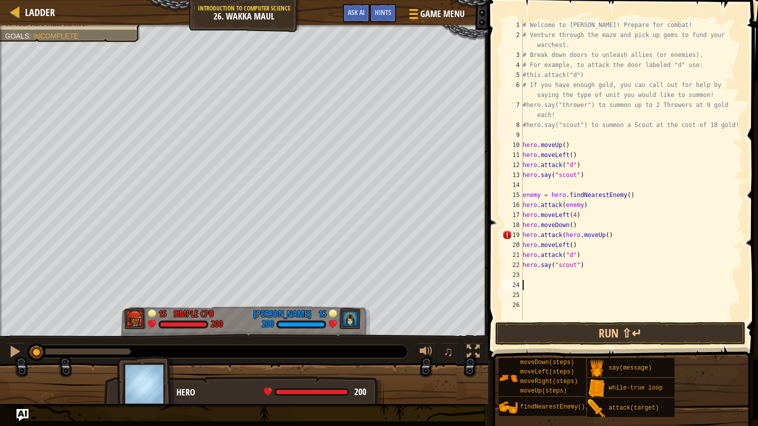
scroll to position [4, 0]
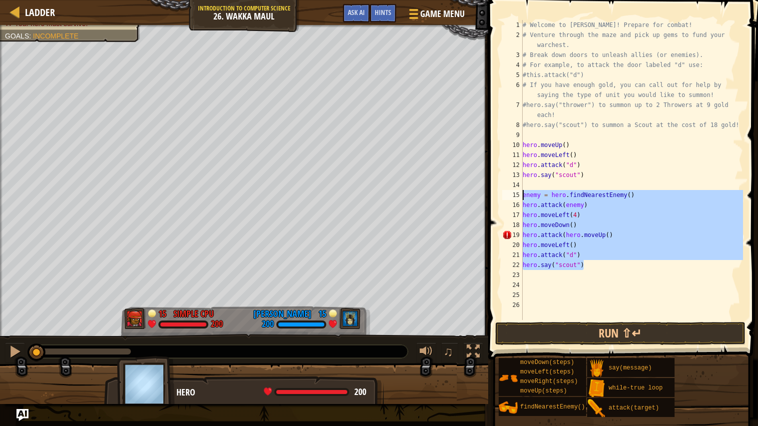
drag, startPoint x: 584, startPoint y: 264, endPoint x: 490, endPoint y: 197, distance: 116.0
click at [490, 197] on div "1 2 3 4 5 6 7 8 9 10 11 12 13 14 15 16 17 18 19 20 21 22 23 24 25 26 # Welcome …" at bounding box center [621, 199] width 273 height 389
click at [590, 261] on div "# Welcome to [PERSON_NAME]! Prepare for combat! # Venture through the maze and …" at bounding box center [631, 170] width 222 height 300
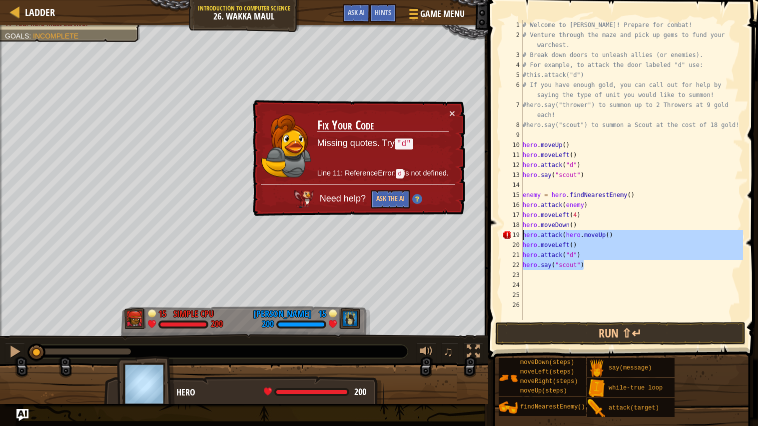
drag, startPoint x: 590, startPoint y: 263, endPoint x: 518, endPoint y: 232, distance: 78.6
click at [518, 232] on div "hero.say("scout") 1 2 3 4 5 6 7 8 9 10 11 12 13 14 15 16 17 18 19 20 21 22 23 2…" at bounding box center [621, 170] width 243 height 300
type textarea "hero.attack(hero.moveUp() hero.moveLeft()"
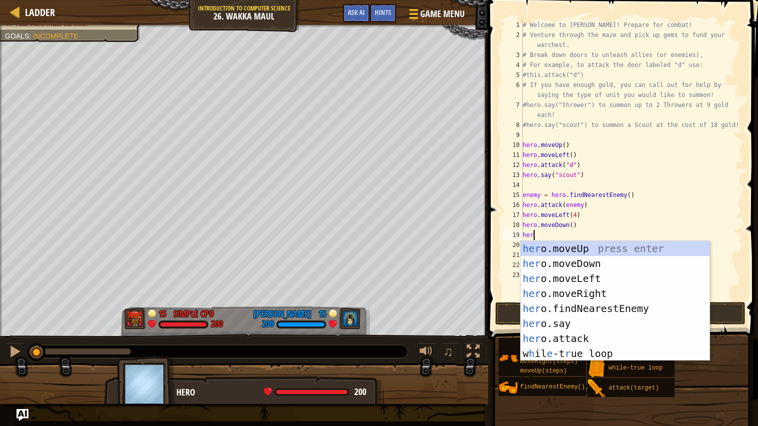
scroll to position [4, 0]
click at [594, 335] on div "her o.moveUp press enter her o.moveDown press enter her o.moveLeft press enter …" at bounding box center [614, 316] width 189 height 150
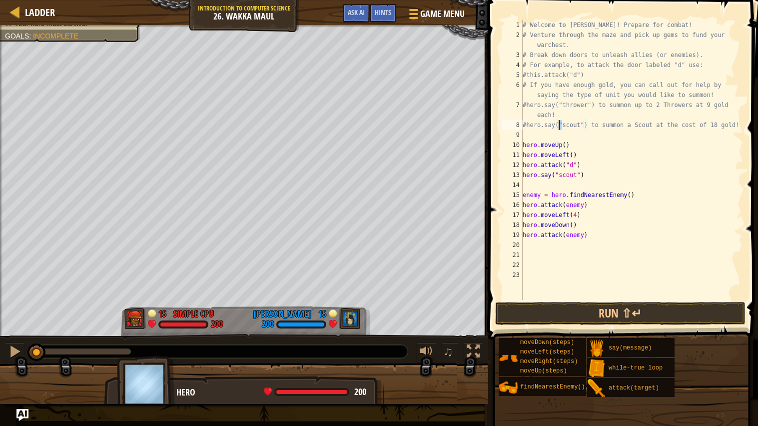
click at [559, 120] on div "# Welcome to [PERSON_NAME]! Prepare for combat! # Venture through the maze and …" at bounding box center [631, 170] width 222 height 300
click at [584, 234] on div "# Welcome to [PERSON_NAME]! Prepare for combat! # Venture through the maze and …" at bounding box center [631, 170] width 222 height 300
paste textarea """
type textarea "hero.attack("b")"
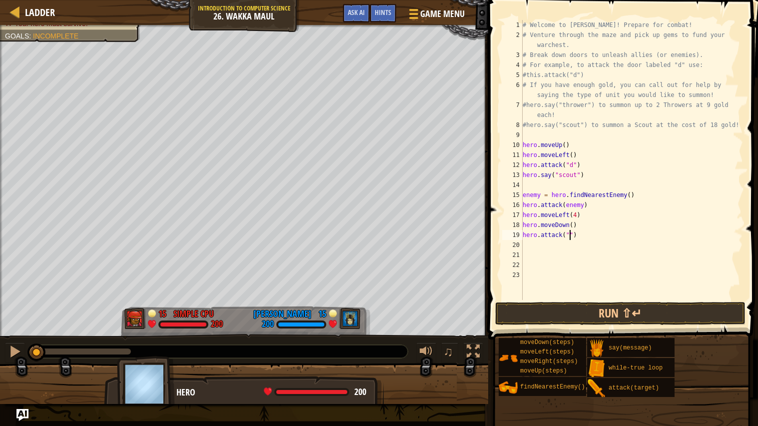
scroll to position [4, 4]
click at [551, 243] on div "# Welcome to [PERSON_NAME]! Prepare for combat! # Venture through the maze and …" at bounding box center [631, 170] width 222 height 300
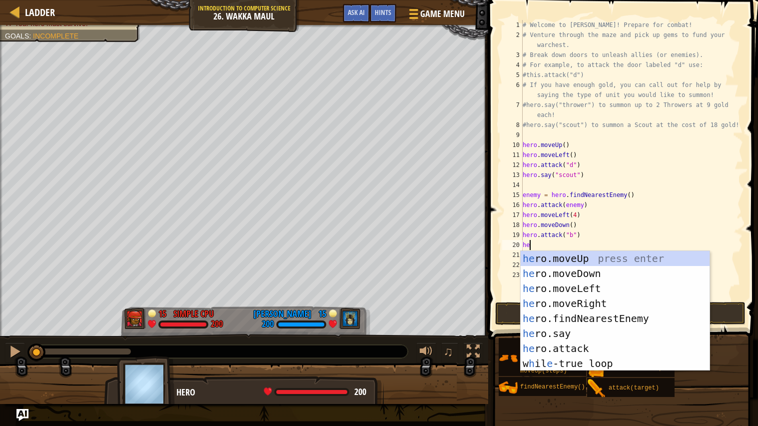
scroll to position [4, 0]
click at [564, 346] on div "her o.moveUp press enter her o.moveDown press enter her o.moveLeft press enter …" at bounding box center [614, 326] width 189 height 150
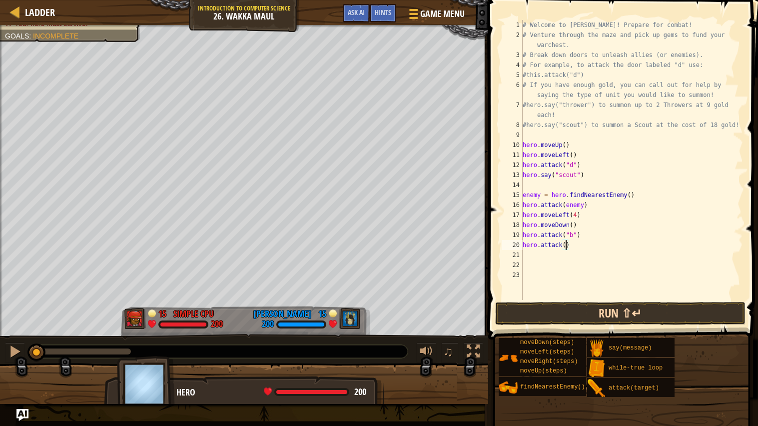
paste textarea """
type textarea "hero.attack("c")"
click at [552, 251] on div "# Welcome to [PERSON_NAME]! Prepare for combat! # Venture through the maze and …" at bounding box center [631, 170] width 222 height 300
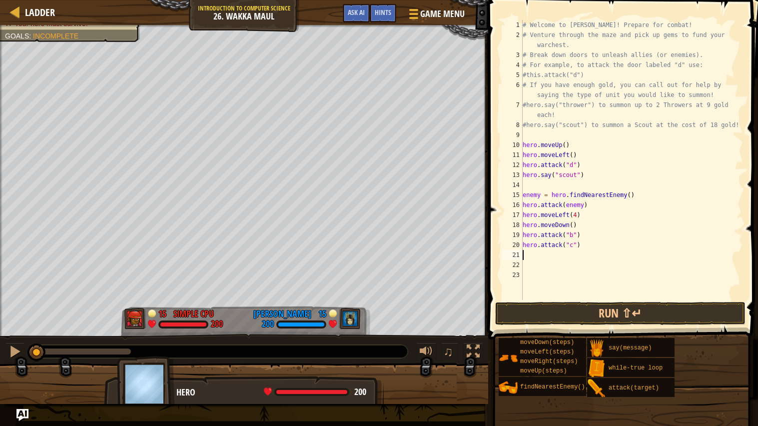
scroll to position [4, 0]
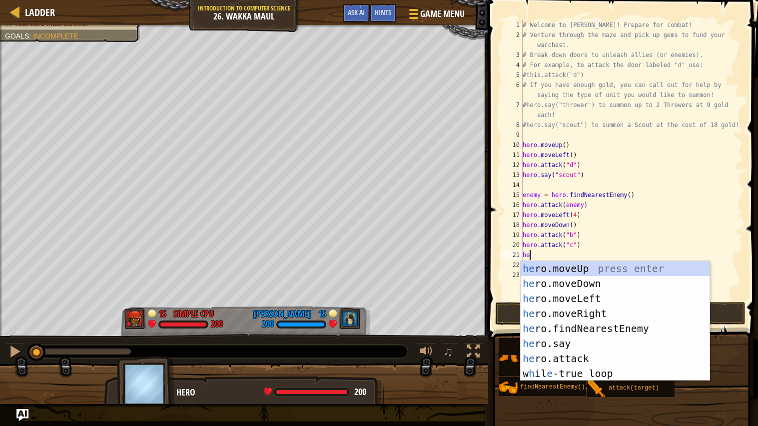
type textarea "her"
click at [577, 267] on div "her o.moveUp press enter her o.moveDown press enter her o.moveLeft press enter …" at bounding box center [614, 336] width 189 height 150
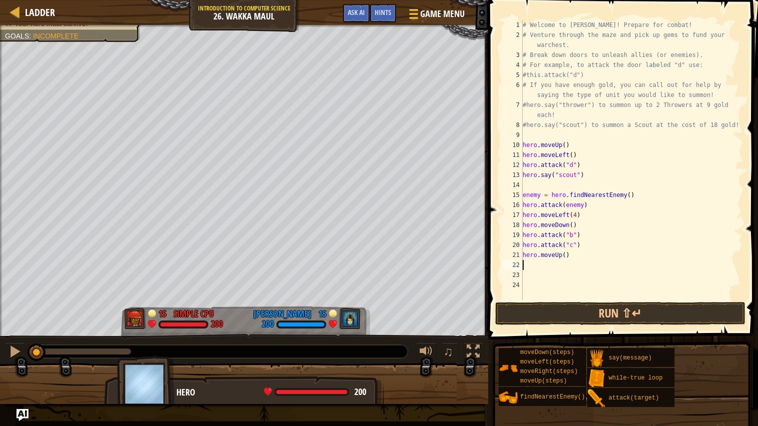
scroll to position [4, 0]
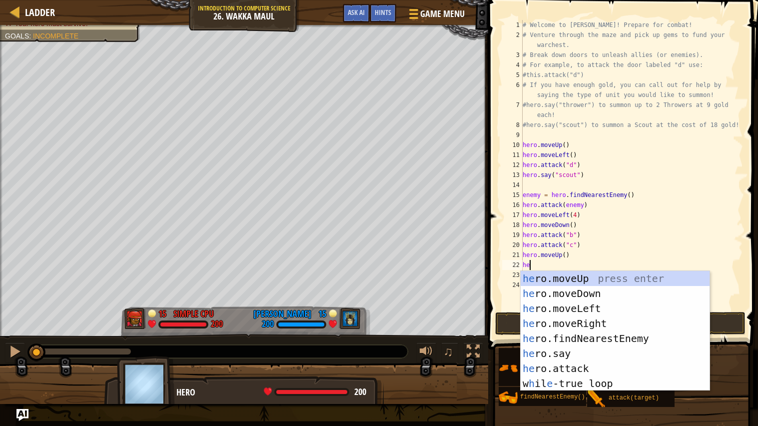
type textarea "her"
click at [599, 310] on div "her o.moveUp press enter her o.moveDown press enter her o.moveLeft press enter …" at bounding box center [614, 346] width 189 height 150
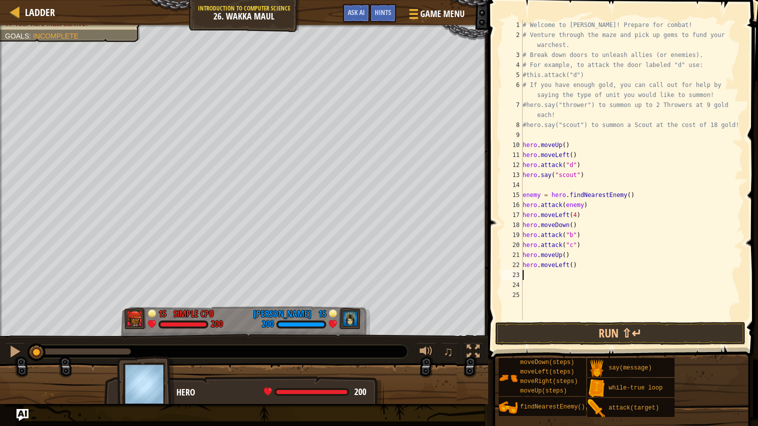
scroll to position [4, 0]
click at [572, 264] on div "# Welcome to [PERSON_NAME]! Prepare for combat! # Venture through the maze and …" at bounding box center [631, 180] width 222 height 320
type textarea "hero.moveLeft(2)"
click at [540, 277] on div "# Welcome to [PERSON_NAME]! Prepare for combat! # Venture through the maze and …" at bounding box center [631, 180] width 222 height 320
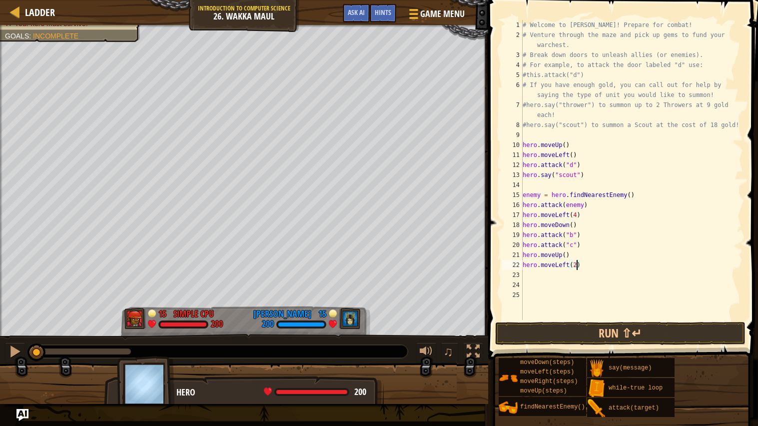
scroll to position [4, 0]
type textarea "her"
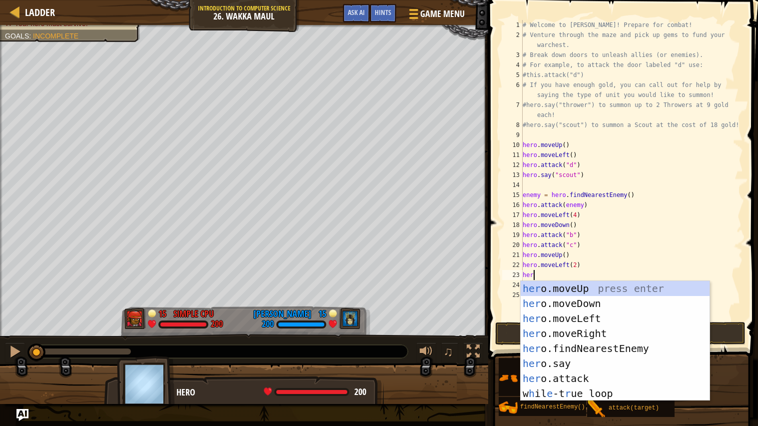
scroll to position [4, 0]
click at [570, 304] on div "her o.moveUp press enter her o.moveDown press enter her o.moveLeft press enter …" at bounding box center [614, 356] width 189 height 150
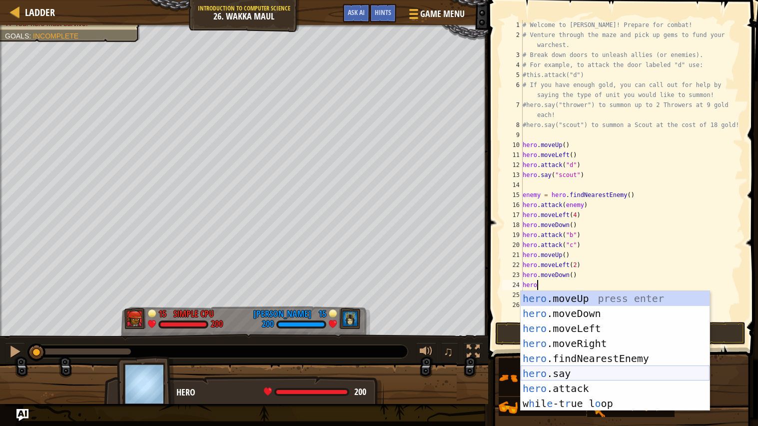
click at [581, 386] on div "hero .moveUp press enter hero .moveDown press enter hero .moveLeft press enter …" at bounding box center [614, 366] width 189 height 150
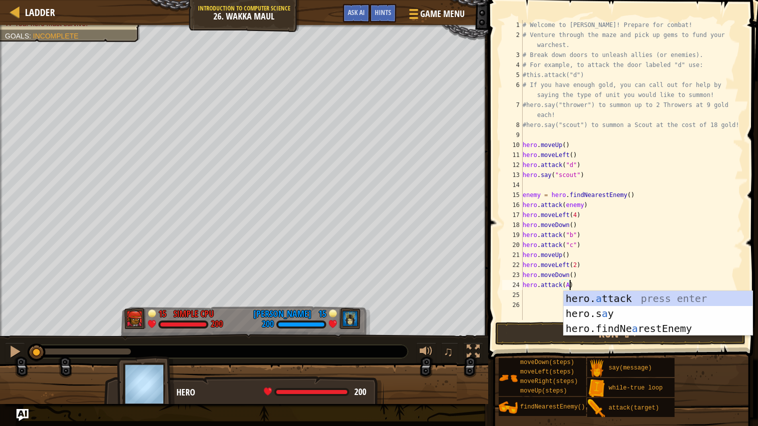
scroll to position [4, 3]
paste textarea """
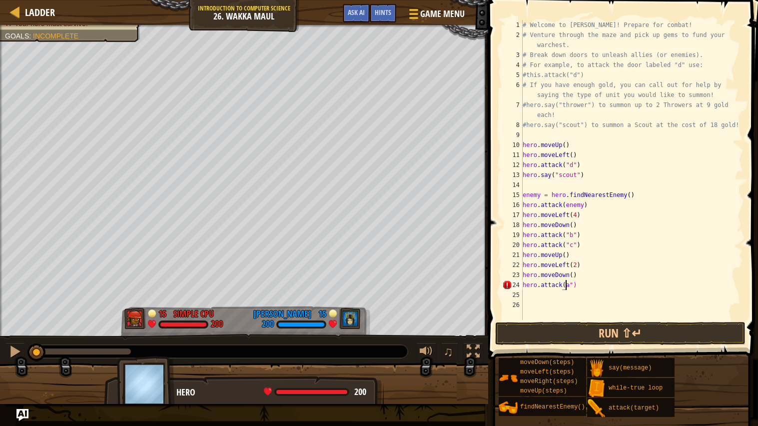
paste textarea """
type textarea "hero.attack("a")"
click at [538, 295] on div "# Welcome to [PERSON_NAME]! Prepare for combat! # Venture through the maze and …" at bounding box center [631, 180] width 222 height 320
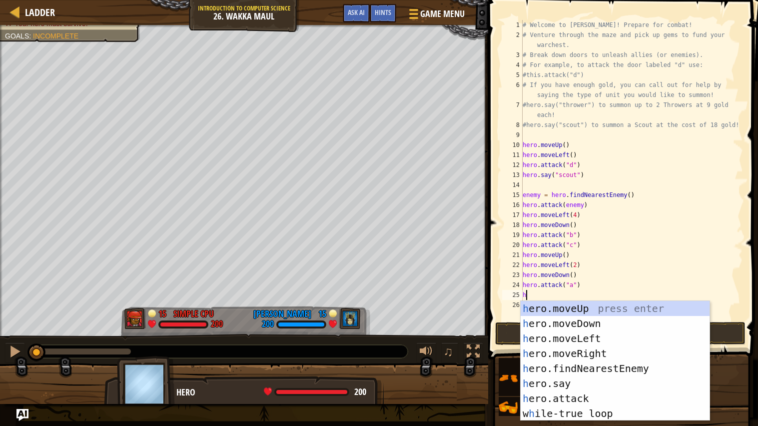
type textarea "her"
click at [607, 320] on div "her o.moveUp press enter her o.moveDown press enter her o.moveLeft press enter …" at bounding box center [614, 376] width 189 height 150
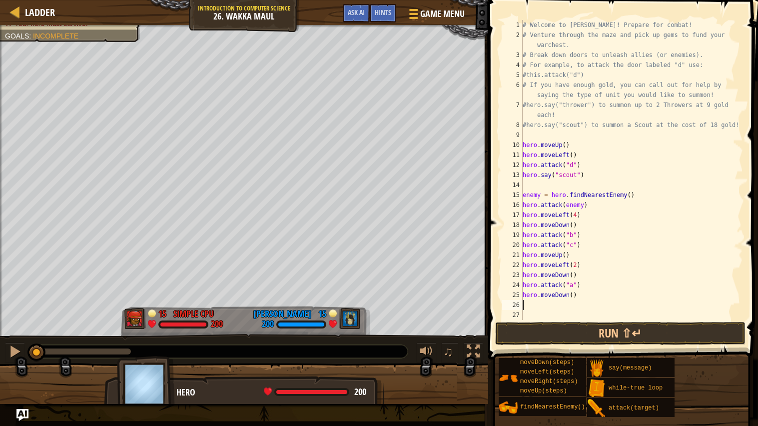
scroll to position [4, 0]
click at [574, 295] on div "# Welcome to [PERSON_NAME]! Prepare for combat! # Venture through the maze and …" at bounding box center [631, 180] width 222 height 320
type textarea "hero.moveDown(3)"
click at [531, 304] on div "# Welcome to [PERSON_NAME]! Prepare for combat! # Venture through the maze and …" at bounding box center [631, 180] width 222 height 320
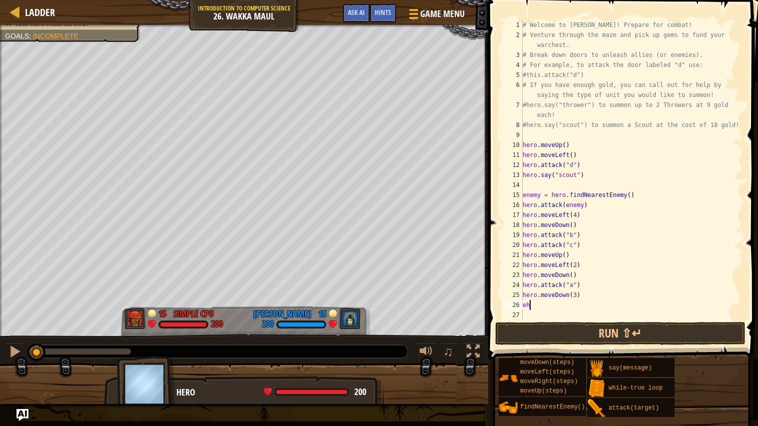
scroll to position [4, 0]
type textarea "e"
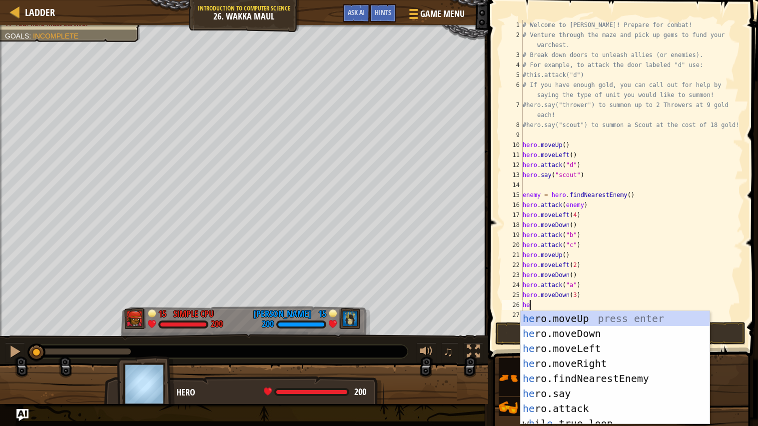
type textarea "her"
click at [574, 362] on div "her o.moveUp press enter her o.moveDown press enter her o.moveLeft press enter …" at bounding box center [614, 382] width 189 height 143
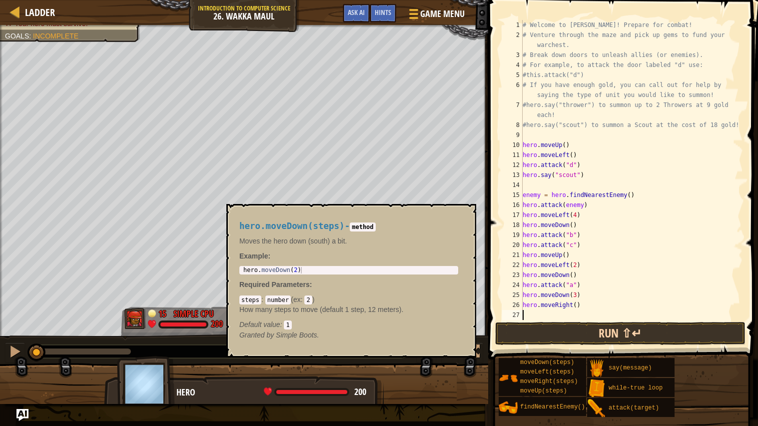
scroll to position [0, 0]
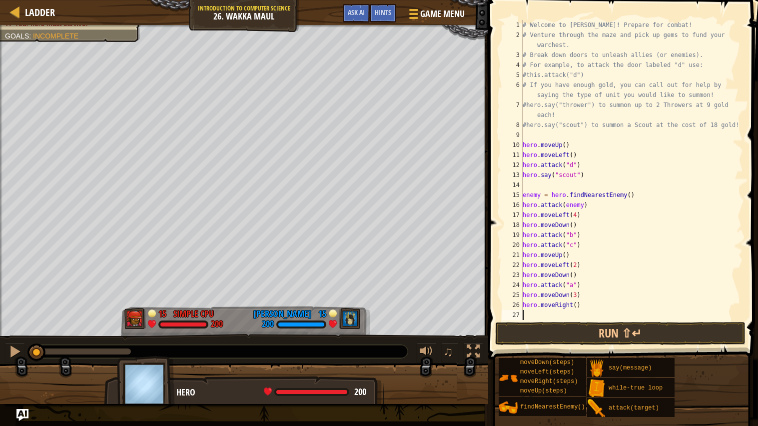
click at [573, 304] on div "# Welcome to [PERSON_NAME]! Prepare for combat! # Venture through the maze and …" at bounding box center [631, 180] width 222 height 320
click at [577, 305] on div "# Welcome to [PERSON_NAME]! Prepare for combat! # Venture through the maze and …" at bounding box center [631, 180] width 222 height 320
type textarea "hero.moveRight(3)"
click at [552, 315] on div "# Welcome to [PERSON_NAME]! Prepare for combat! # Venture through the maze and …" at bounding box center [631, 180] width 222 height 320
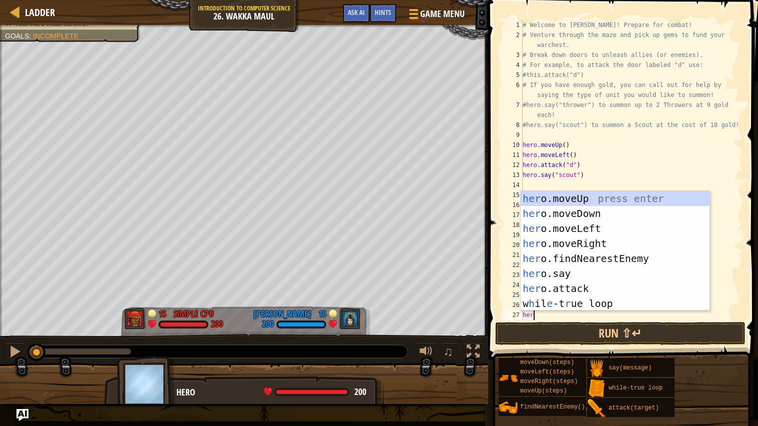
scroll to position [4, 0]
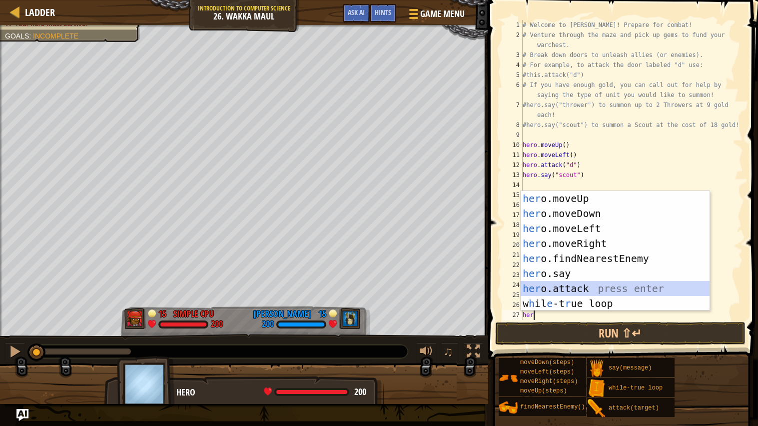
click at [597, 284] on div "her o.moveUp press enter her o.moveDown press enter her o.moveLeft press enter …" at bounding box center [614, 266] width 189 height 150
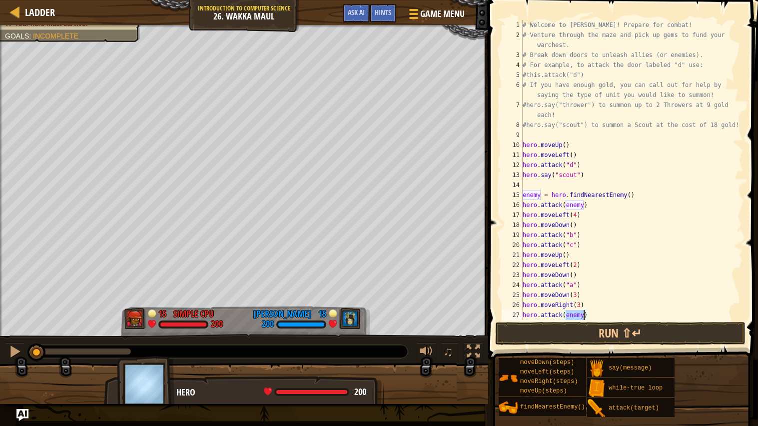
paste textarea """
type textarea "hero.attack("f")"
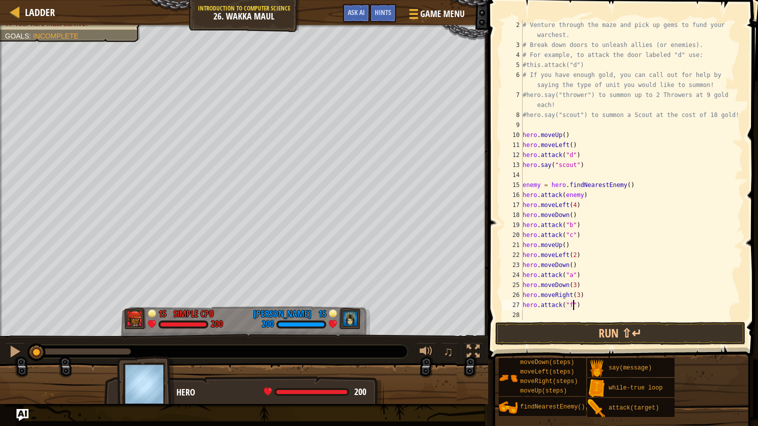
scroll to position [9, 0]
click at [542, 313] on div "# Venture through the maze and pick up gems to fund your warchest. # Break down…" at bounding box center [631, 185] width 222 height 330
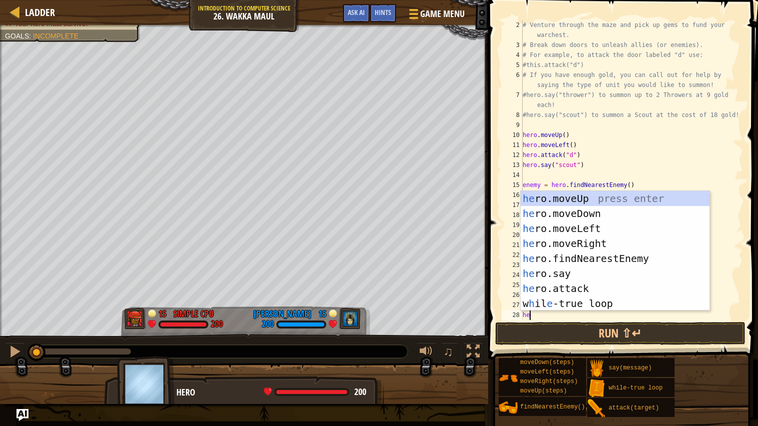
type textarea "her"
click at [602, 239] on div "her o.moveUp press enter her o.moveDown press enter her o.moveLeft press enter …" at bounding box center [614, 266] width 189 height 150
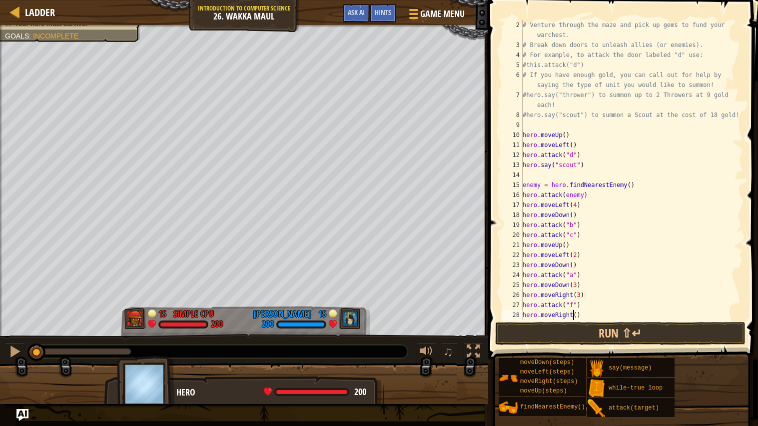
click at [574, 316] on div "# Venture through the maze and pick up gems to fund your warchest. # Break down…" at bounding box center [631, 185] width 222 height 330
click at [578, 312] on div "# Venture through the maze and pick up gems to fund your warchest. # Break down…" at bounding box center [631, 185] width 222 height 330
type textarea "hero.moveRight(2)"
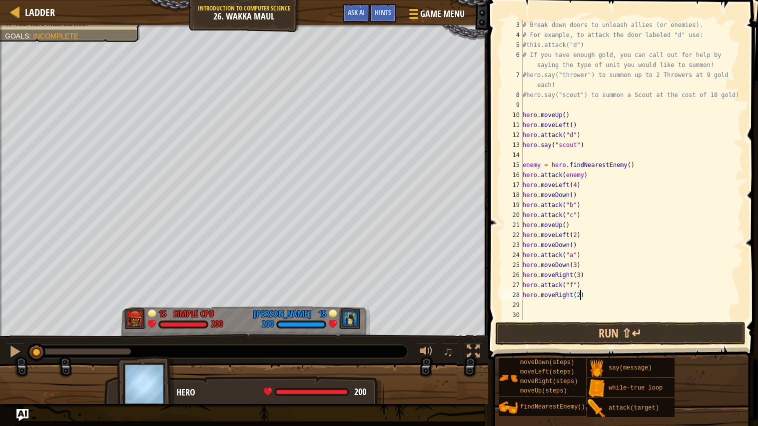
click at [536, 303] on div "# Break down doors to unleash allies (or enemies). # For example, to attack the…" at bounding box center [631, 180] width 222 height 320
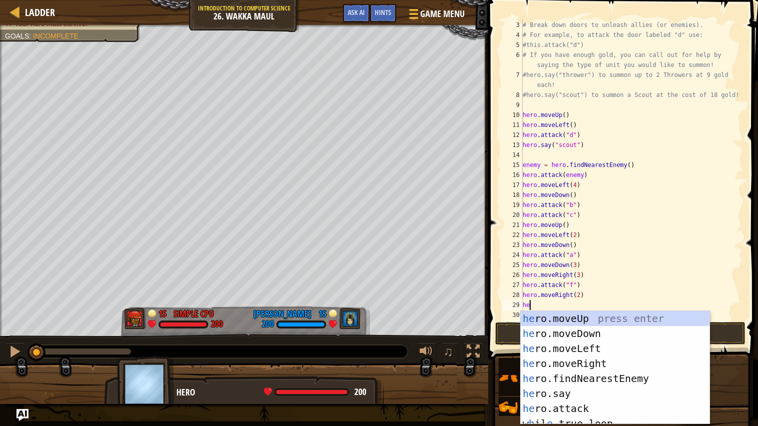
scroll to position [4, 0]
type textarea "hero"
click at [557, 333] on div "hero .moveUp press enter hero .moveDown press enter hero .moveLeft press enter …" at bounding box center [614, 382] width 189 height 143
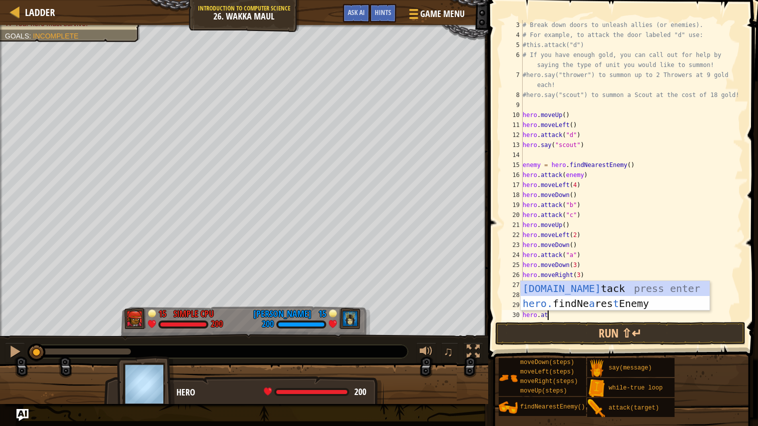
scroll to position [4, 1]
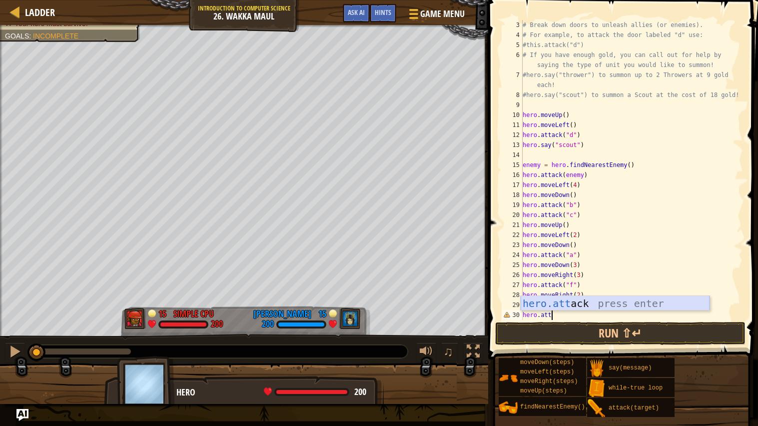
click at [551, 301] on div "hero.att ack press enter" at bounding box center [614, 318] width 189 height 45
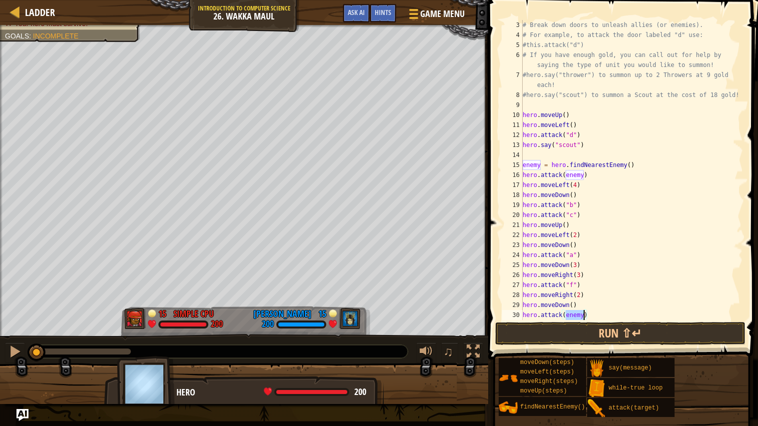
paste textarea """
type textarea "hero.attack("h")"
click at [595, 312] on div "# Break down doors to unleash allies (or enemies). # For example, to attack the…" at bounding box center [631, 180] width 222 height 320
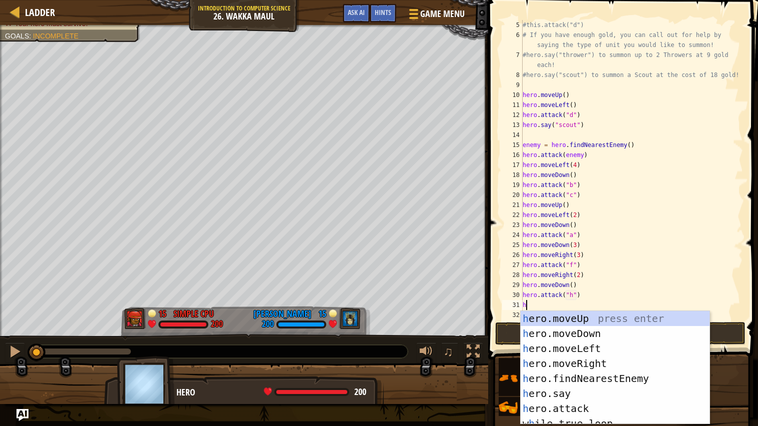
scroll to position [4, 0]
click at [632, 406] on div "hero .moveUp press enter hero .moveDown press enter hero .moveLeft press enter …" at bounding box center [614, 382] width 189 height 143
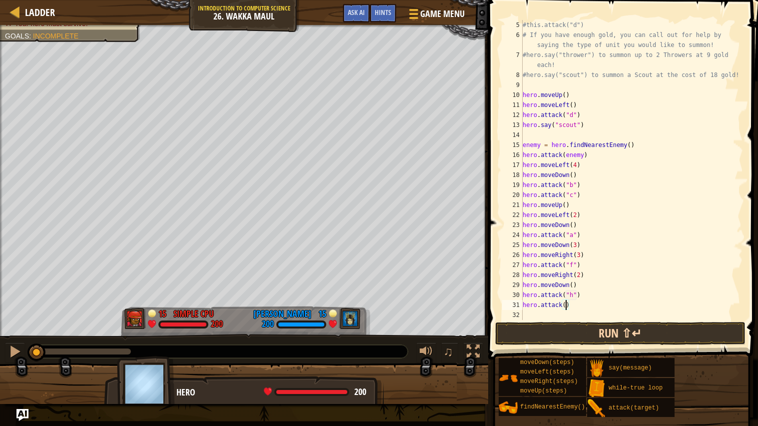
paste textarea """
click at [595, 331] on button "Run ⇧↵" at bounding box center [620, 333] width 250 height 23
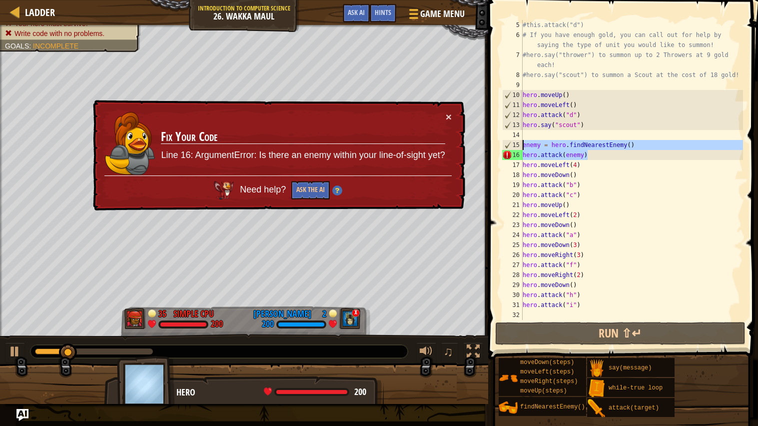
drag, startPoint x: 617, startPoint y: 157, endPoint x: 483, endPoint y: 146, distance: 133.9
click at [485, 146] on div "Hints Videos hero.attack("i") 5 6 7 8 9 10 11 12 13 14 15 16 17 18 19 20 21 22 …" at bounding box center [621, 213] width 273 height 426
type textarea "enemy = hero.findNearestEnemy() hero.attack(enemy)"
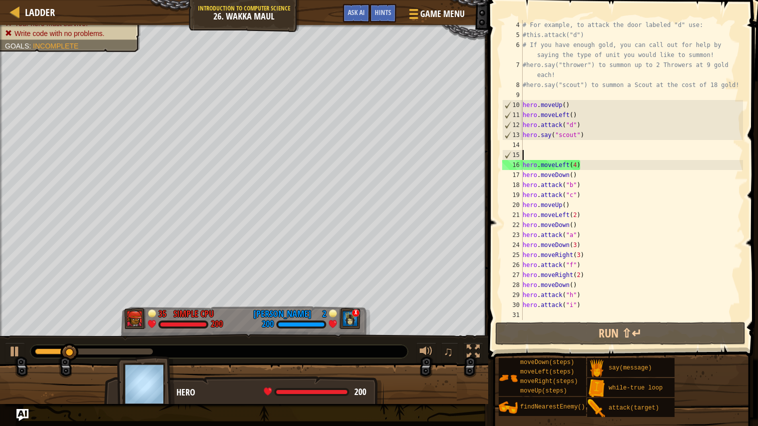
scroll to position [39, 0]
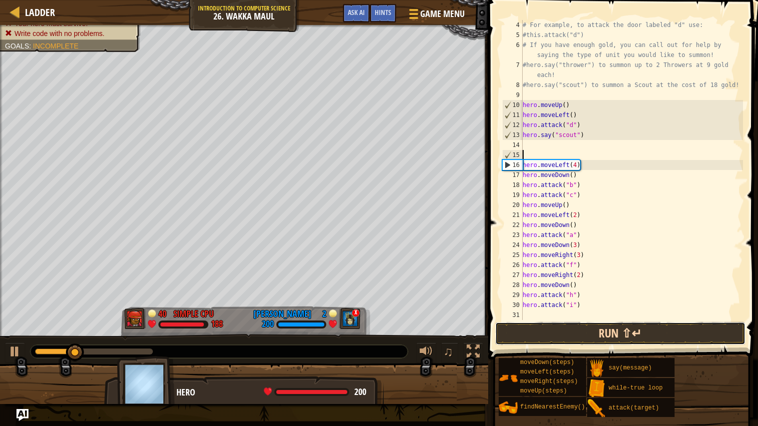
click at [593, 336] on button "Run ⇧↵" at bounding box center [620, 333] width 250 height 23
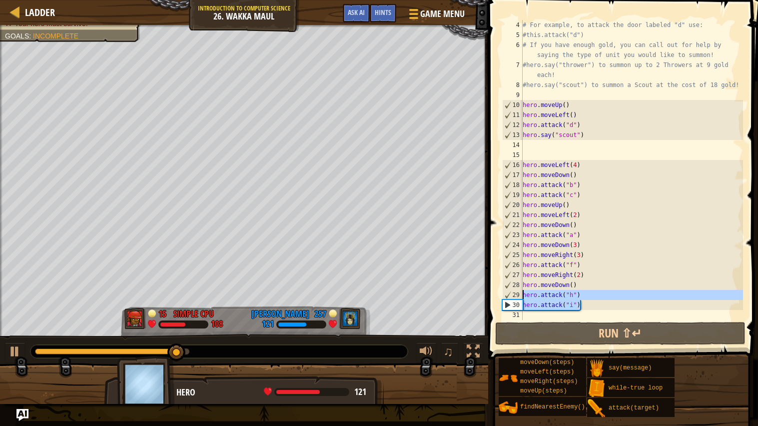
drag, startPoint x: 593, startPoint y: 306, endPoint x: 517, endPoint y: 291, distance: 77.8
click at [517, 291] on div "4 5 6 7 8 9 10 11 12 13 14 15 16 17 18 19 20 21 22 23 24 25 26 27 28 29 30 31 #…" at bounding box center [621, 170] width 243 height 300
type textarea "hero.attack("h") hero.attack("i")"
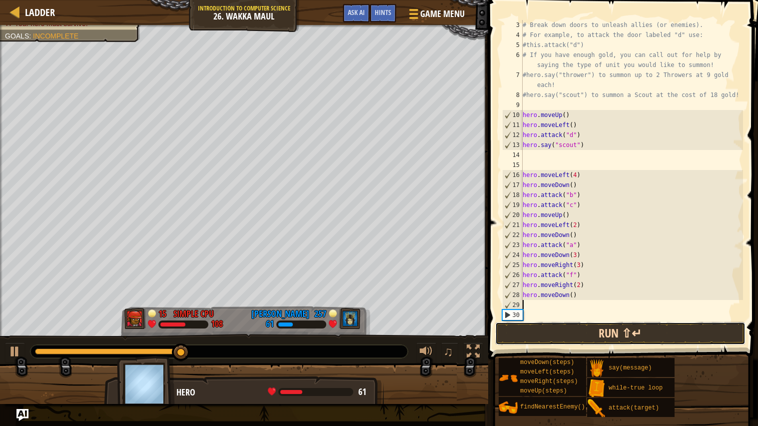
click at [542, 343] on button "Run ⇧↵" at bounding box center [620, 333] width 250 height 23
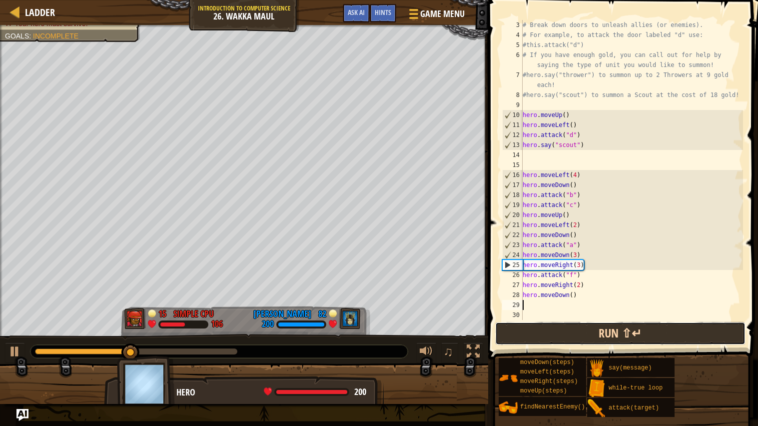
click at [616, 324] on button "Run ⇧↵" at bounding box center [620, 333] width 250 height 23
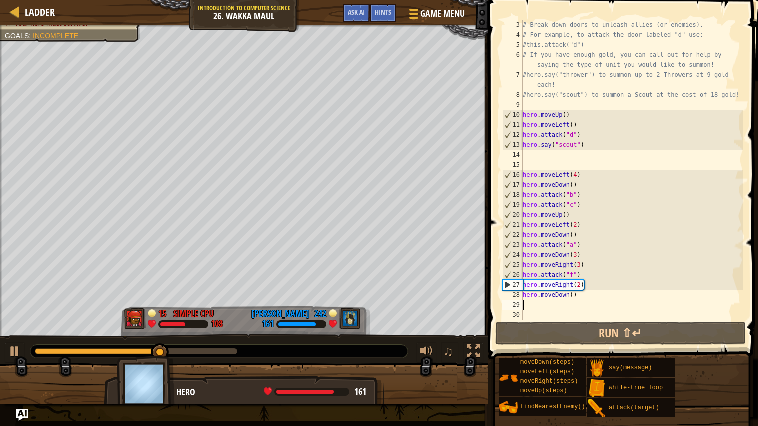
click at [586, 295] on div "# Break down doors to unleash allies (or enemies). # For example, to attack the…" at bounding box center [631, 180] width 222 height 320
click at [590, 295] on div "# Break down doors to unleash allies (or enemies). # For example, to attack the…" at bounding box center [631, 180] width 222 height 320
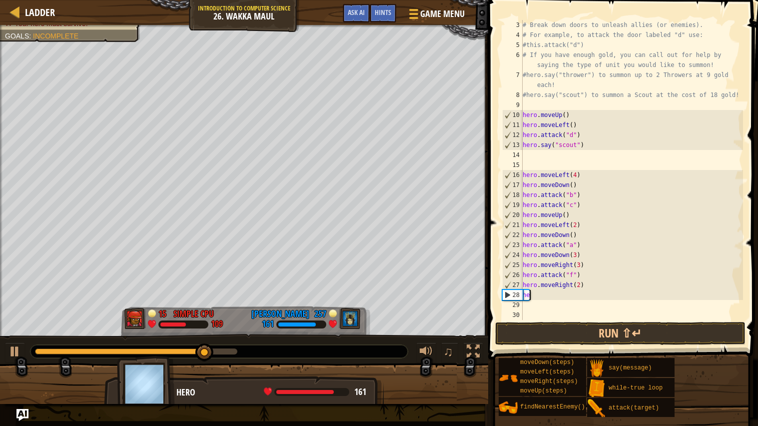
type textarea "h"
click at [580, 284] on div "# Break down doors to unleash allies (or enemies). # For example, to attack the…" at bounding box center [631, 180] width 222 height 320
type textarea "hero.moveRight(4)"
click at [568, 296] on div "# Break down doors to unleash allies (or enemies). # For example, to attack the…" at bounding box center [631, 180] width 222 height 320
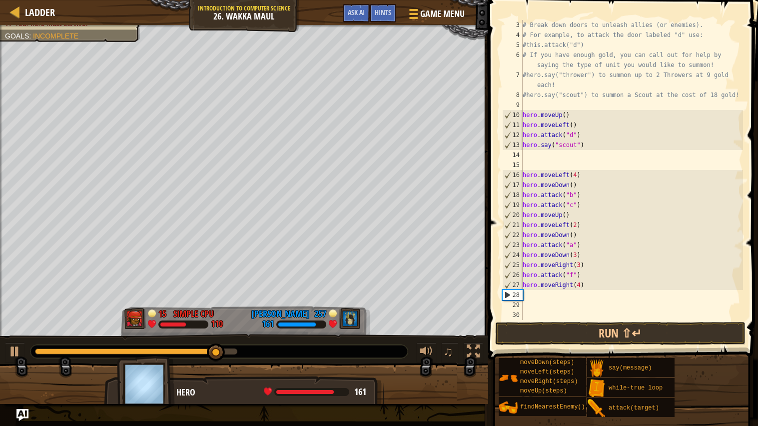
scroll to position [4, 0]
click at [570, 301] on div "# Break down doors to unleash allies (or enemies). # For example, to attack the…" at bounding box center [631, 180] width 222 height 320
click at [569, 295] on div "# Break down doors to unleash allies (or enemies). # For example, to attack the…" at bounding box center [631, 180] width 222 height 320
click at [566, 298] on div "# Break down doors to unleash allies (or enemies). # For example, to attack the…" at bounding box center [631, 180] width 222 height 320
click at [534, 294] on div "# Break down doors to unleash allies (or enemies). # For example, to attack the…" at bounding box center [631, 180] width 222 height 320
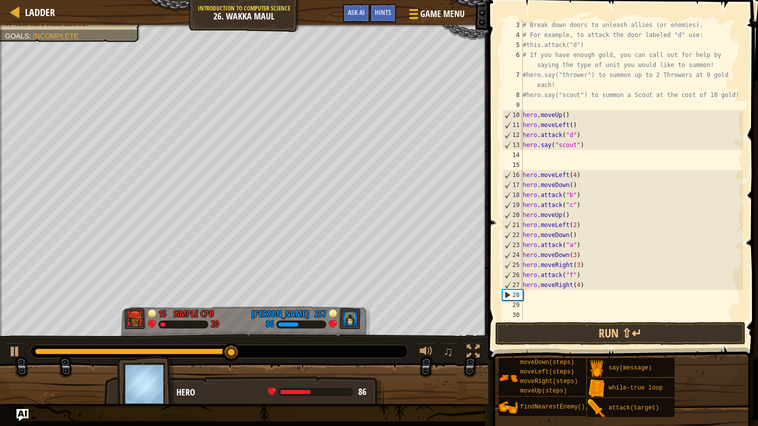
type textarea "her"
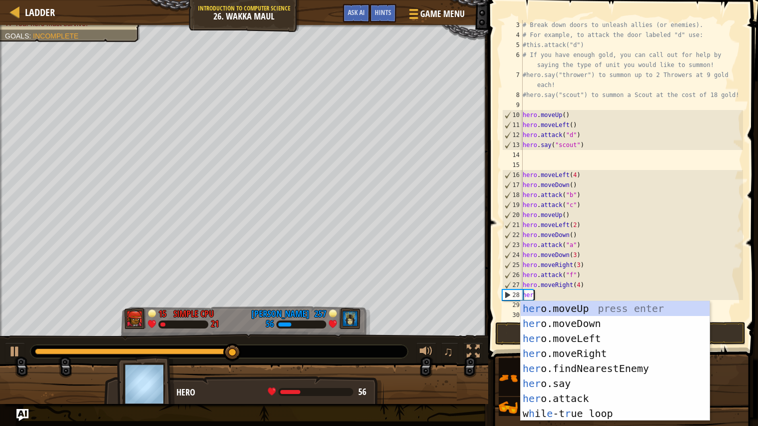
scroll to position [4, 0]
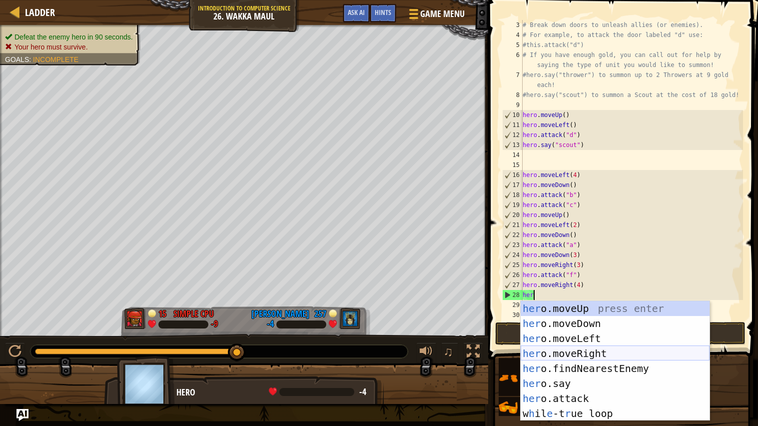
click at [579, 352] on div "her o.moveUp press enter her o.moveDown press enter her o.moveLeft press enter …" at bounding box center [614, 376] width 189 height 150
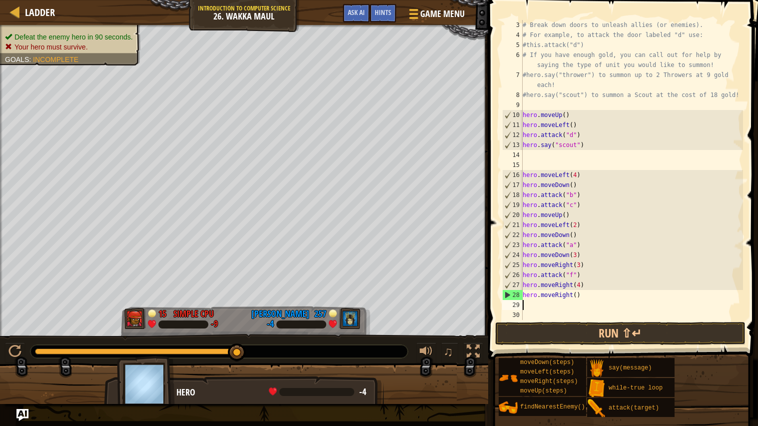
scroll to position [4, 0]
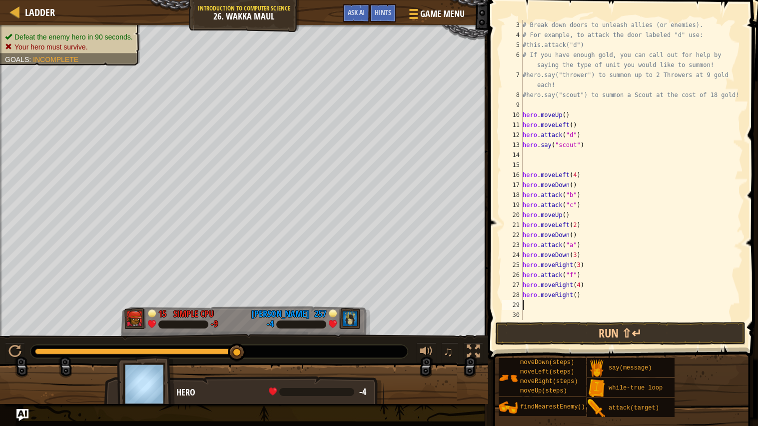
click at [579, 294] on div "# Break down doors to unleash allies (or enemies). # For example, to attack the…" at bounding box center [631, 180] width 222 height 320
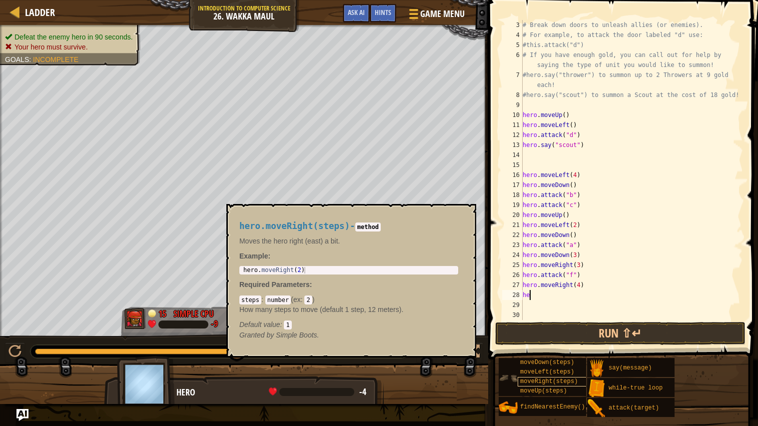
type textarea "h"
type textarea "her"
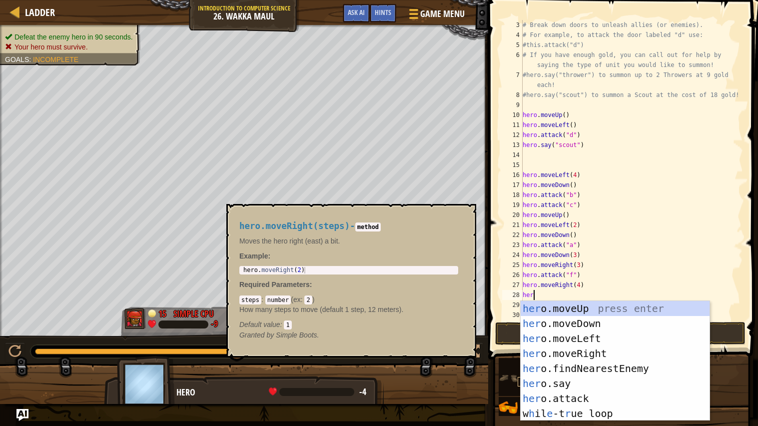
scroll to position [4, 0]
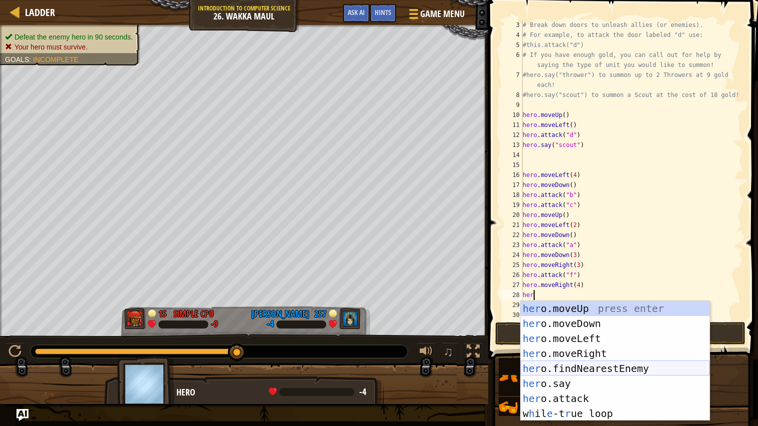
click at [589, 366] on div "her o.moveUp press enter her o.moveDown press enter her o.moveLeft press enter …" at bounding box center [614, 376] width 189 height 150
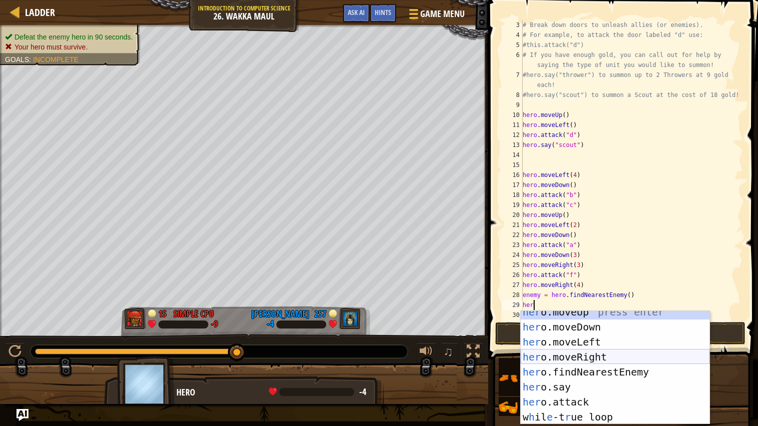
scroll to position [6, 0]
click at [590, 397] on div "her o.moveUp press enter her o.moveDown press enter her o.moveLeft press enter …" at bounding box center [614, 375] width 189 height 143
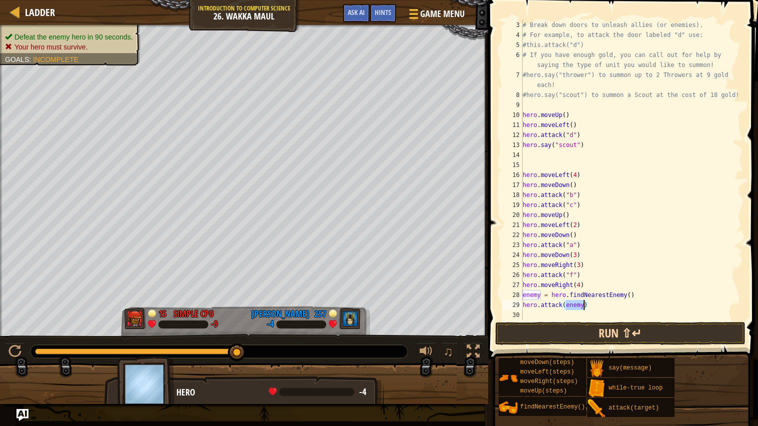
type textarea "hero.attack(enemy)"
click at [592, 333] on button "Run ⇧↵" at bounding box center [620, 333] width 250 height 23
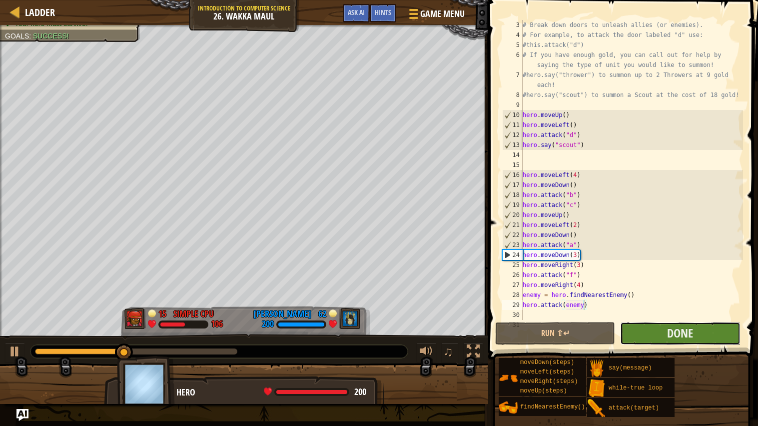
click at [659, 334] on button "Done" at bounding box center [680, 333] width 120 height 23
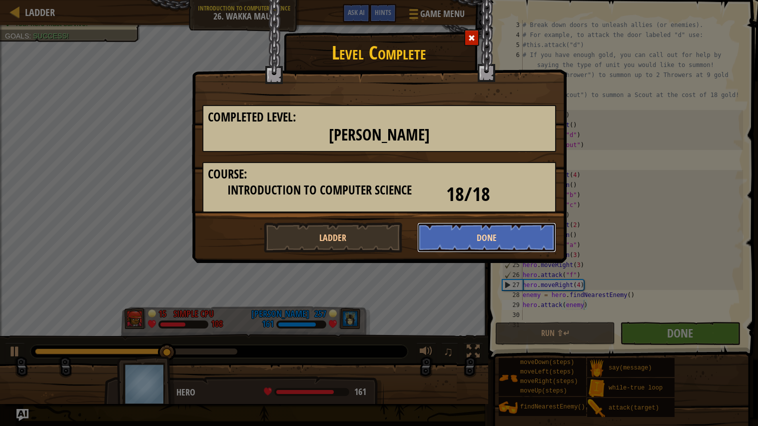
click at [520, 232] on button "Done" at bounding box center [486, 237] width 139 height 30
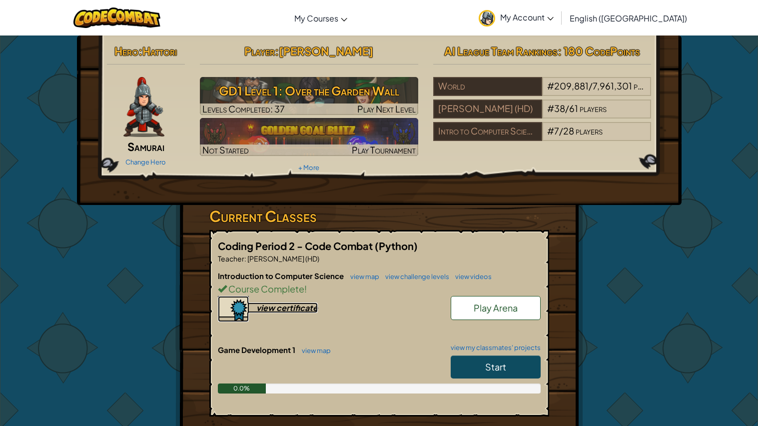
click at [287, 307] on div "view certificate" at bounding box center [286, 307] width 61 height 10
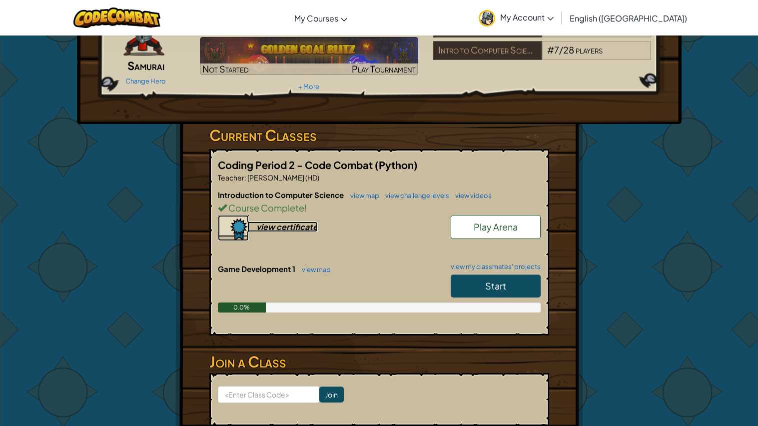
scroll to position [86, 0]
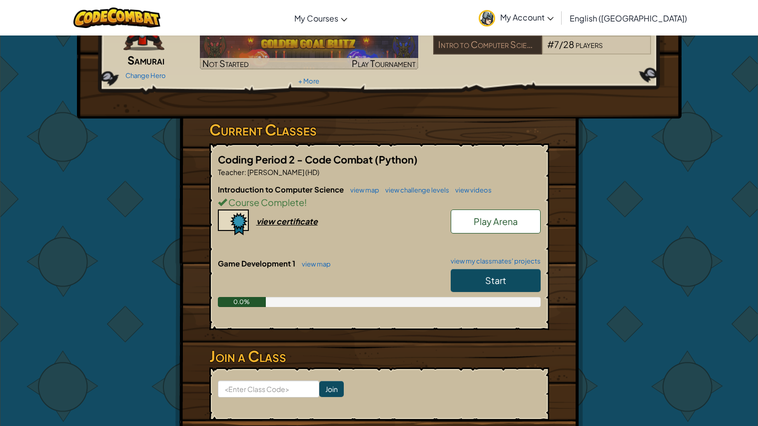
click at [493, 280] on span "Start" at bounding box center [495, 279] width 21 height 11
